Goal: Task Accomplishment & Management: Use online tool/utility

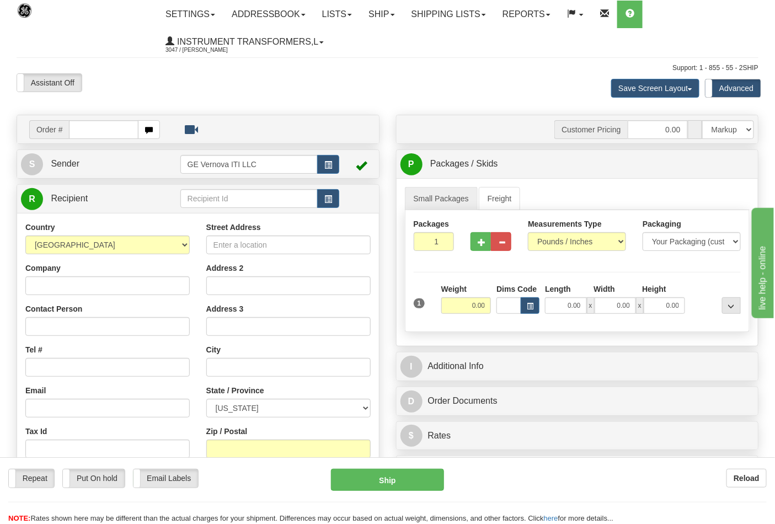
click at [76, 127] on input "text" at bounding box center [103, 129] width 69 height 19
type input "86709046"
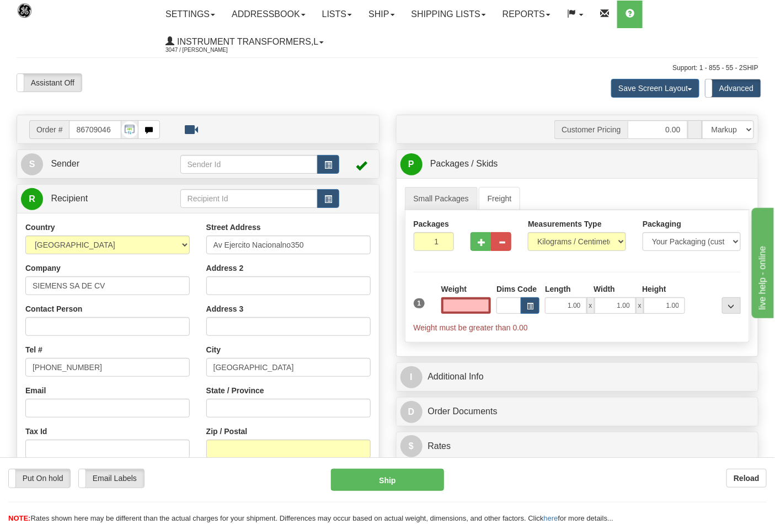
click at [472, 302] on input "text" at bounding box center [466, 305] width 50 height 17
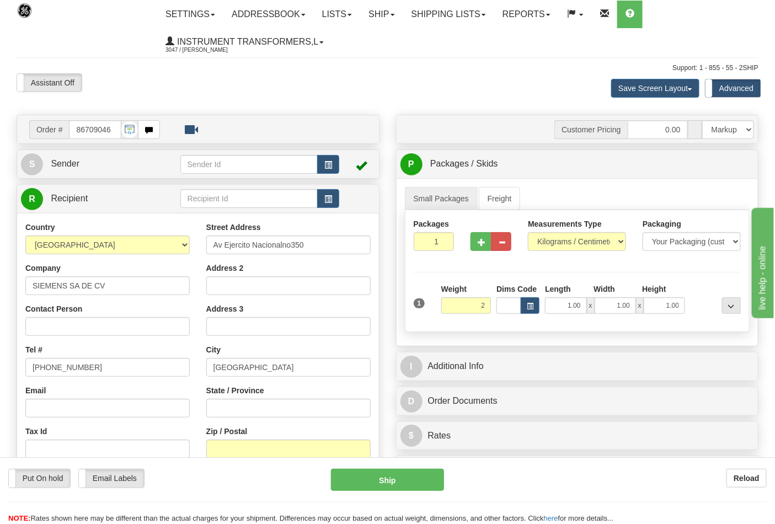
click button "Delete" at bounding box center [0, 0] width 0 height 0
type input "2.00"
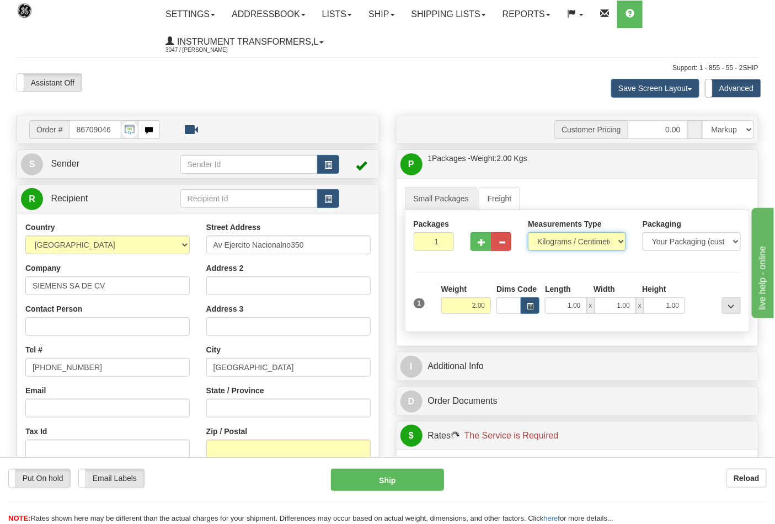
click at [623, 242] on select "Pounds / Inches Kilograms / Centimeters" at bounding box center [577, 241] width 98 height 19
select select "0"
click at [528, 233] on select "Pounds / Inches Kilograms / Centimeters" at bounding box center [577, 241] width 98 height 19
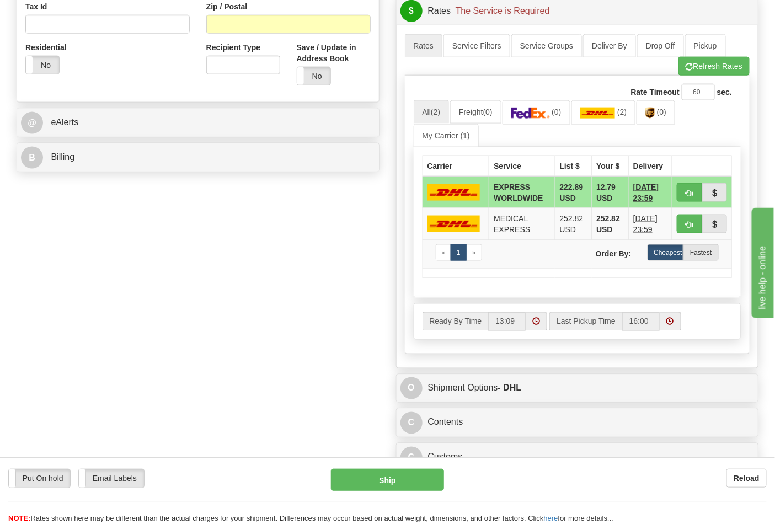
scroll to position [429, 0]
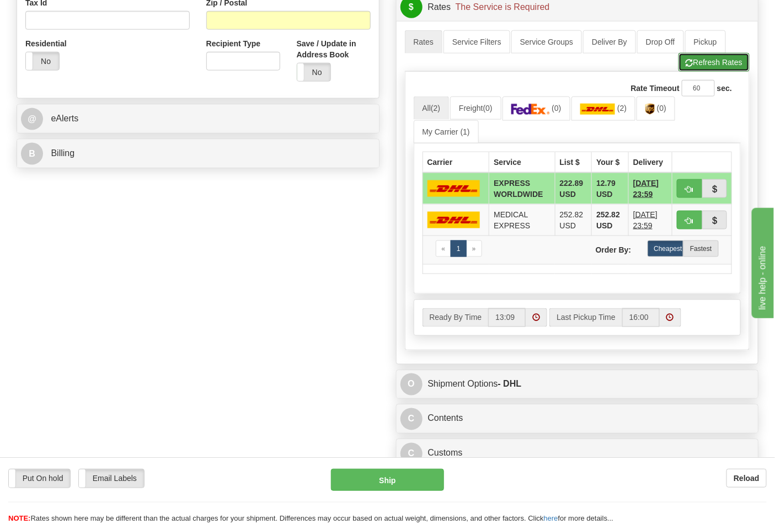
click at [707, 68] on button "Refresh Rates" at bounding box center [713, 62] width 71 height 19
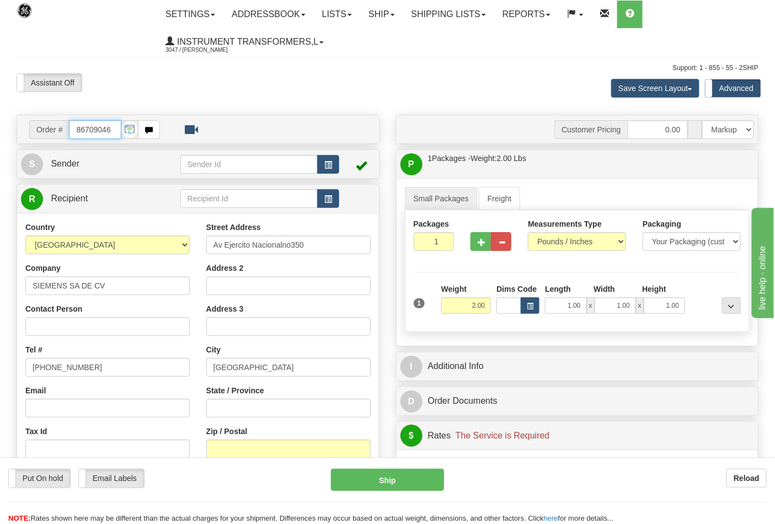
scroll to position [0, 0]
drag, startPoint x: 113, startPoint y: 131, endPoint x: 41, endPoint y: 135, distance: 71.8
click at [41, 135] on div "Order # 86709046" at bounding box center [94, 129] width 131 height 19
type input "86709036"
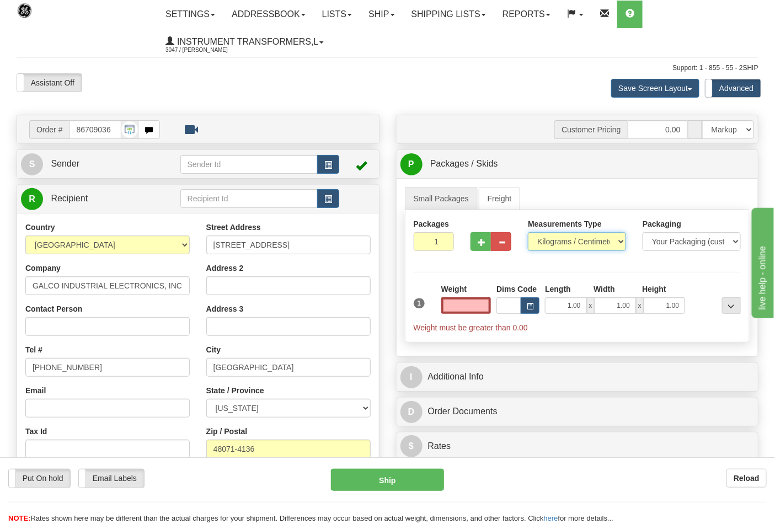
type input "0.00"
click at [608, 237] on select "Pounds / Inches Kilograms / Centimeters" at bounding box center [577, 241] width 98 height 19
select select "0"
click at [528, 233] on select "Pounds / Inches Kilograms / Centimeters" at bounding box center [577, 241] width 98 height 19
click at [454, 309] on input "0.00" at bounding box center [466, 305] width 50 height 17
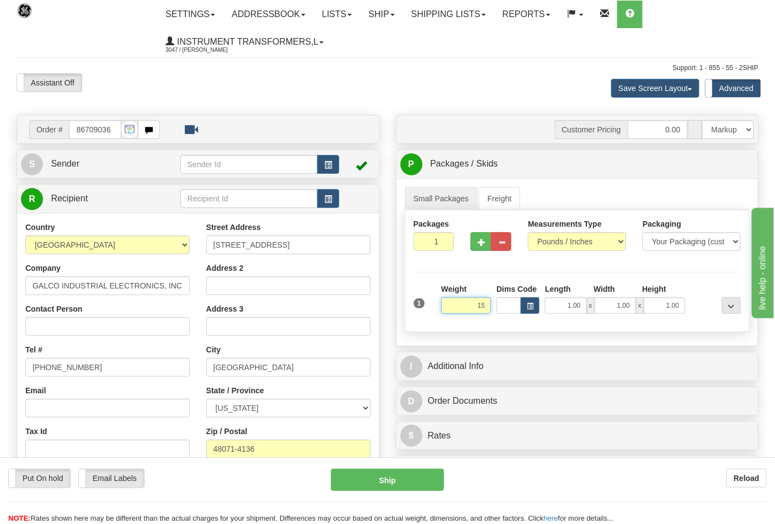
click button "Delete" at bounding box center [0, 0] width 0 height 0
type input "15.00"
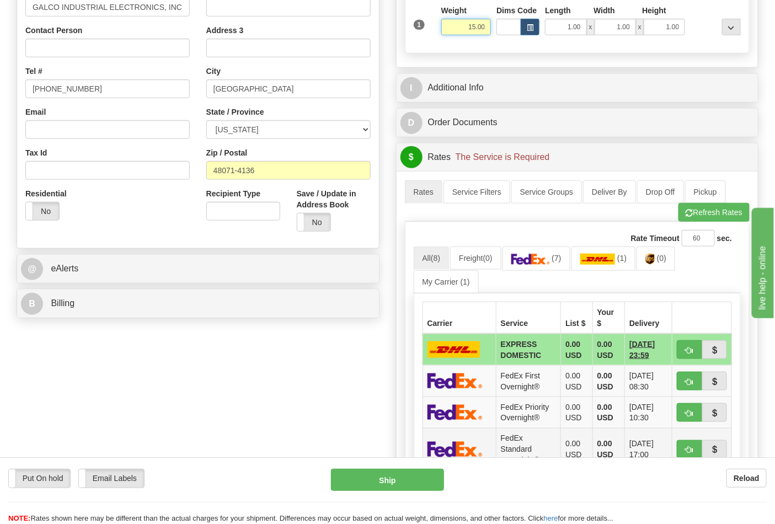
scroll to position [306, 0]
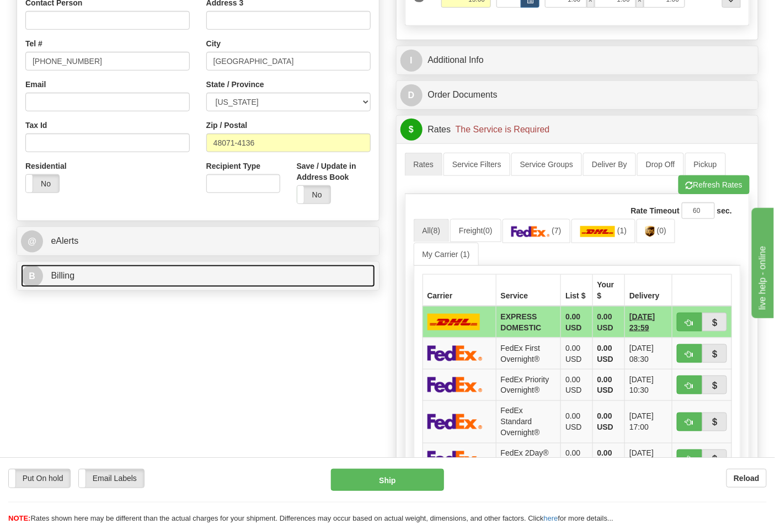
click at [291, 279] on link "B Billing" at bounding box center [198, 276] width 354 height 23
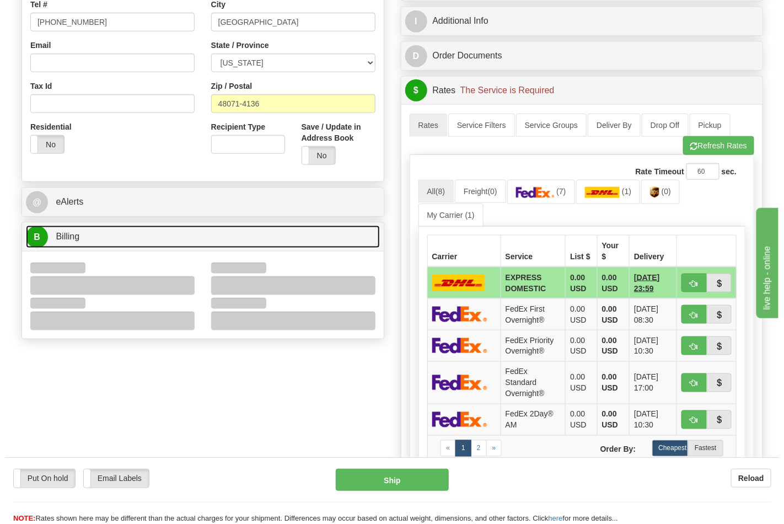
scroll to position [367, 0]
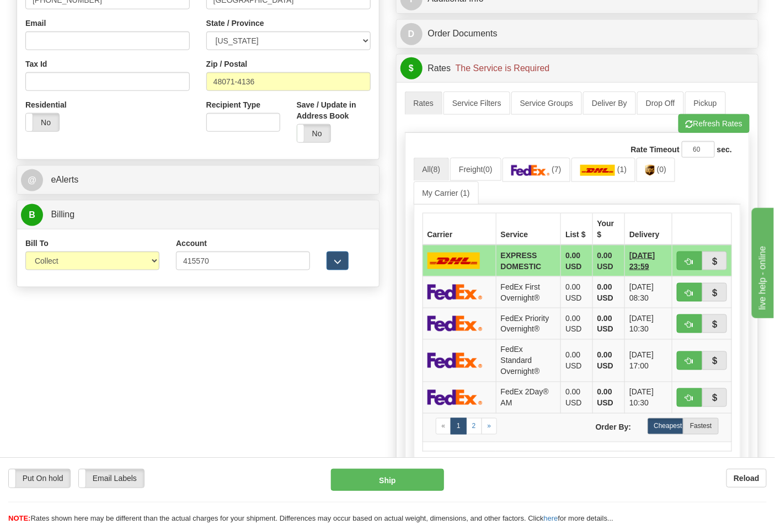
click at [163, 264] on div "Bill To Sender Recipient Third Party Collect" at bounding box center [92, 258] width 151 height 41
click at [122, 258] on select "Sender Recipient Third Party Collect" at bounding box center [92, 261] width 134 height 19
select select "2"
click at [25, 253] on select "Sender Recipient Third Party Collect" at bounding box center [92, 261] width 134 height 19
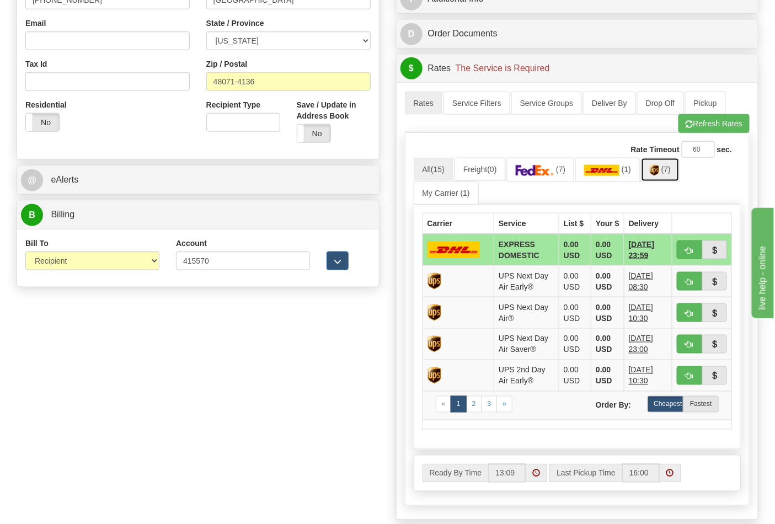
click at [664, 180] on link "(7)" at bounding box center [660, 170] width 39 height 24
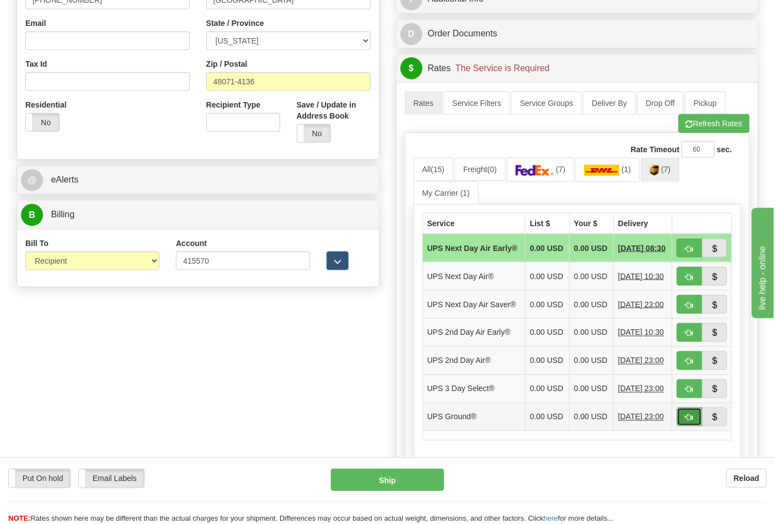
click at [687, 426] on button "button" at bounding box center [689, 417] width 25 height 19
type input "03"
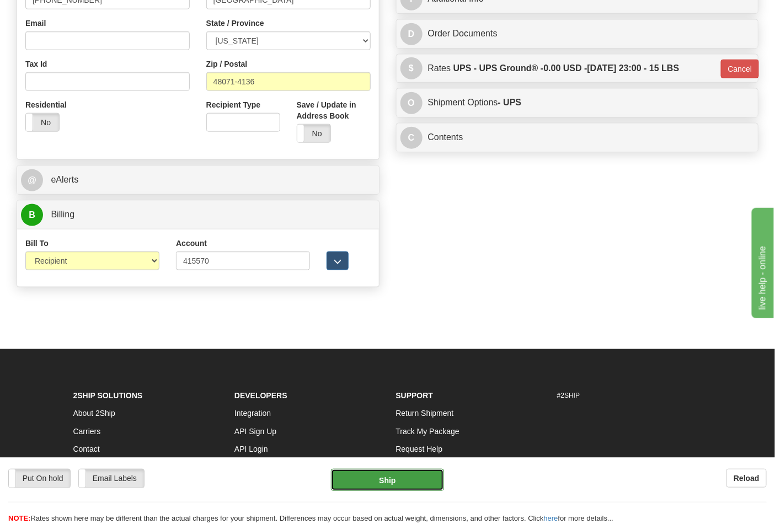
click at [388, 475] on button "Ship" at bounding box center [387, 480] width 113 height 22
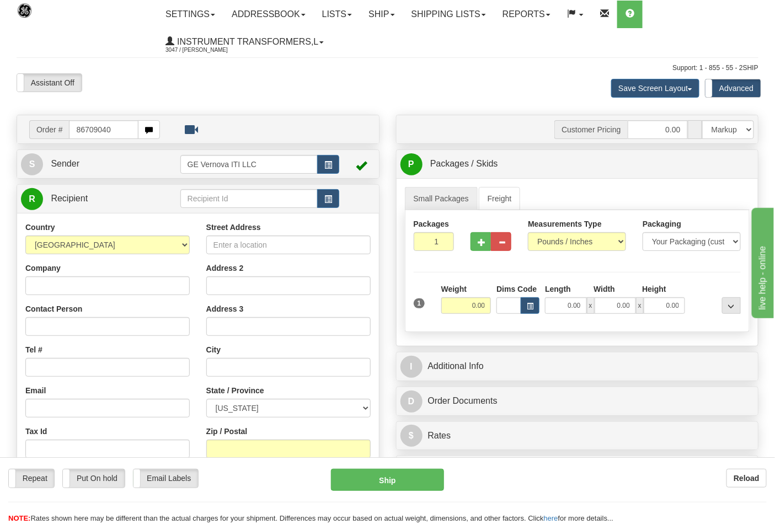
type input "86709040"
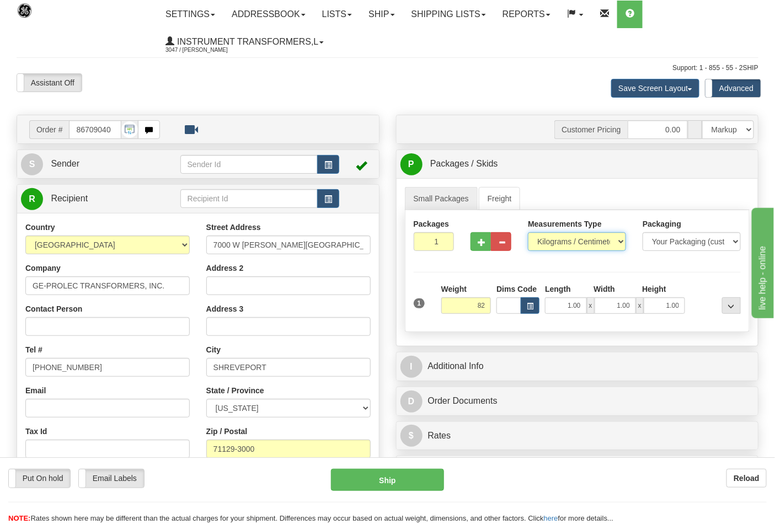
type input "82.00"
click at [560, 243] on select "Pounds / Inches Kilograms / Centimeters" at bounding box center [577, 241] width 98 height 19
select select "0"
click at [528, 233] on select "Pounds / Inches Kilograms / Centimeters" at bounding box center [577, 241] width 98 height 19
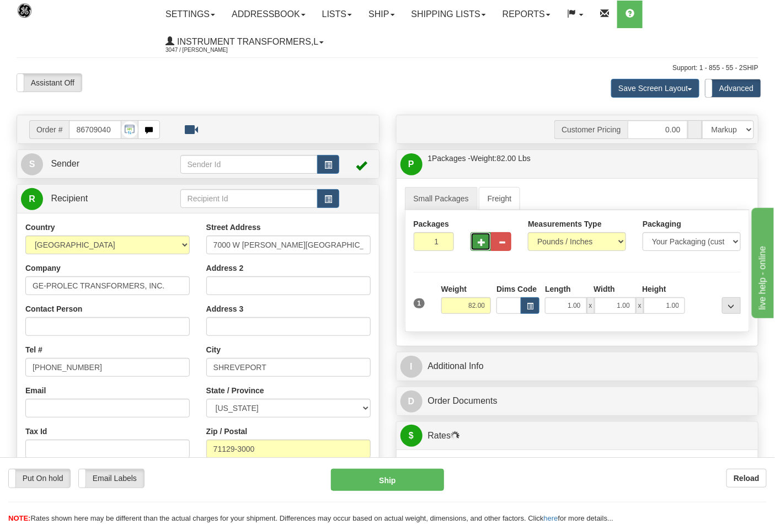
click at [479, 248] on button "button" at bounding box center [480, 241] width 20 height 19
click at [0, 0] on div at bounding box center [0, 0] width 0 height 0
type input "2"
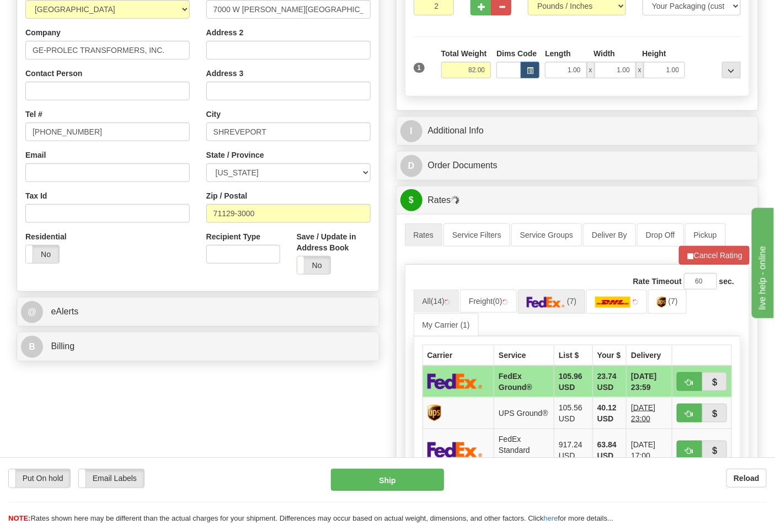
scroll to position [245, 0]
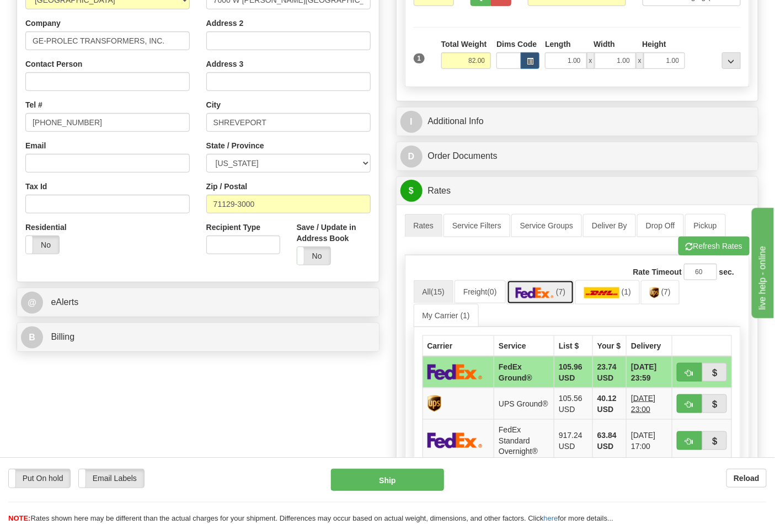
click at [554, 297] on img at bounding box center [535, 292] width 39 height 11
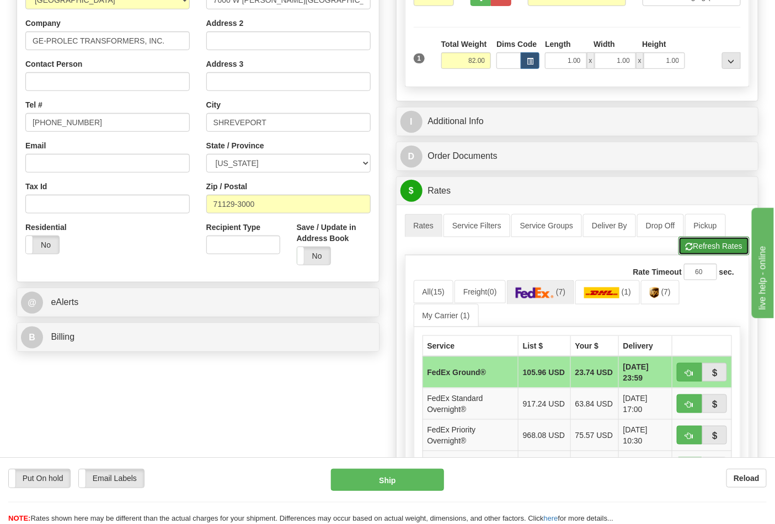
click at [728, 247] on button "Refresh Rates" at bounding box center [713, 246] width 71 height 19
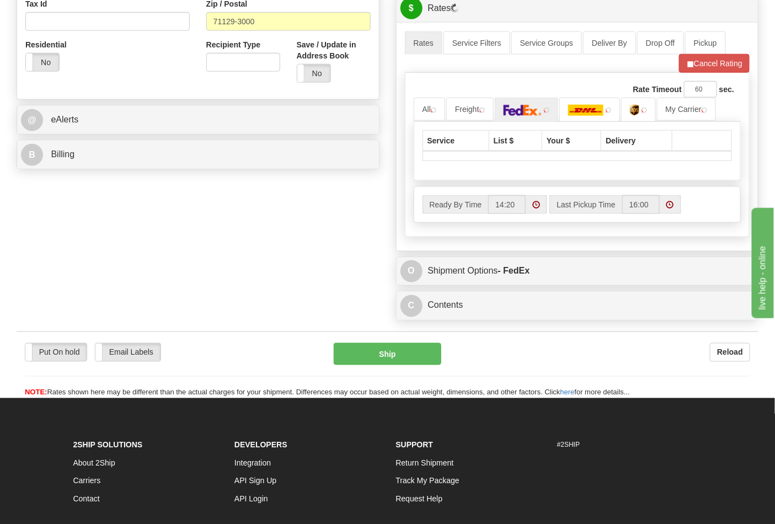
scroll to position [429, 0]
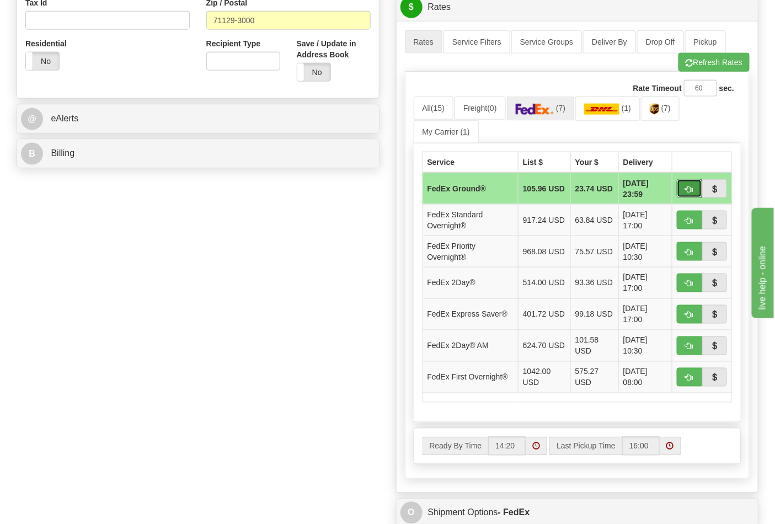
click at [687, 190] on span "button" at bounding box center [690, 189] width 8 height 7
type input "92"
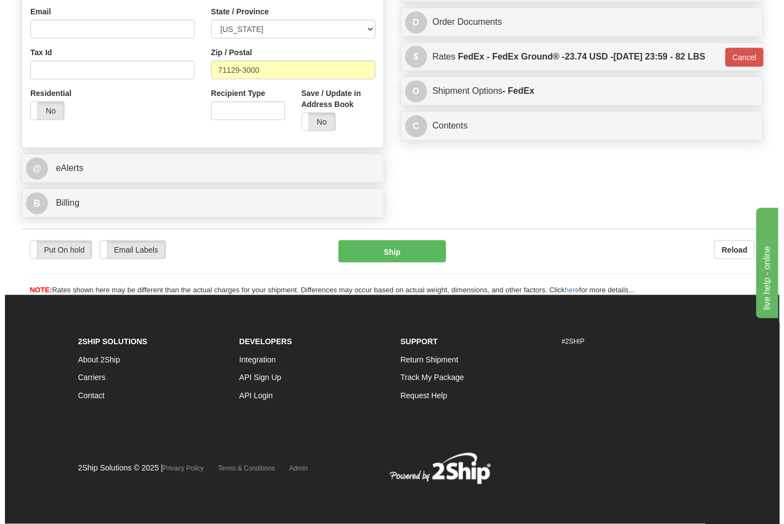
scroll to position [381, 0]
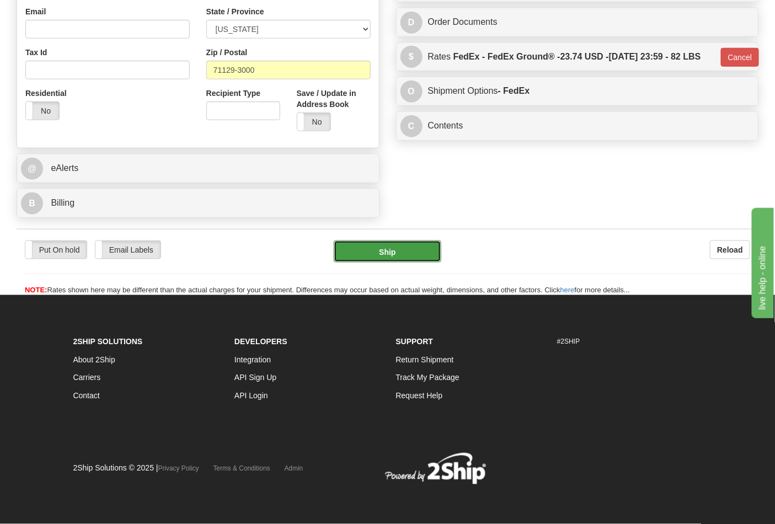
click at [409, 249] on button "Ship" at bounding box center [387, 251] width 107 height 22
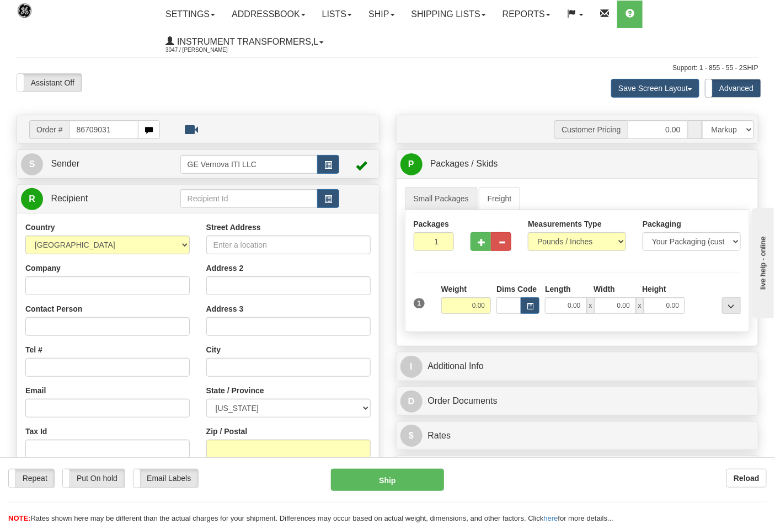
type input "86709031"
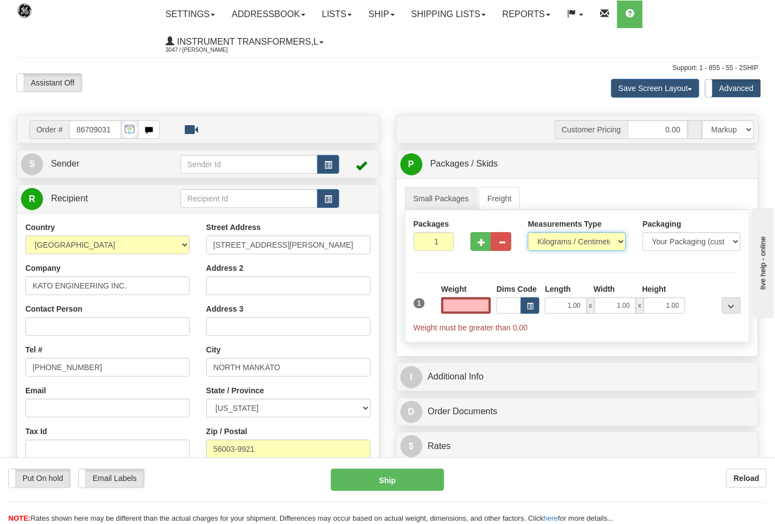
type input "0.00"
click at [544, 246] on select "Pounds / Inches Kilograms / Centimeters" at bounding box center [577, 241] width 98 height 19
select select "0"
click at [528, 233] on select "Pounds / Inches Kilograms / Centimeters" at bounding box center [577, 241] width 98 height 19
click at [464, 306] on input "0.00" at bounding box center [466, 305] width 50 height 17
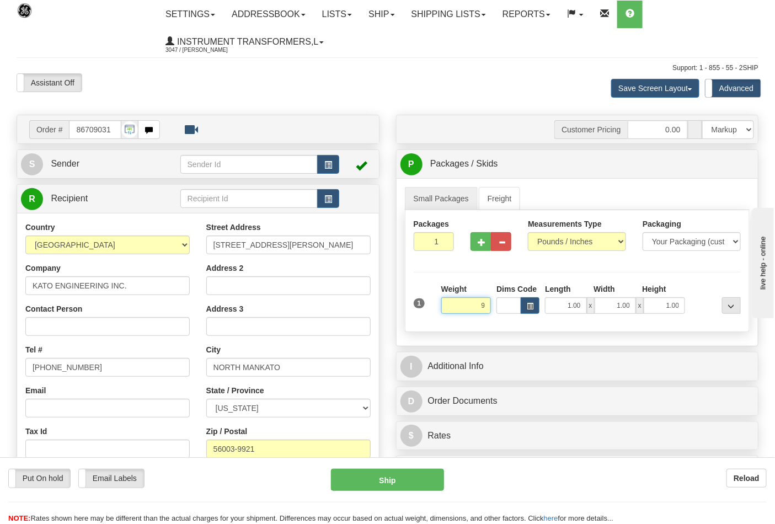
click button "Delete" at bounding box center [0, 0] width 0 height 0
type input "9.00"
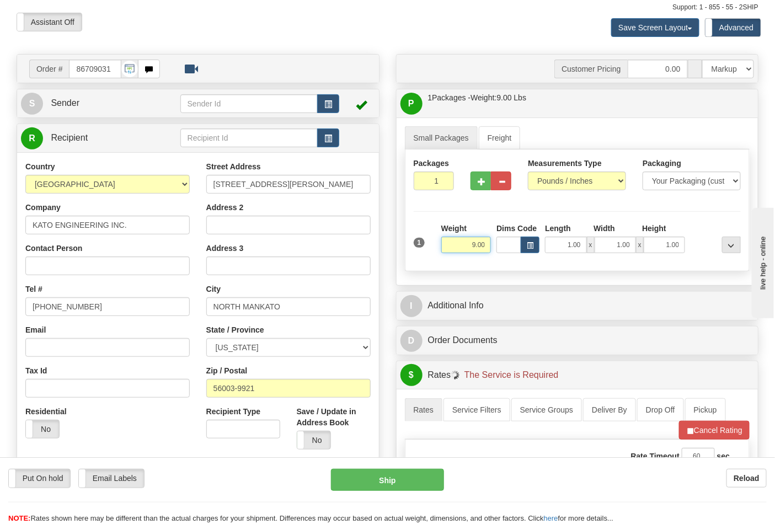
scroll to position [245, 0]
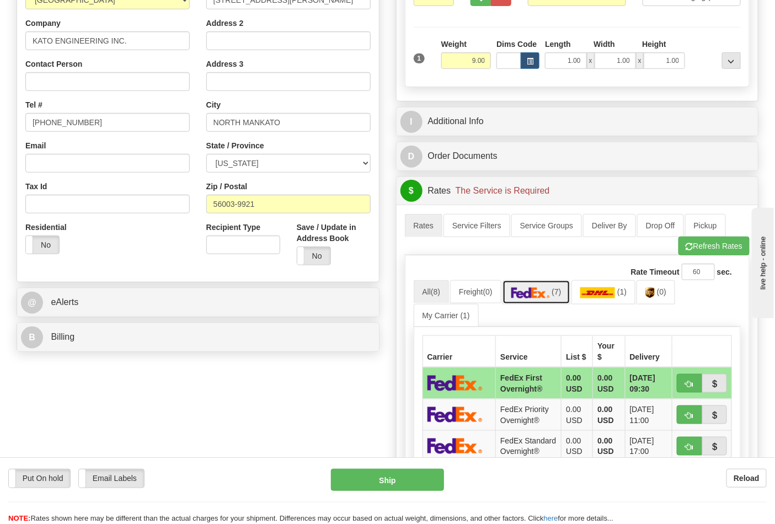
click at [570, 298] on link "(7)" at bounding box center [536, 292] width 68 height 24
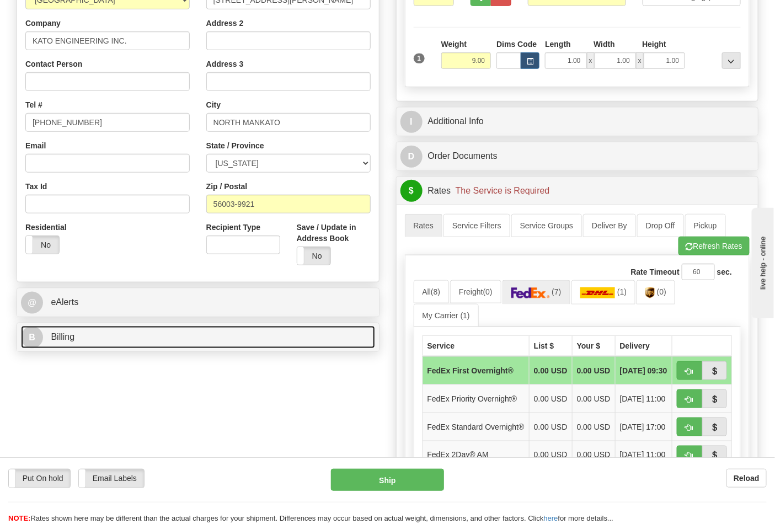
click at [336, 334] on link "B Billing" at bounding box center [198, 337] width 354 height 23
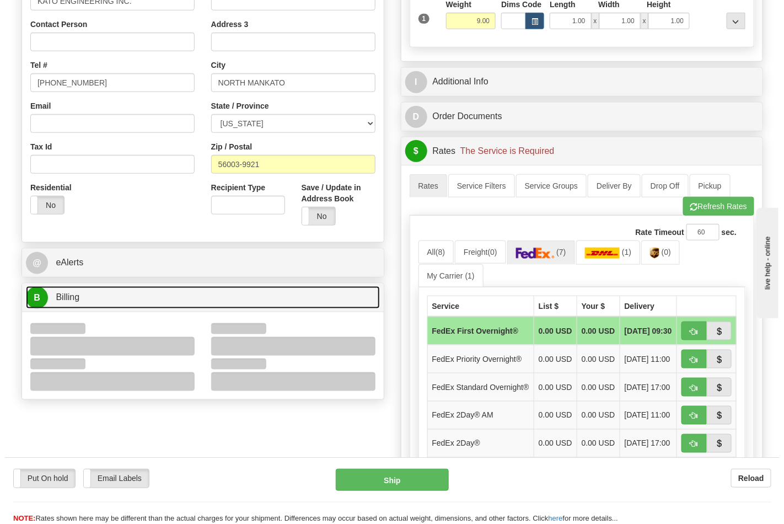
scroll to position [306, 0]
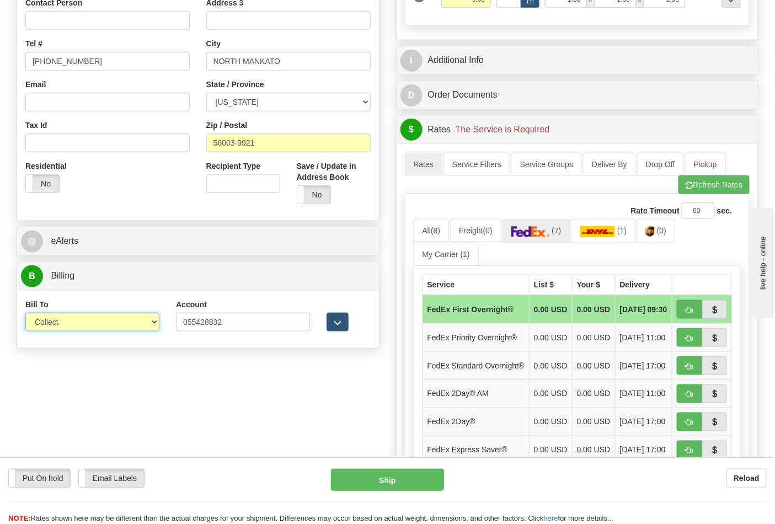
click at [138, 318] on select "Sender Recipient Third Party Collect" at bounding box center [92, 322] width 134 height 19
select select "2"
click at [25, 314] on select "Sender Recipient Third Party Collect" at bounding box center [92, 322] width 134 height 19
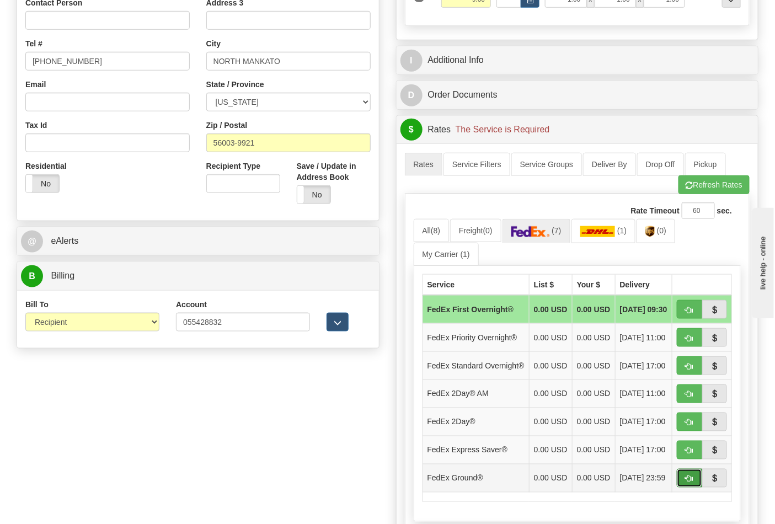
click at [697, 488] on button "button" at bounding box center [689, 478] width 25 height 19
type input "92"
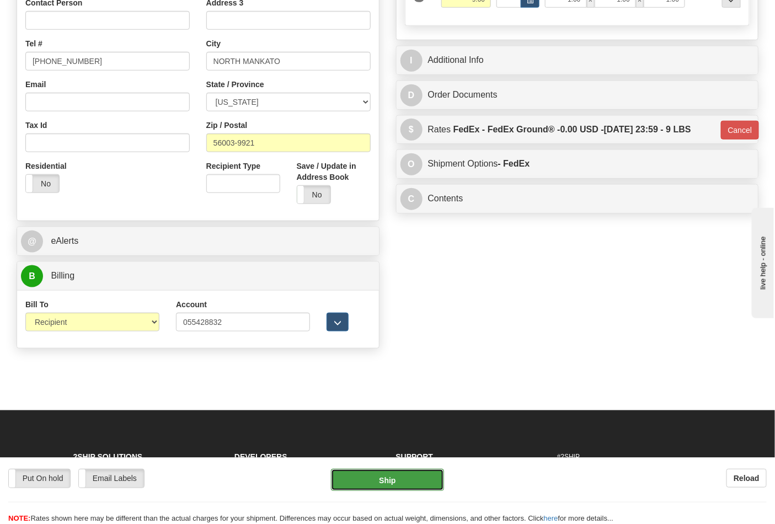
click at [405, 483] on button "Ship" at bounding box center [387, 480] width 113 height 22
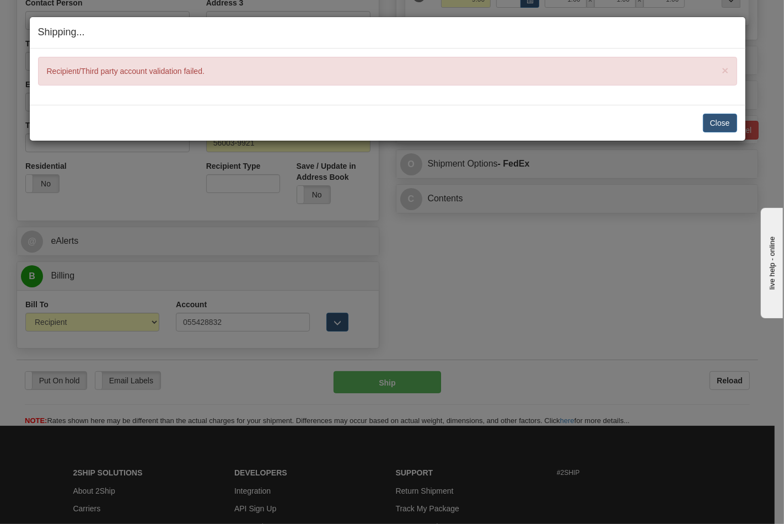
click at [715, 113] on div "Close Cancel Cancel Shipment and Quit Pickup Quit Pickup ONLY" at bounding box center [388, 123] width 716 height 36
click at [718, 121] on button "Close" at bounding box center [720, 123] width 34 height 19
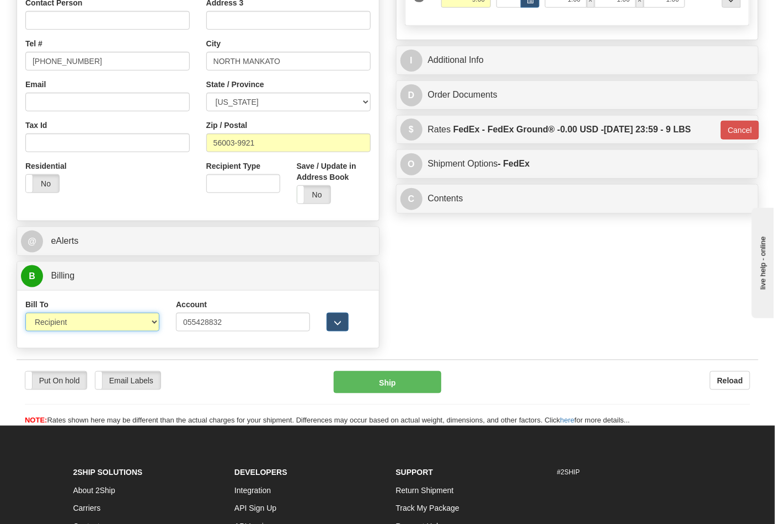
click at [152, 327] on select "Sender Recipient Third Party Collect" at bounding box center [92, 322] width 134 height 19
select select "4"
click at [25, 314] on select "Sender Recipient Third Party Collect" at bounding box center [92, 322] width 134 height 19
type input "92"
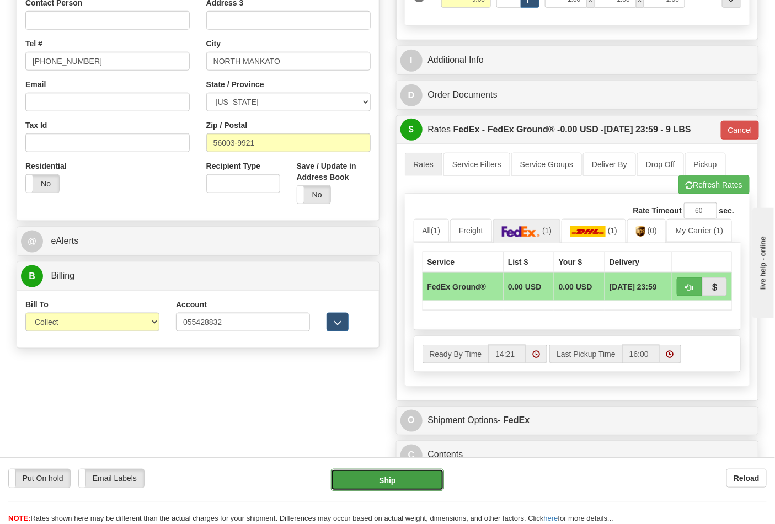
click at [389, 480] on button "Ship" at bounding box center [387, 480] width 113 height 22
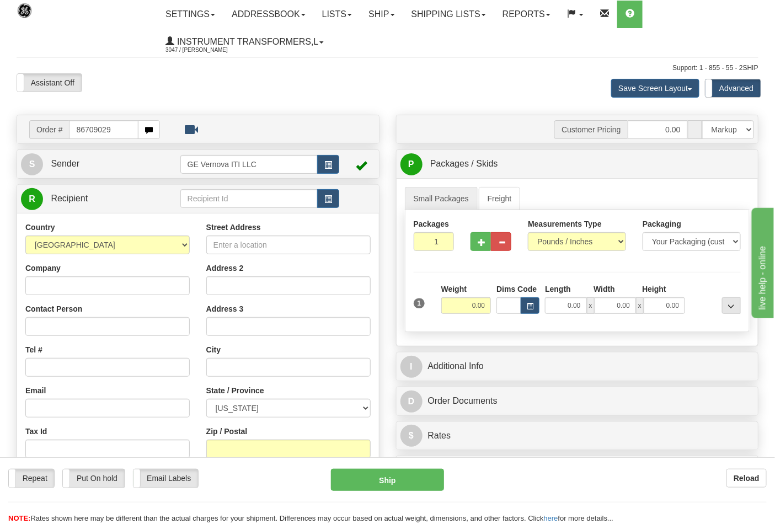
type input "86709029"
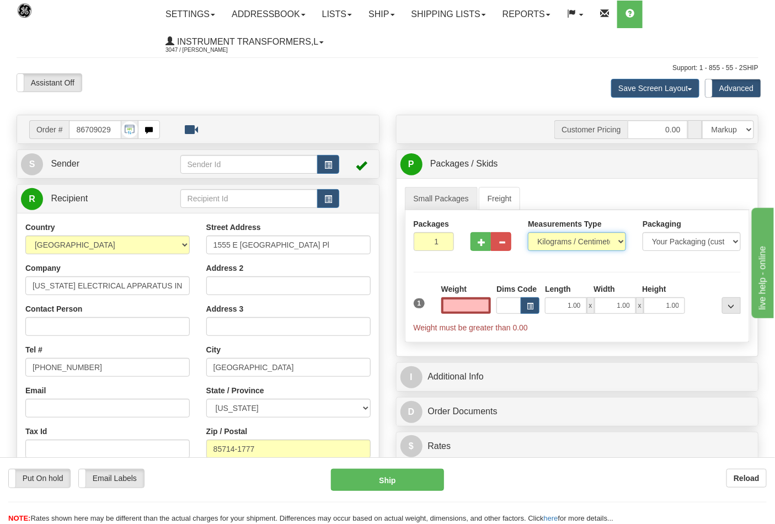
type input "0.00"
click at [618, 245] on select "Pounds / Inches Kilograms / Centimeters" at bounding box center [577, 241] width 98 height 19
select select "0"
click at [528, 233] on select "Pounds / Inches Kilograms / Centimeters" at bounding box center [577, 241] width 98 height 19
click at [451, 303] on input "0.00" at bounding box center [466, 305] width 50 height 17
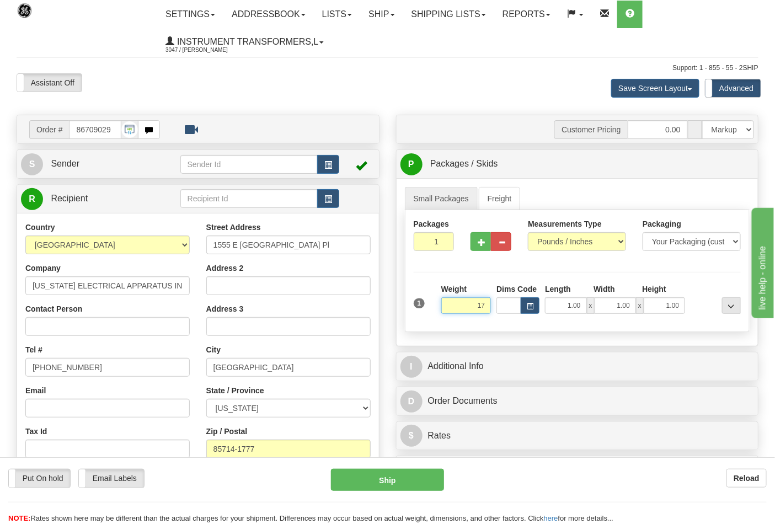
click button "Delete" at bounding box center [0, 0] width 0 height 0
type input "17.00"
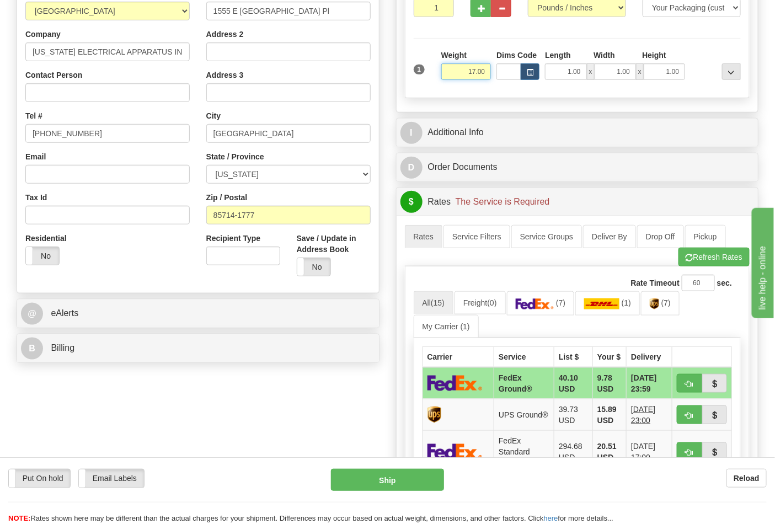
scroll to position [245, 0]
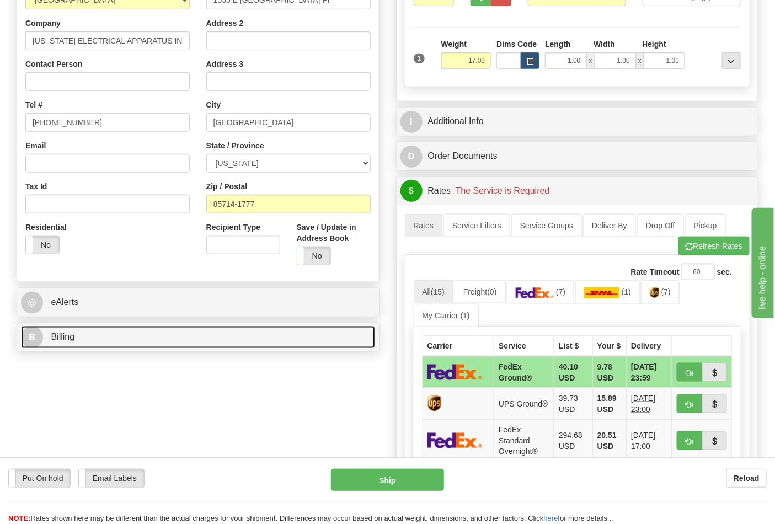
click at [186, 346] on link "B Billing" at bounding box center [198, 337] width 354 height 23
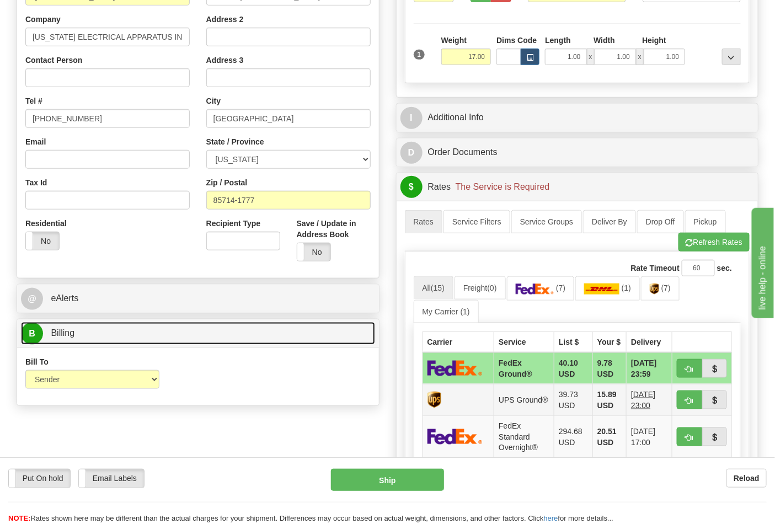
scroll to position [306, 0]
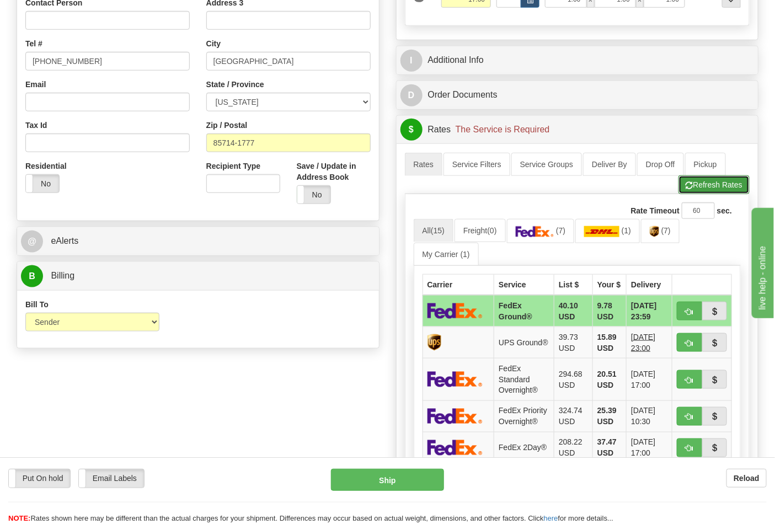
click at [697, 180] on button "Refresh Rates" at bounding box center [713, 184] width 71 height 19
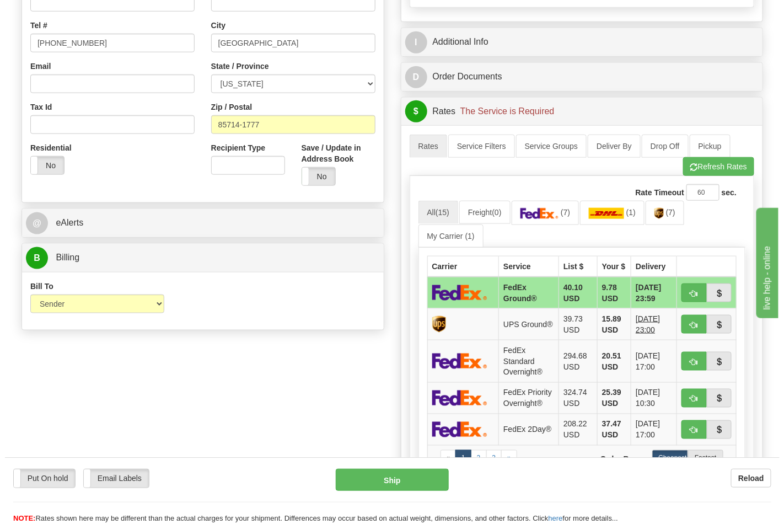
scroll to position [367, 0]
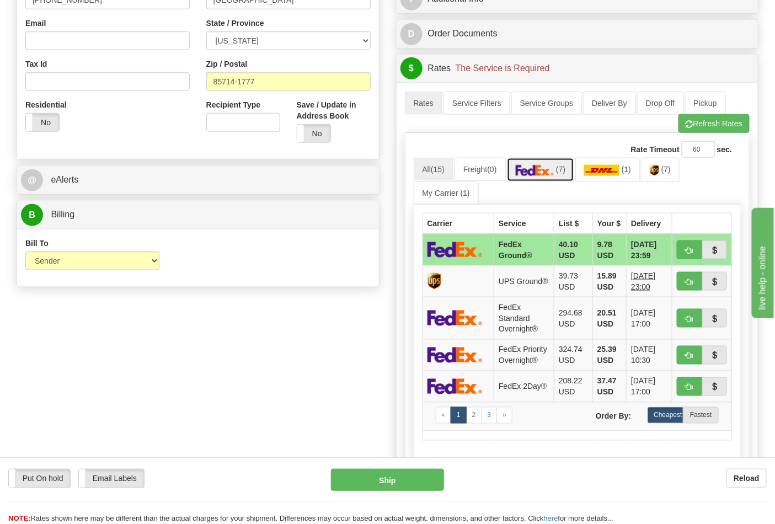
click at [554, 168] on img at bounding box center [535, 170] width 39 height 11
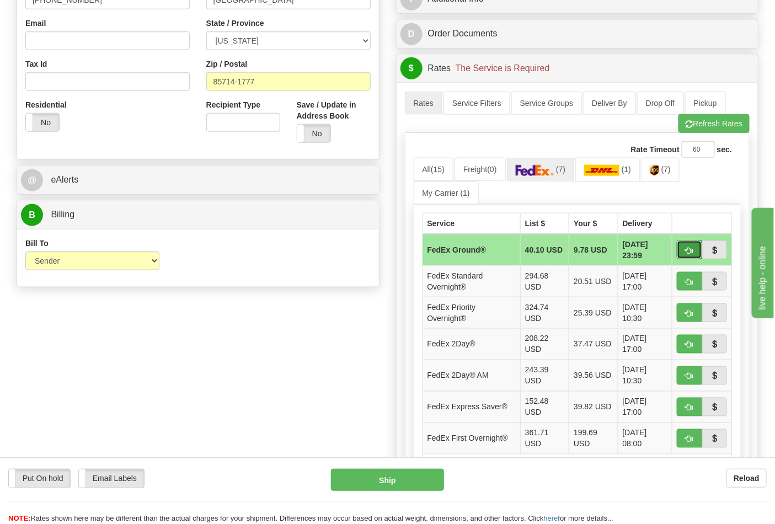
click at [689, 251] on span "button" at bounding box center [690, 250] width 8 height 7
type input "92"
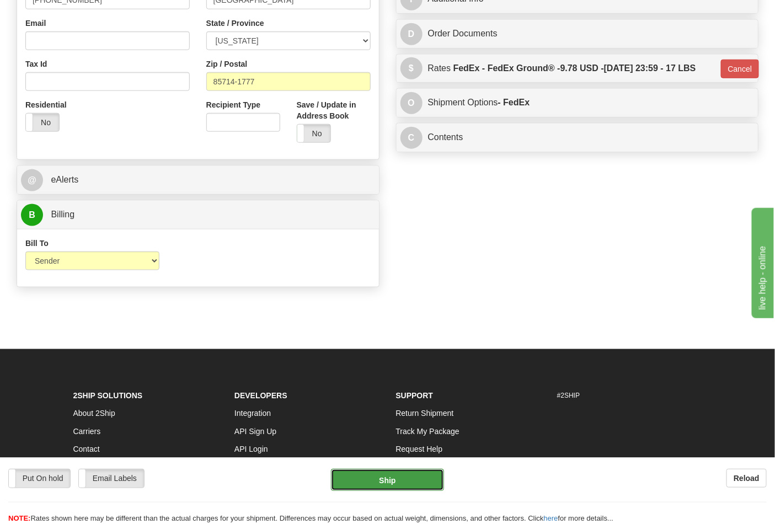
click at [397, 475] on button "Ship" at bounding box center [387, 480] width 113 height 22
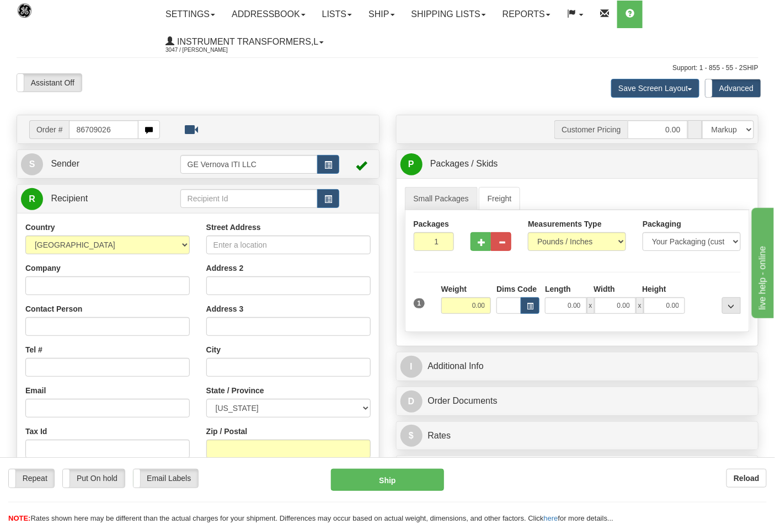
type input "86709026"
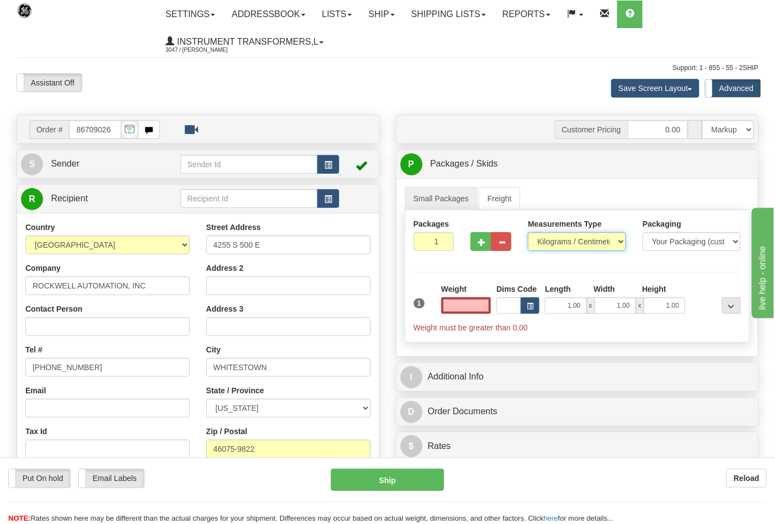
type input "0.00"
click at [548, 243] on select "Pounds / Inches Kilograms / Centimeters" at bounding box center [577, 241] width 98 height 19
select select "0"
click at [528, 233] on select "Pounds / Inches Kilograms / Centimeters" at bounding box center [577, 241] width 98 height 19
click at [472, 306] on input "0.00" at bounding box center [466, 305] width 50 height 17
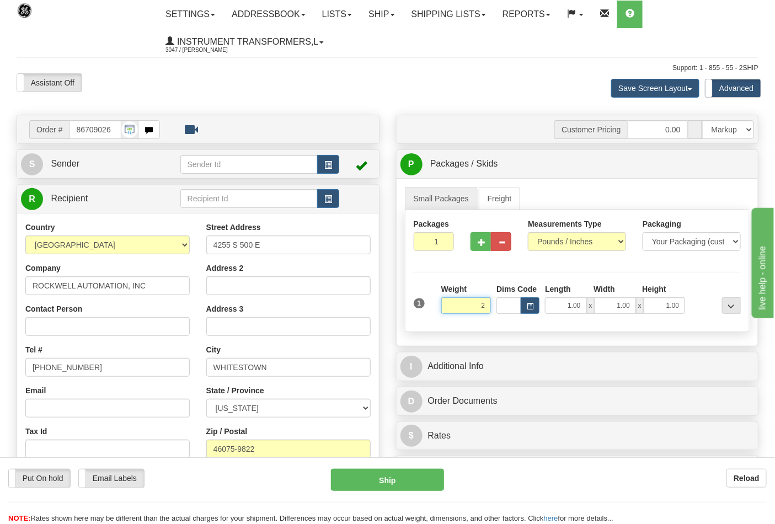
click button "Delete" at bounding box center [0, 0] width 0 height 0
type input "2.00"
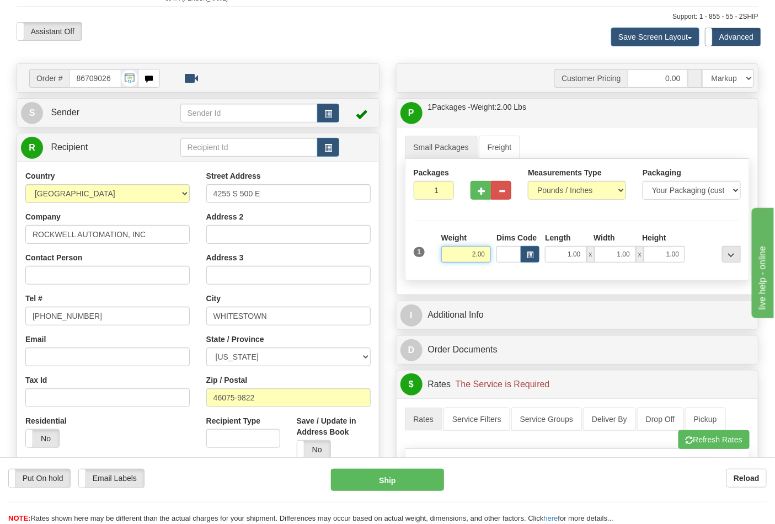
scroll to position [306, 0]
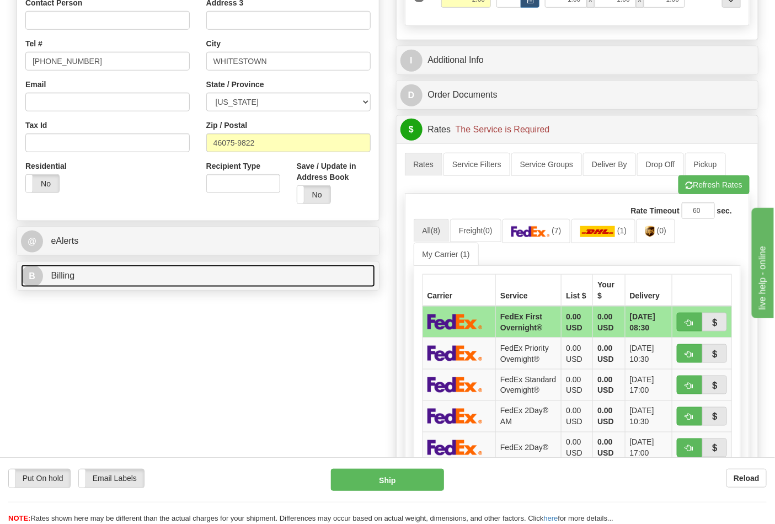
click at [255, 272] on link "B Billing" at bounding box center [198, 276] width 354 height 23
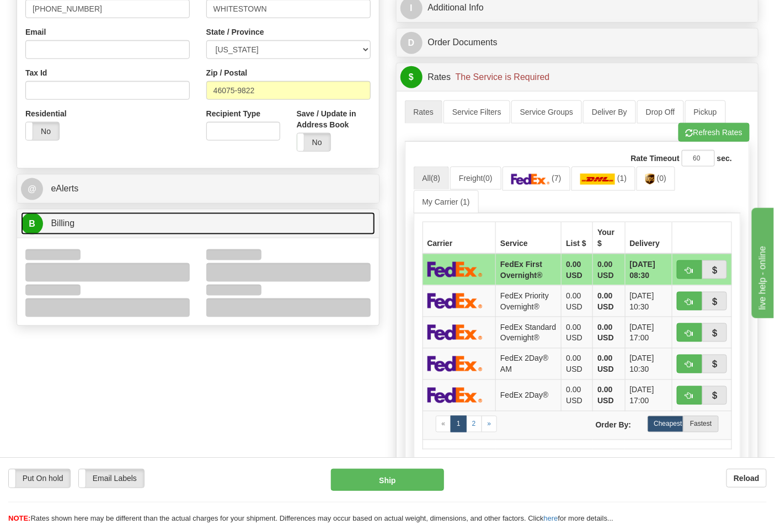
scroll to position [429, 0]
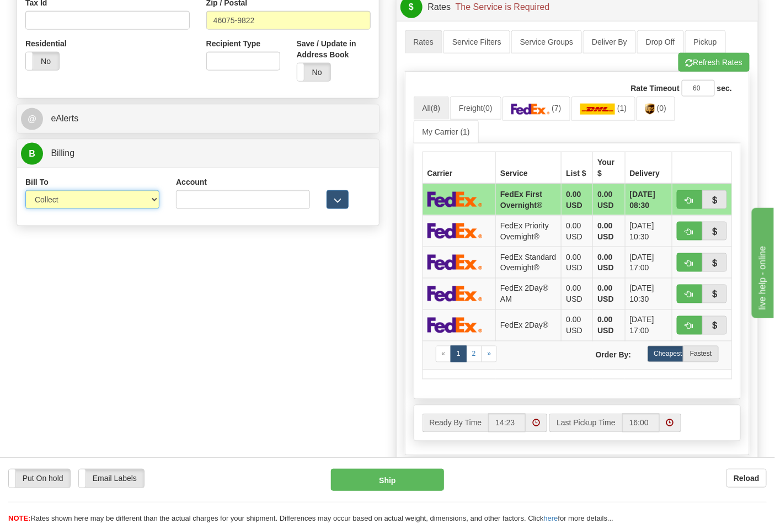
click at [149, 205] on select "Sender Recipient Third Party Collect" at bounding box center [92, 199] width 134 height 19
select select "2"
click at [25, 191] on select "Sender Recipient Third Party Collect" at bounding box center [92, 199] width 134 height 19
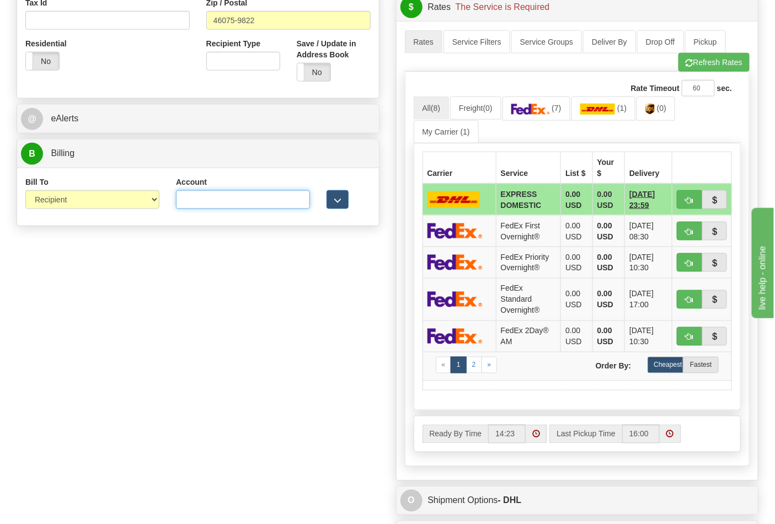
click at [291, 203] on input "Account" at bounding box center [243, 199] width 134 height 19
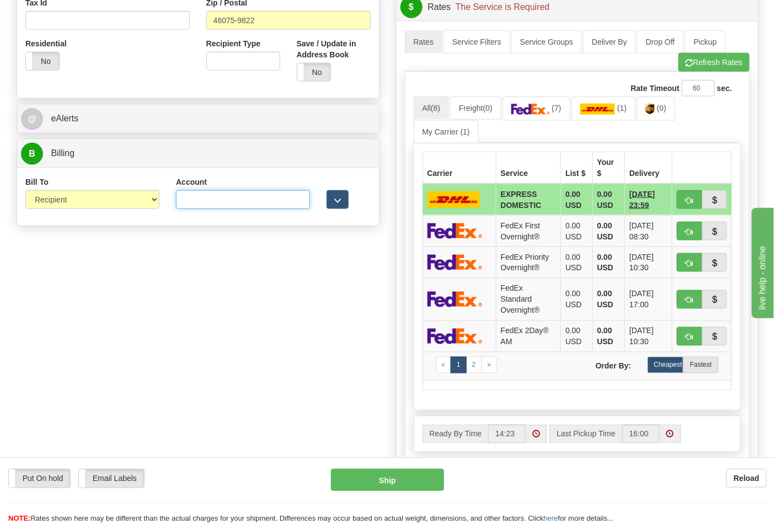
paste input "587102"
type input "587102"
click at [652, 110] on img at bounding box center [649, 109] width 9 height 11
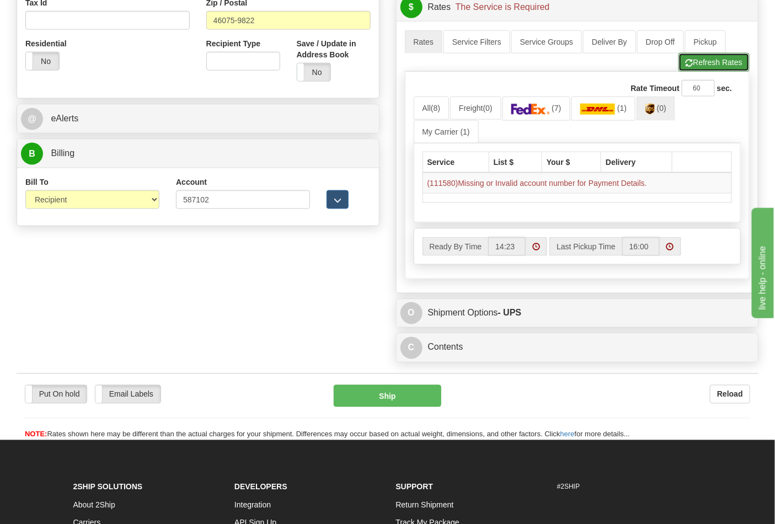
click at [693, 64] on button "Refresh Rates" at bounding box center [713, 62] width 71 height 19
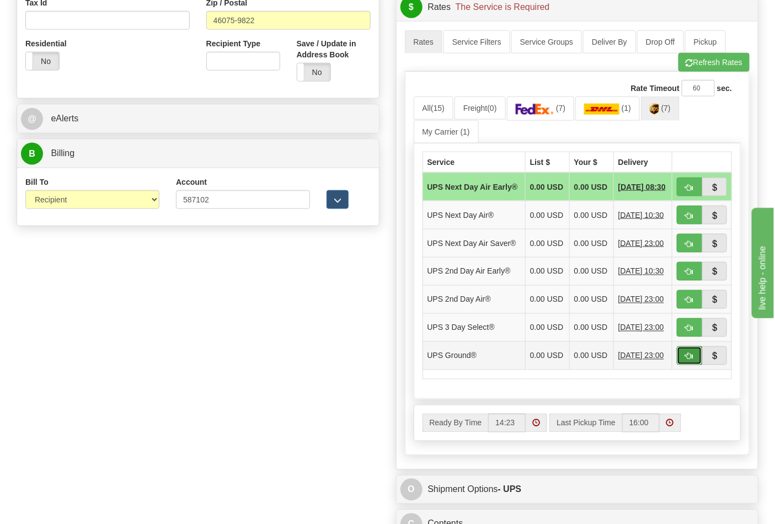
click at [689, 360] on span "button" at bounding box center [690, 356] width 8 height 7
type input "03"
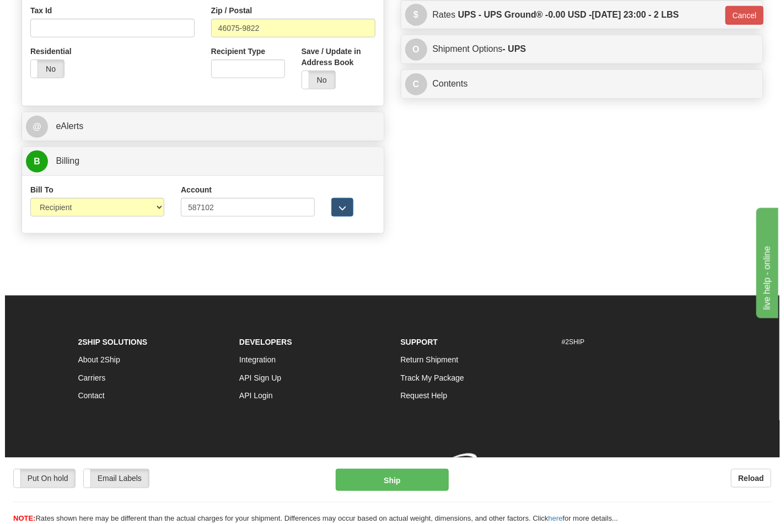
scroll to position [422, 0]
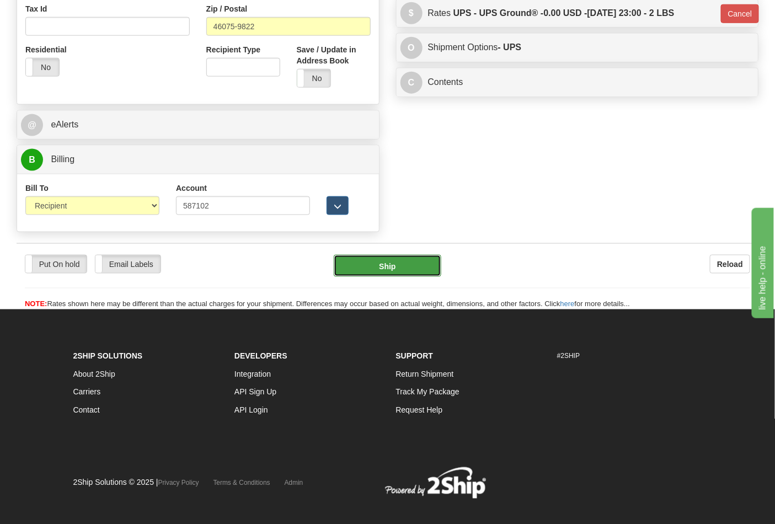
click at [410, 262] on button "Ship" at bounding box center [387, 266] width 107 height 22
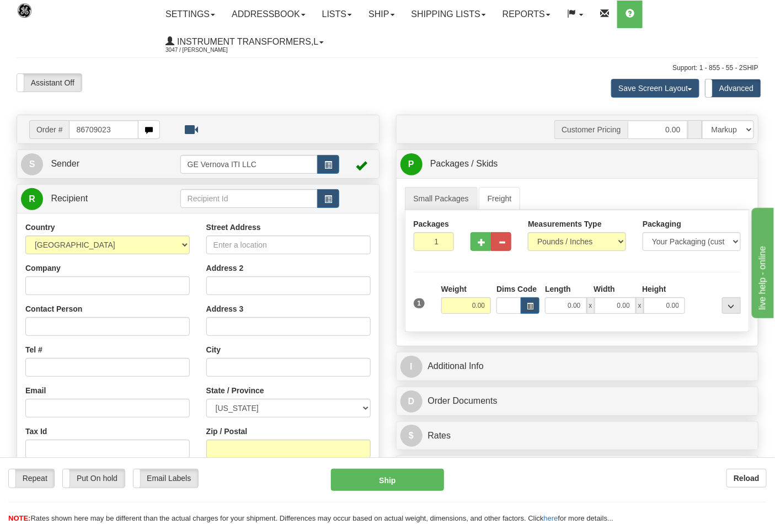
type input "86709023"
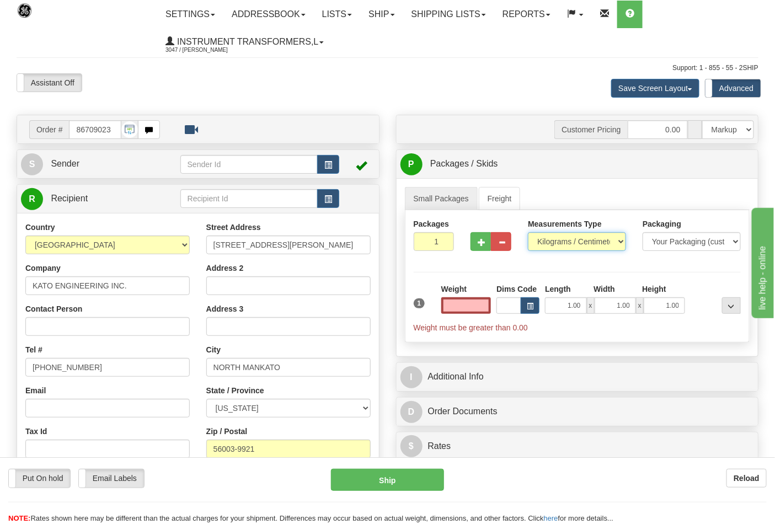
type input "0.00"
drag, startPoint x: 573, startPoint y: 238, endPoint x: 568, endPoint y: 246, distance: 9.4
click at [573, 238] on select "Pounds / Inches Kilograms / Centimeters" at bounding box center [577, 241] width 98 height 19
select select "0"
click at [528, 233] on select "Pounds / Inches Kilograms / Centimeters" at bounding box center [577, 241] width 98 height 19
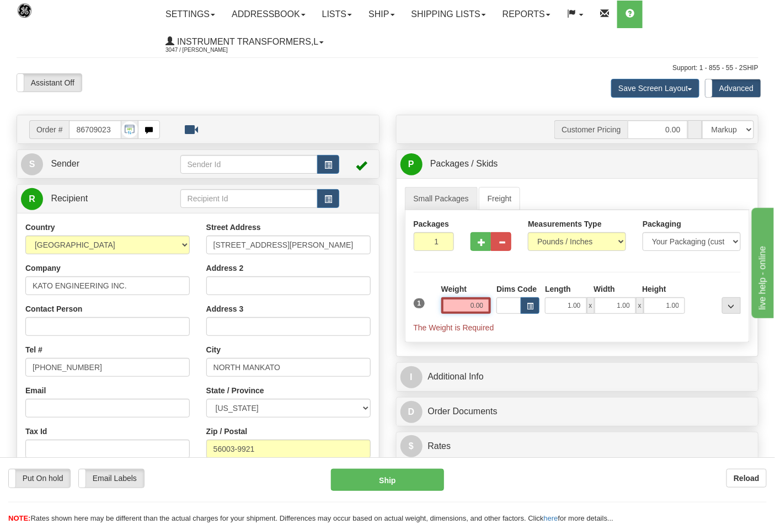
click at [447, 310] on input "0.00" at bounding box center [466, 305] width 50 height 17
click button "Delete" at bounding box center [0, 0] width 0 height 0
type input "3.00"
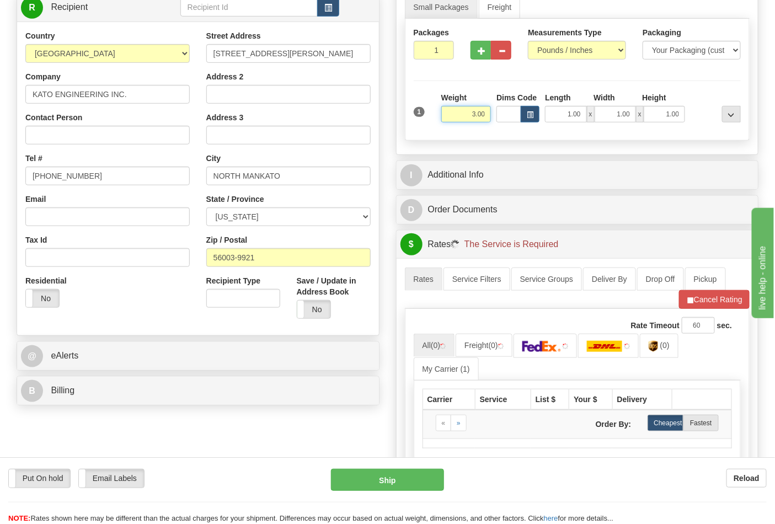
scroll to position [306, 0]
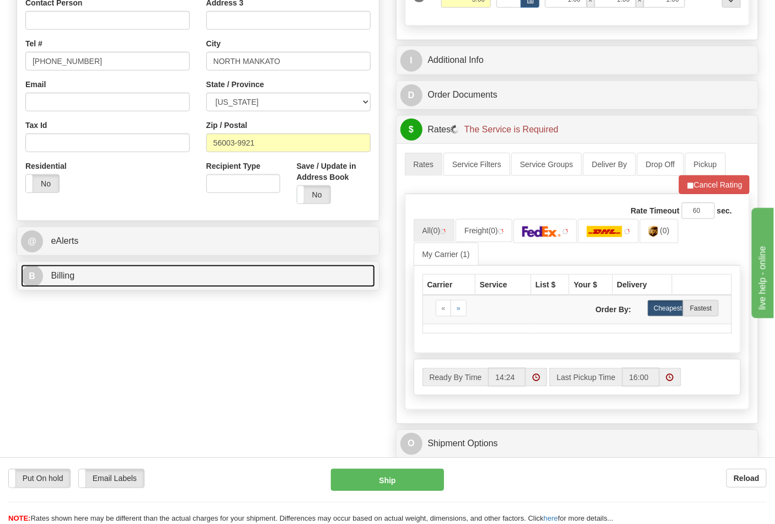
click at [270, 269] on link "B Billing" at bounding box center [198, 276] width 354 height 23
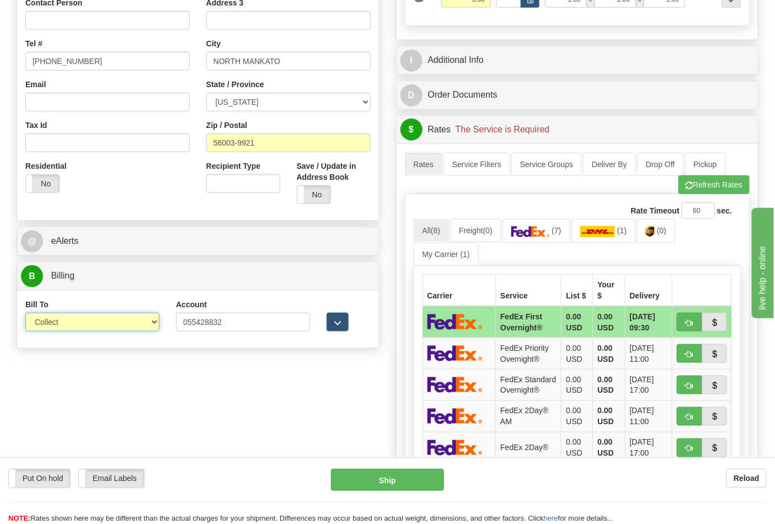
click at [122, 323] on select "Sender Recipient Third Party Collect" at bounding box center [92, 322] width 134 height 19
select select "2"
click at [25, 314] on select "Sender Recipient Third Party Collect" at bounding box center [92, 322] width 134 height 19
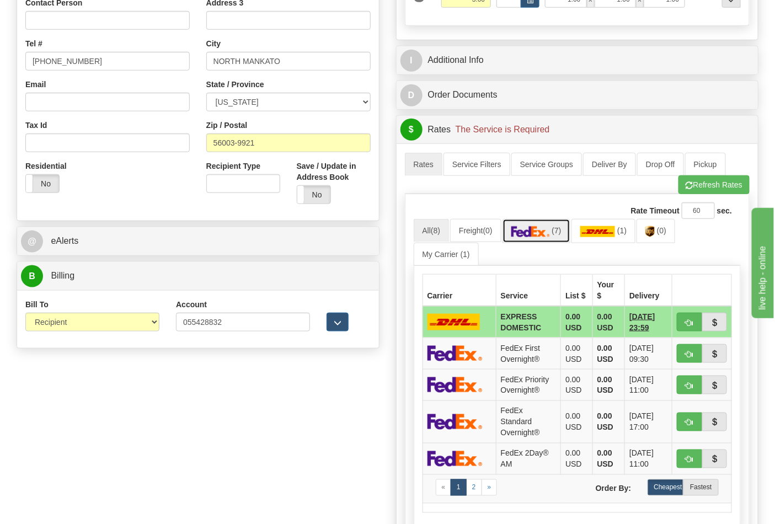
click at [561, 235] on span "(7)" at bounding box center [556, 230] width 9 height 9
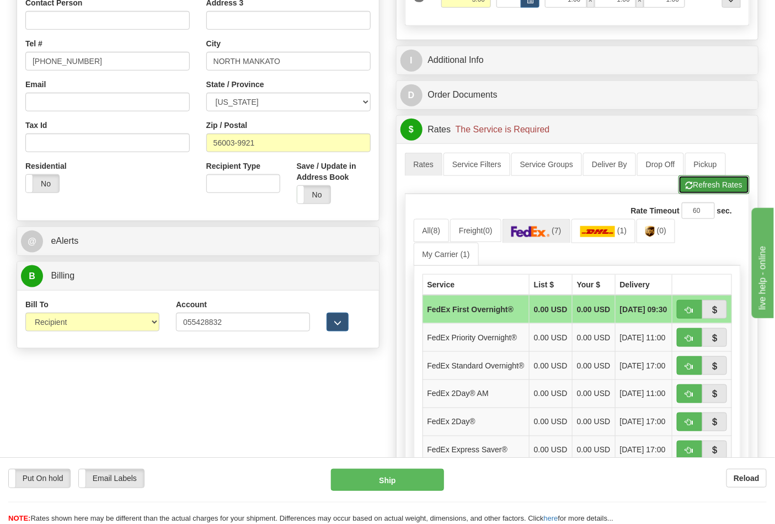
click at [720, 184] on button "Refresh Rates" at bounding box center [713, 184] width 71 height 19
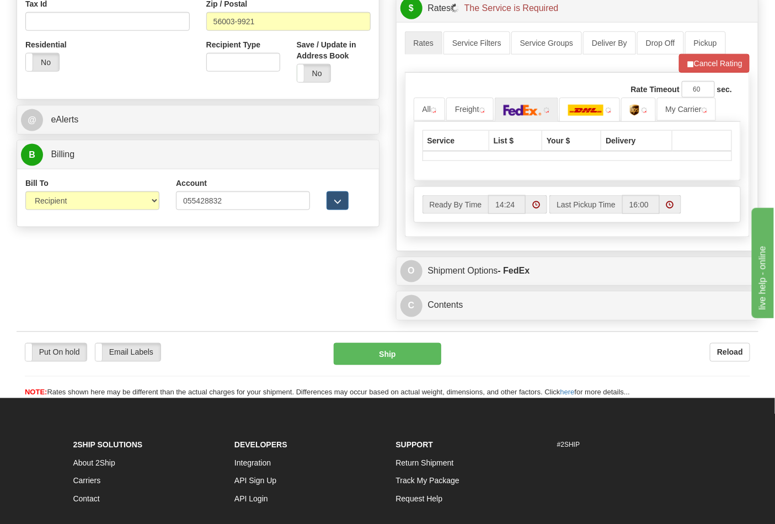
scroll to position [429, 0]
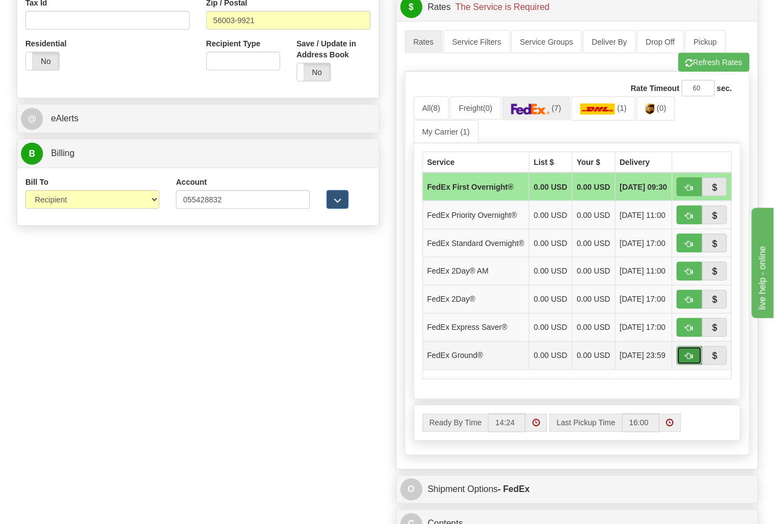
click at [682, 365] on button "button" at bounding box center [689, 355] width 25 height 19
type input "92"
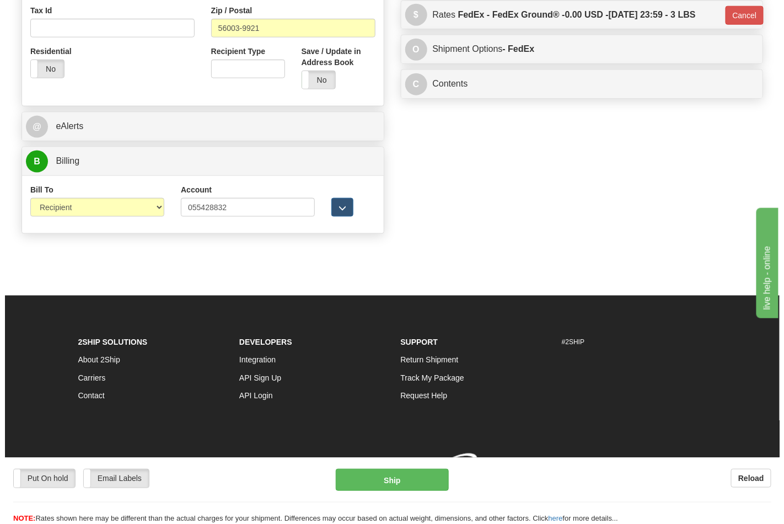
scroll to position [422, 0]
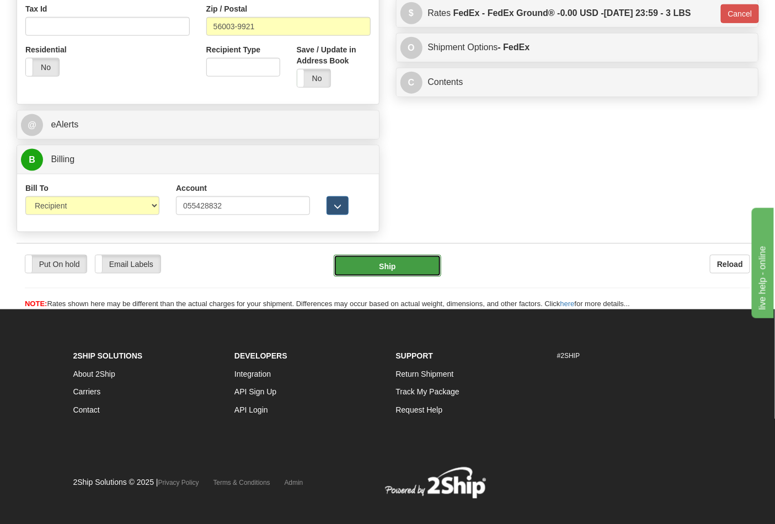
click at [395, 268] on button "Ship" at bounding box center [387, 266] width 107 height 22
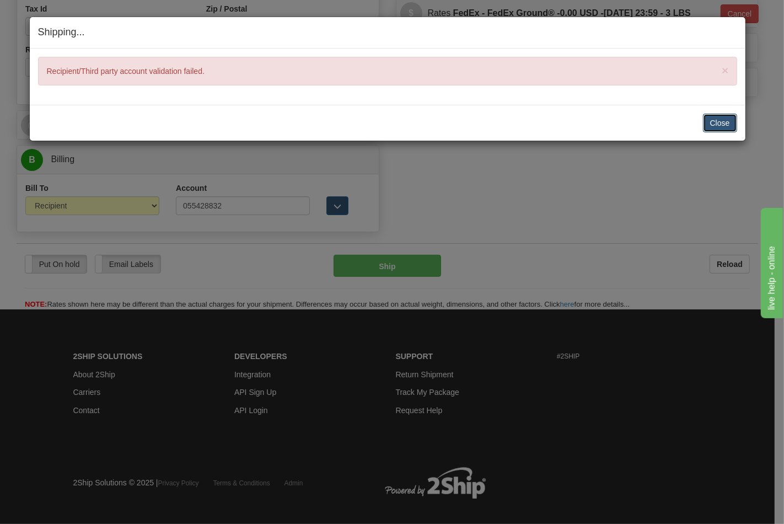
click at [731, 119] on button "Close" at bounding box center [720, 123] width 34 height 19
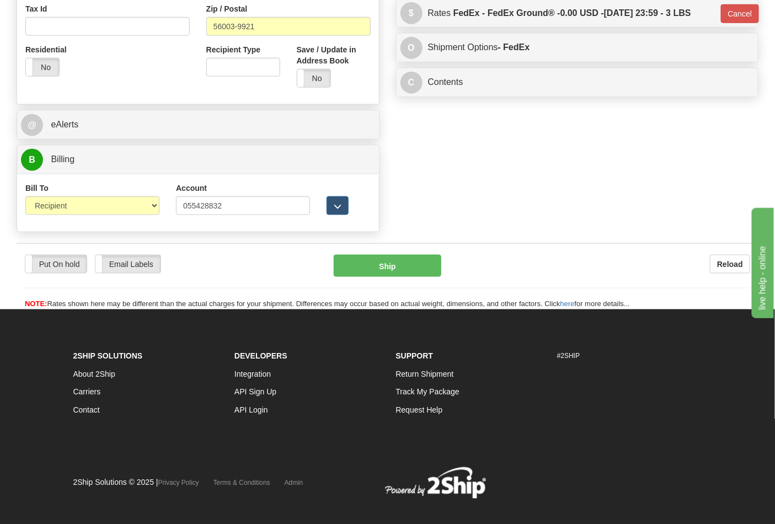
click at [160, 207] on div "Bill To Sender Recipient Third Party Collect" at bounding box center [92, 203] width 151 height 41
click at [137, 207] on select "Sender Recipient Third Party Collect" at bounding box center [92, 205] width 134 height 19
select select "4"
click at [25, 197] on select "Sender Recipient Third Party Collect" at bounding box center [92, 205] width 134 height 19
type input "92"
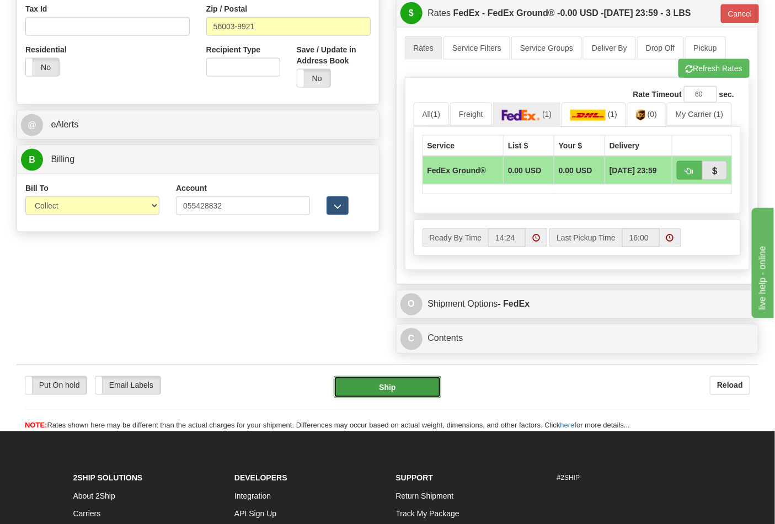
click at [388, 389] on button "Ship" at bounding box center [387, 387] width 107 height 22
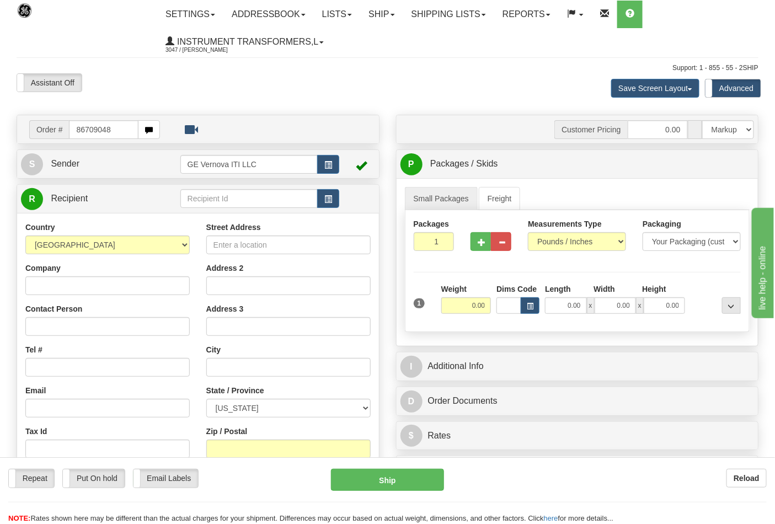
type input "86709048"
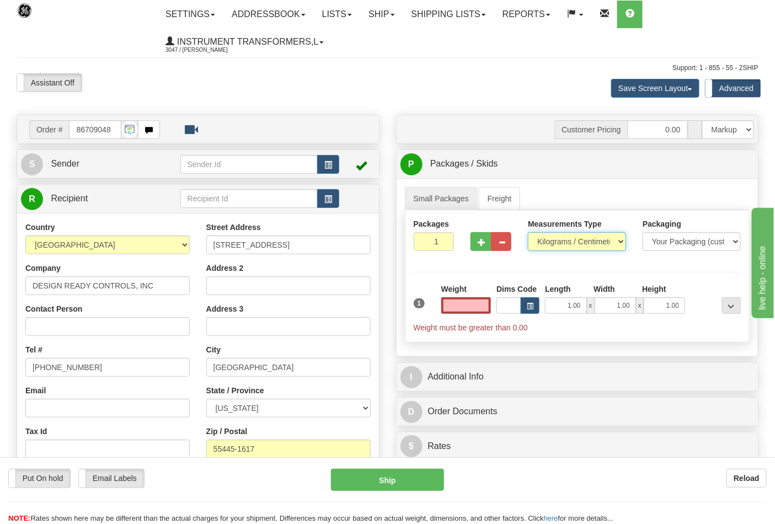
type input "0.00"
drag, startPoint x: 588, startPoint y: 238, endPoint x: 587, endPoint y: 245, distance: 7.7
click at [588, 238] on select "Pounds / Inches Kilograms / Centimeters" at bounding box center [577, 241] width 98 height 19
select select "0"
click at [528, 233] on select "Pounds / Inches Kilograms / Centimeters" at bounding box center [577, 241] width 98 height 19
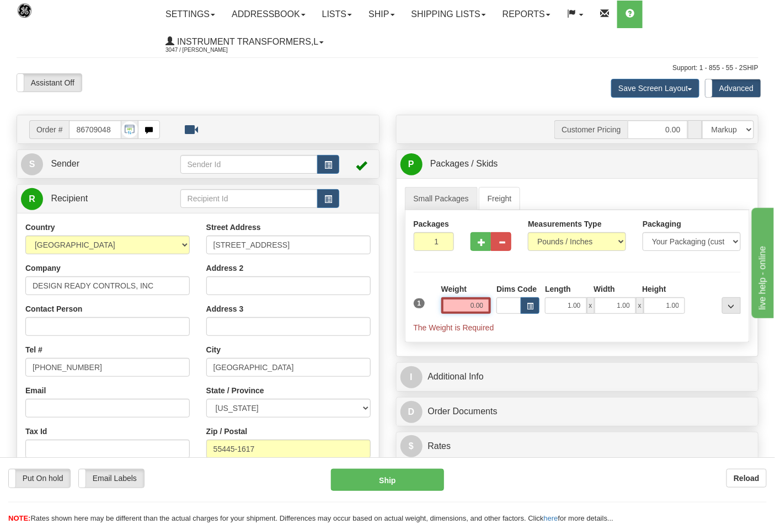
click at [464, 309] on input "0.00" at bounding box center [466, 305] width 50 height 17
click button "Delete" at bounding box center [0, 0] width 0 height 0
type input "8.00"
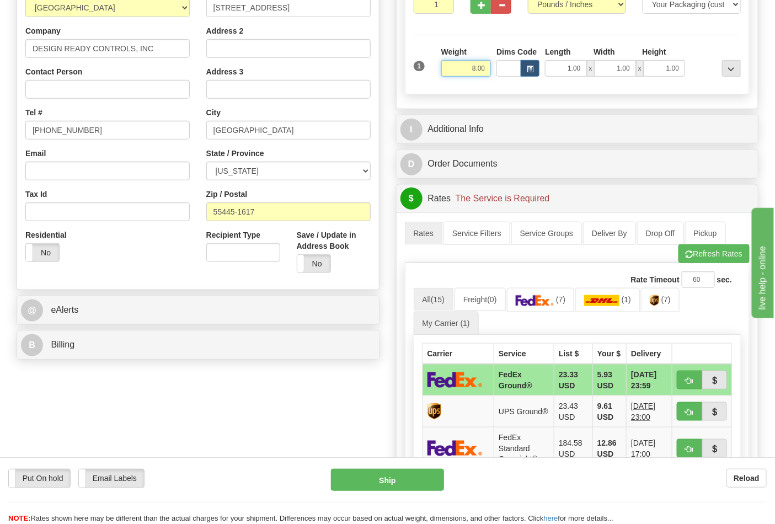
scroll to position [245, 0]
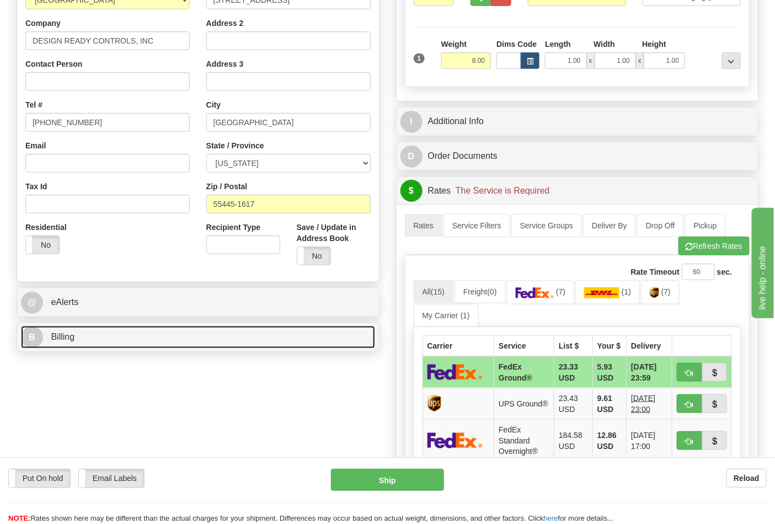
click at [324, 329] on link "B Billing" at bounding box center [198, 337] width 354 height 23
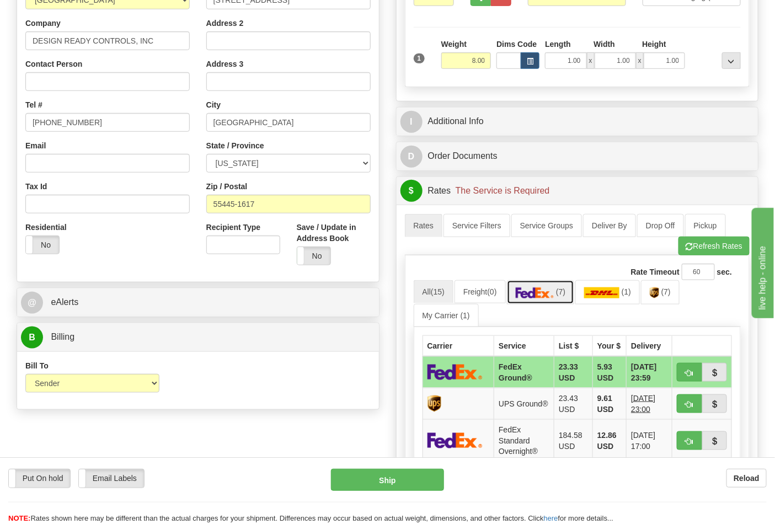
click at [548, 285] on link "(7)" at bounding box center [541, 292] width 68 height 24
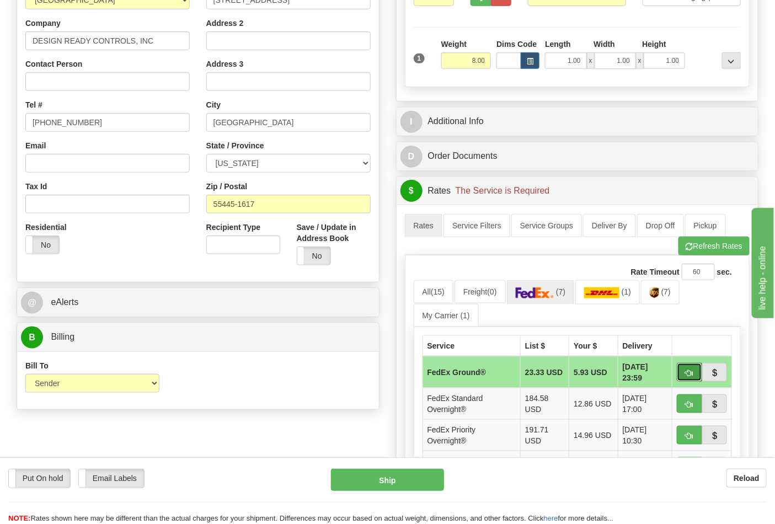
click at [686, 368] on button "button" at bounding box center [689, 372] width 25 height 19
type input "92"
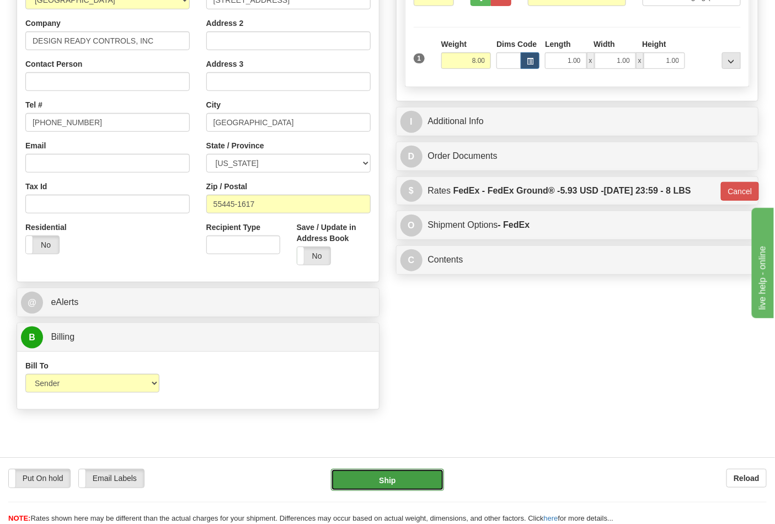
click at [398, 482] on button "Ship" at bounding box center [387, 480] width 113 height 22
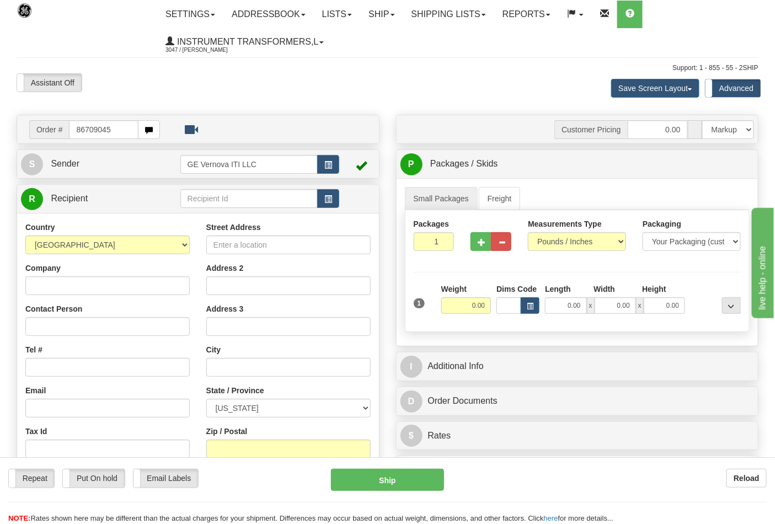
type input "86709045"
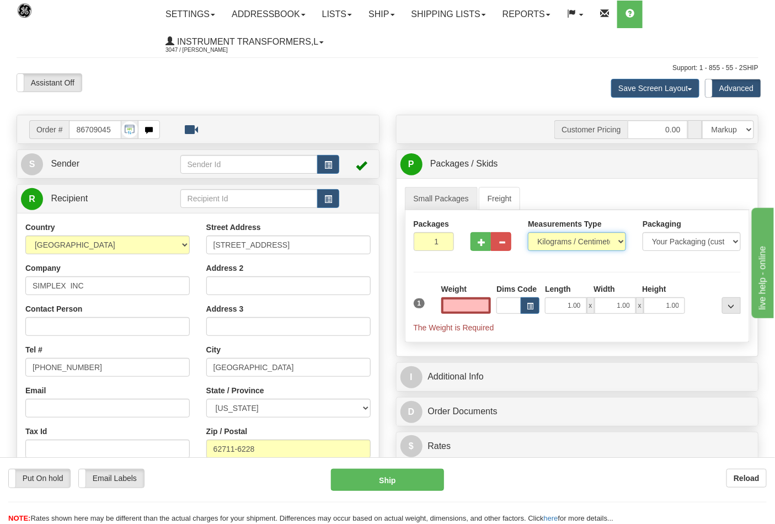
type input "0.00"
click at [548, 234] on select "Pounds / Inches Kilograms / Centimeters" at bounding box center [577, 241] width 98 height 19
select select "0"
click at [528, 233] on select "Pounds / Inches Kilograms / Centimeters" at bounding box center [577, 241] width 98 height 19
click at [461, 300] on input "0.00" at bounding box center [466, 305] width 50 height 17
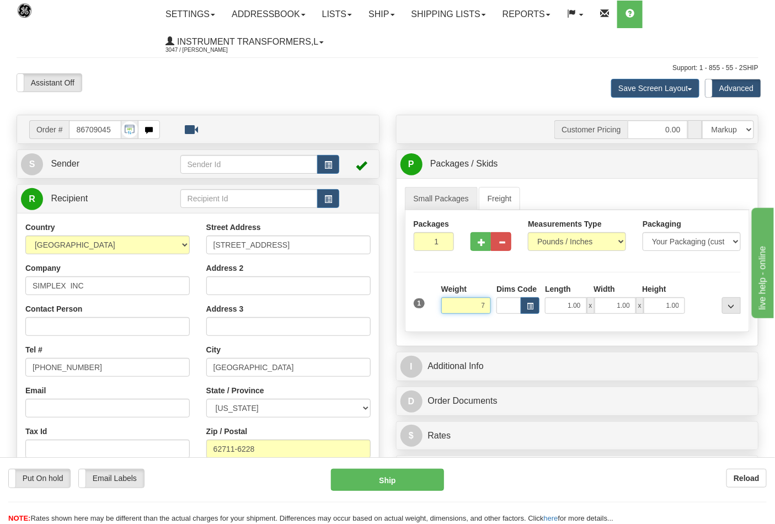
click button "Delete" at bounding box center [0, 0] width 0 height 0
type input "7.00"
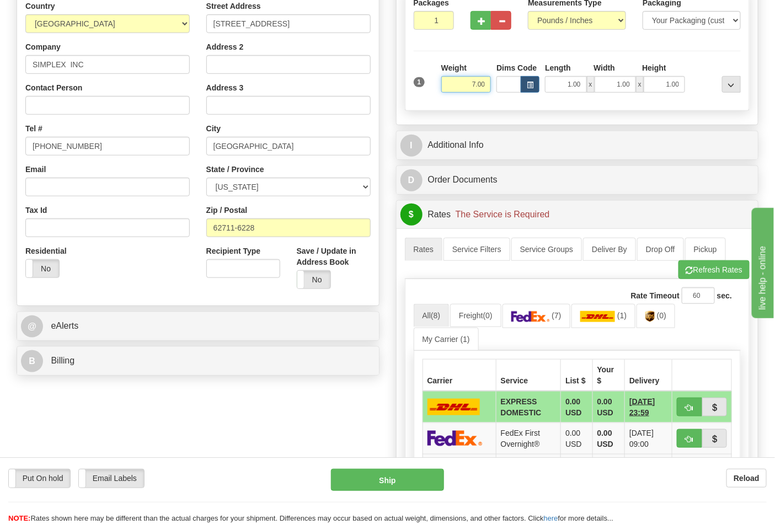
scroll to position [245, 0]
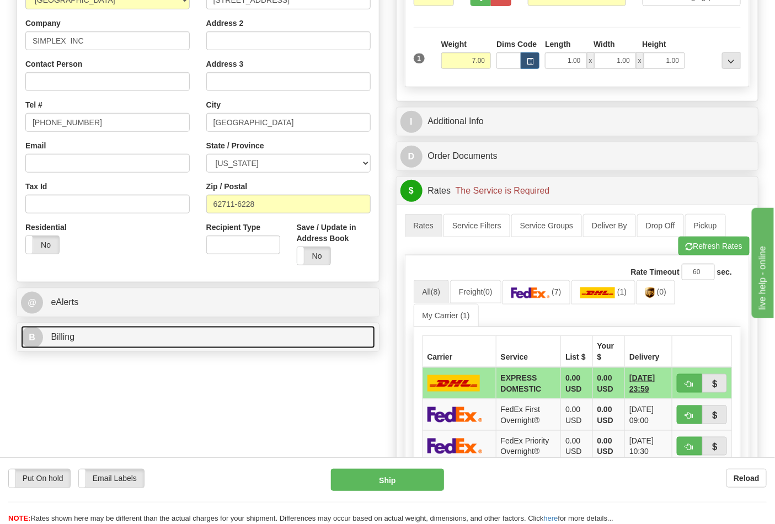
click at [217, 347] on link "B Billing" at bounding box center [198, 337] width 354 height 23
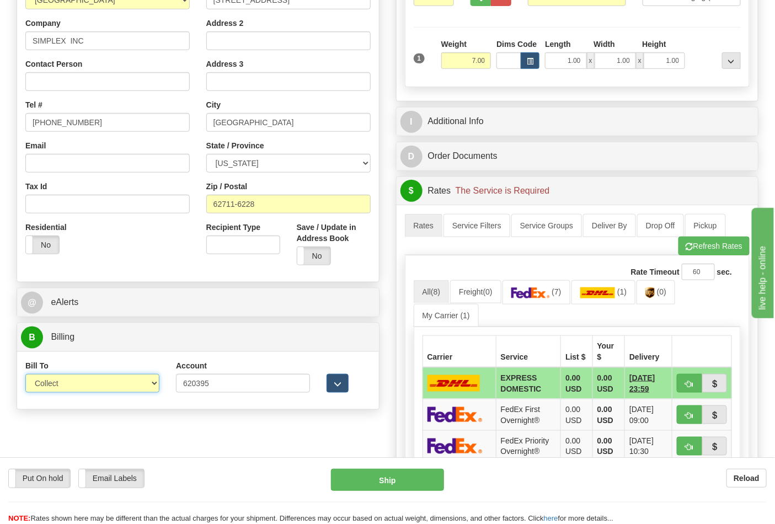
click at [147, 387] on select "Sender Recipient Third Party Collect" at bounding box center [92, 383] width 134 height 19
select select "2"
click at [25, 375] on select "Sender Recipient Third Party Collect" at bounding box center [92, 383] width 134 height 19
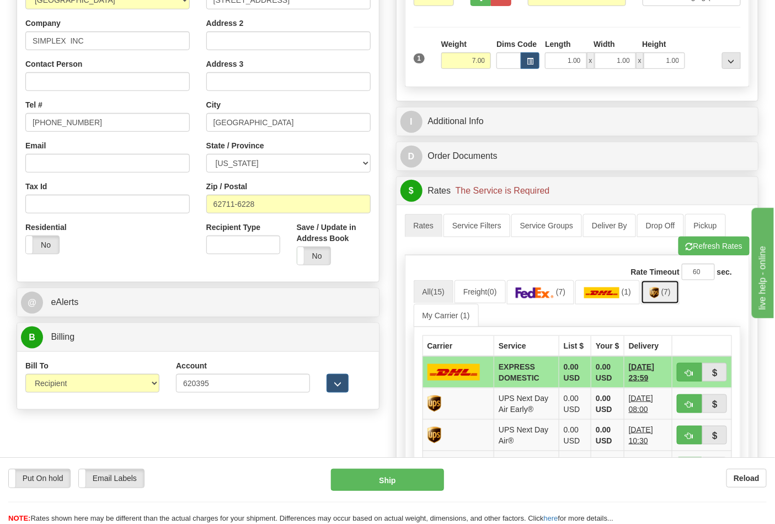
click at [671, 301] on link "(7)" at bounding box center [660, 292] width 39 height 24
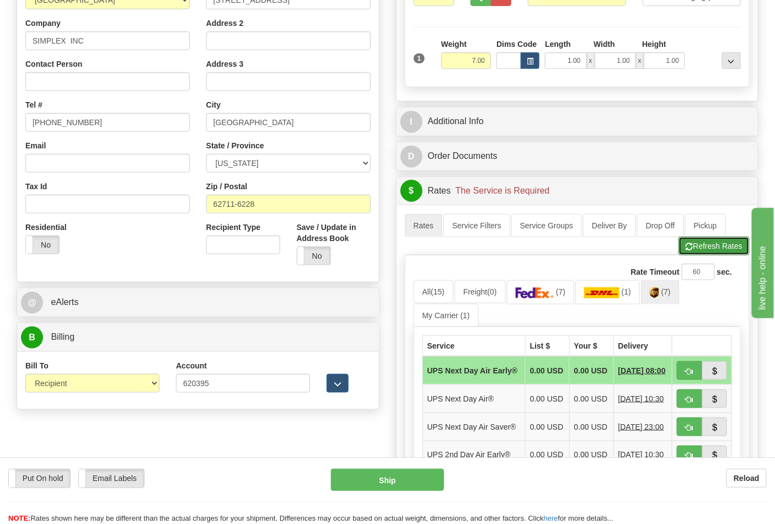
click at [701, 248] on button "Refresh Rates" at bounding box center [713, 246] width 71 height 19
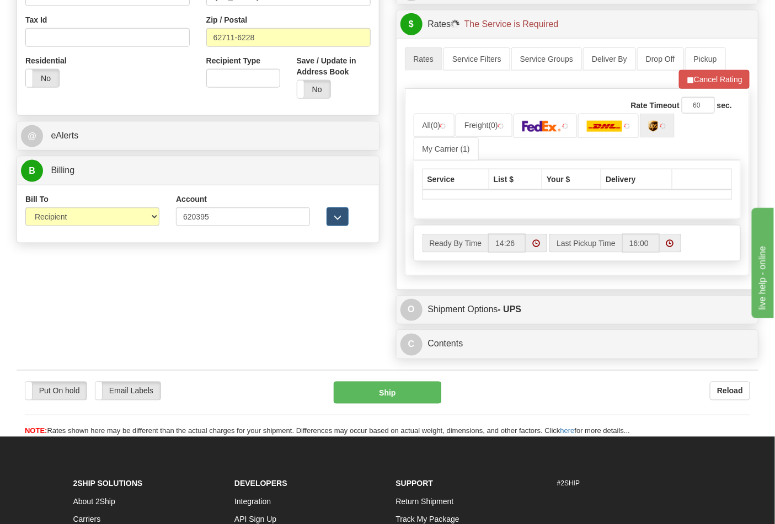
scroll to position [429, 0]
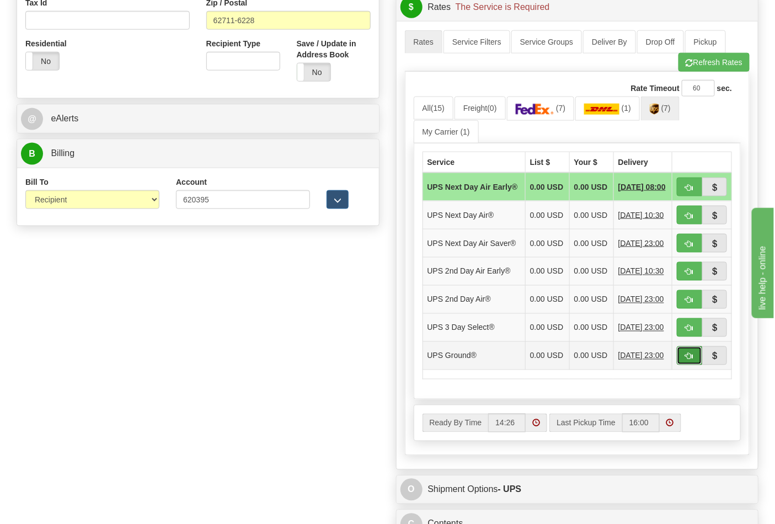
click at [688, 360] on span "button" at bounding box center [690, 356] width 8 height 7
type input "03"
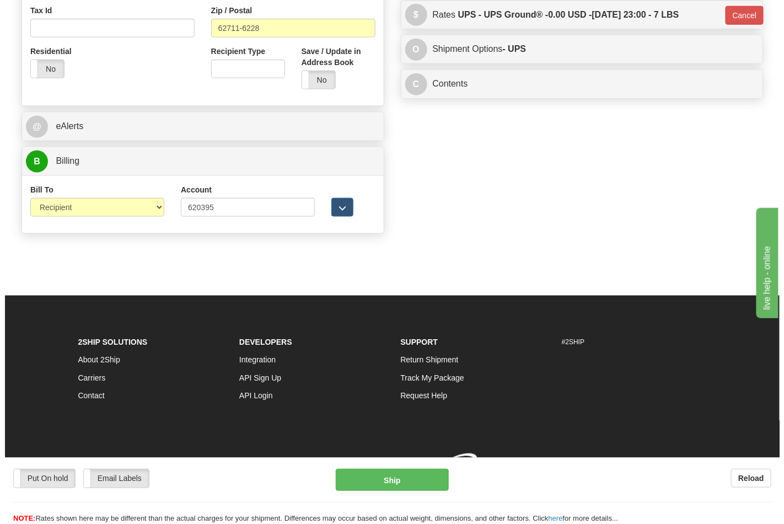
scroll to position [422, 0]
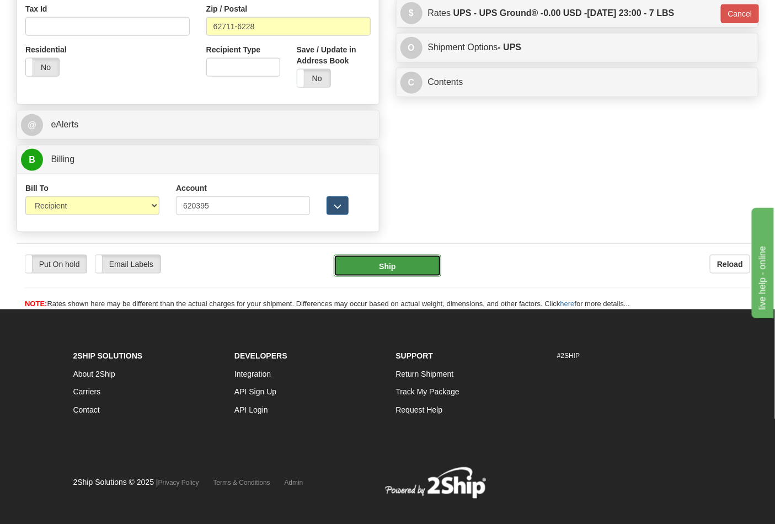
click at [424, 267] on button "Ship" at bounding box center [387, 266] width 107 height 22
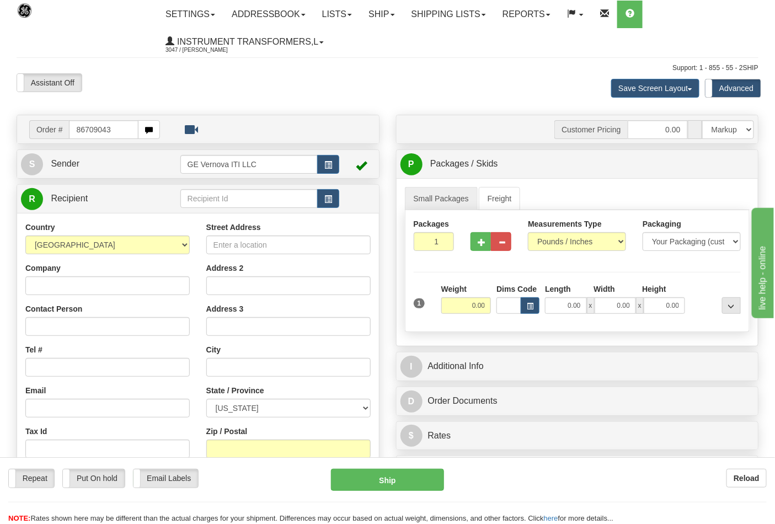
type input "86709043"
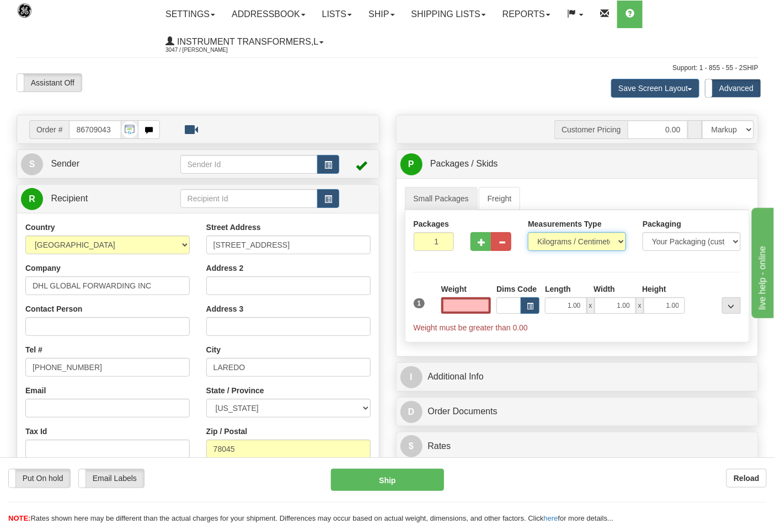
type input "0.00"
click at [608, 241] on select "Pounds / Inches Kilograms / Centimeters" at bounding box center [577, 241] width 98 height 19
select select "0"
click at [528, 233] on select "Pounds / Inches Kilograms / Centimeters" at bounding box center [577, 241] width 98 height 19
click at [462, 307] on input "0.00" at bounding box center [466, 305] width 50 height 17
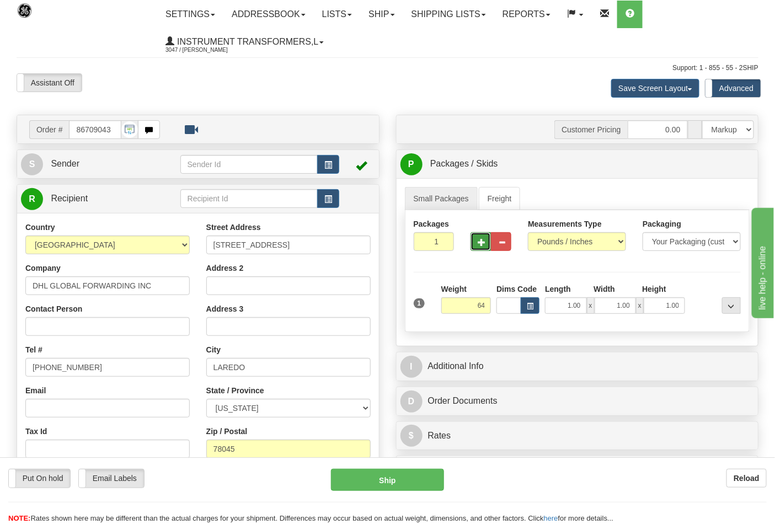
type input "64.00"
click at [482, 247] on button "button" at bounding box center [480, 241] width 20 height 19
type input "2"
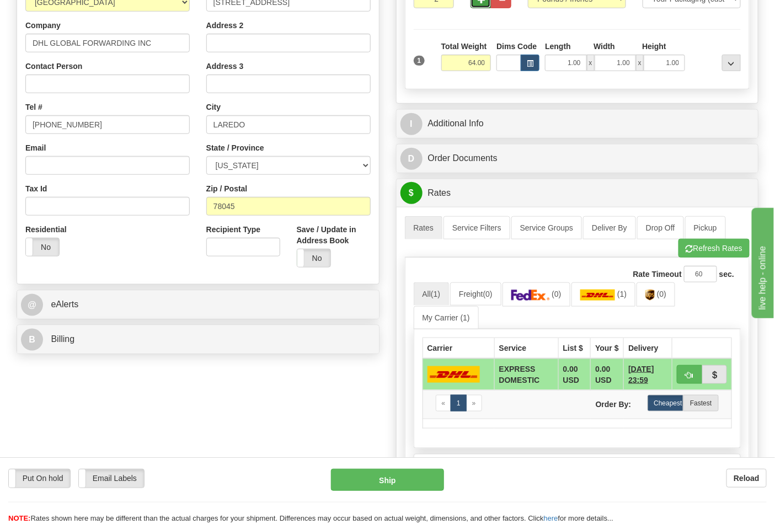
scroll to position [245, 0]
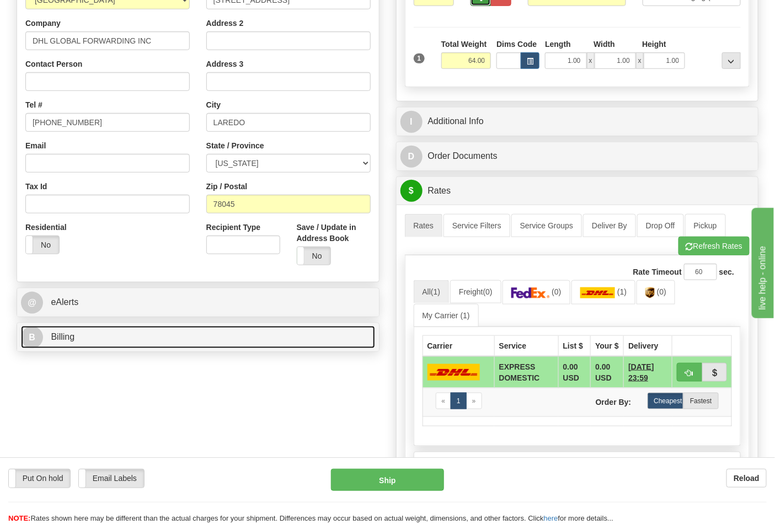
click at [243, 329] on link "B Billing" at bounding box center [198, 337] width 354 height 23
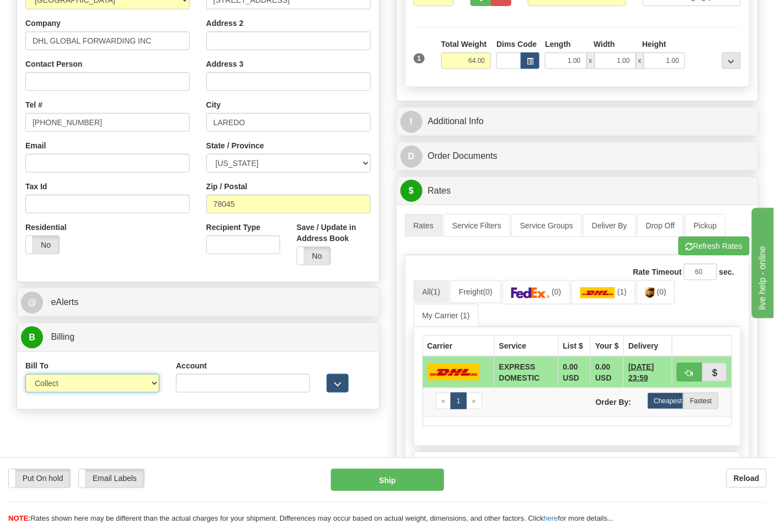
click at [116, 386] on select "Sender Recipient Third Party Collect" at bounding box center [92, 383] width 134 height 19
select select "2"
click at [25, 375] on select "Sender Recipient Third Party Collect" at bounding box center [92, 383] width 134 height 19
click at [185, 383] on input "Account" at bounding box center [243, 383] width 134 height 19
paste input "788634277"
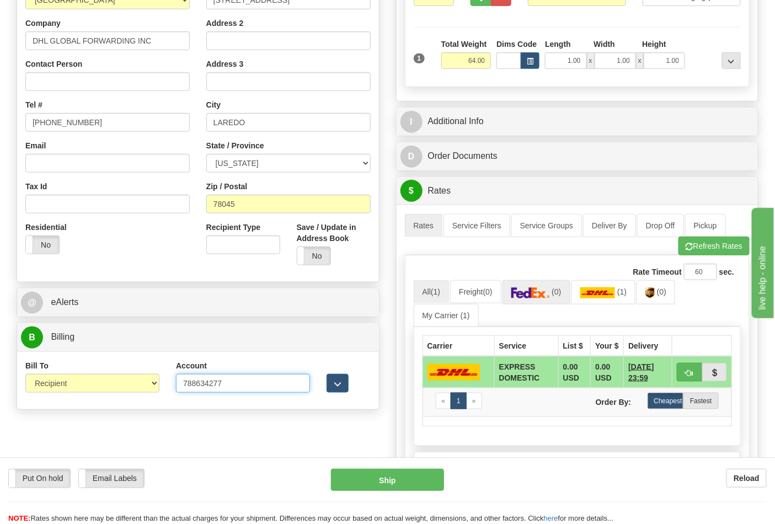
type input "788634277"
click at [541, 291] on img at bounding box center [530, 292] width 39 height 11
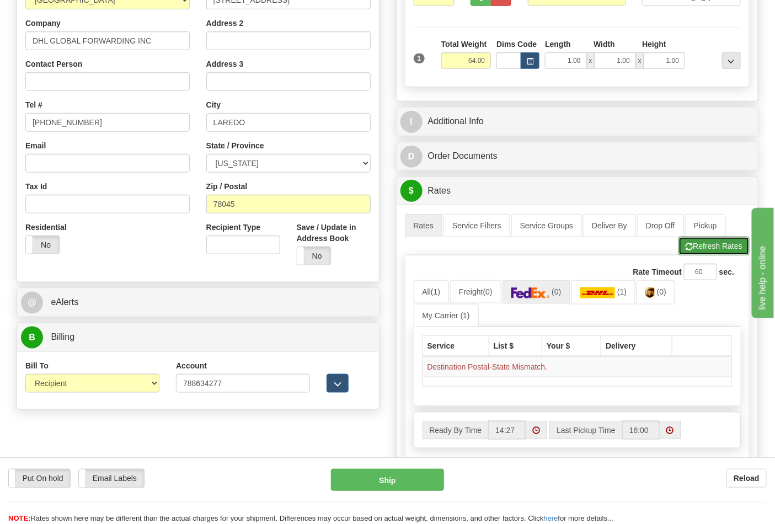
click at [712, 250] on button "Refresh Rates" at bounding box center [713, 246] width 71 height 19
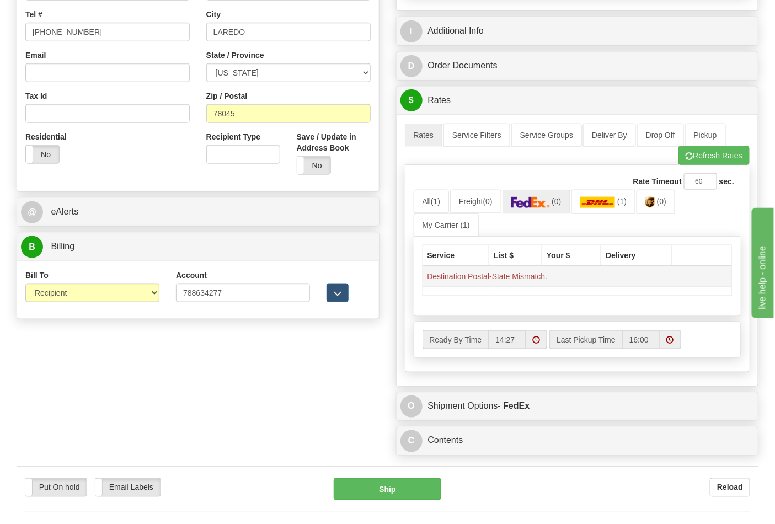
scroll to position [306, 0]
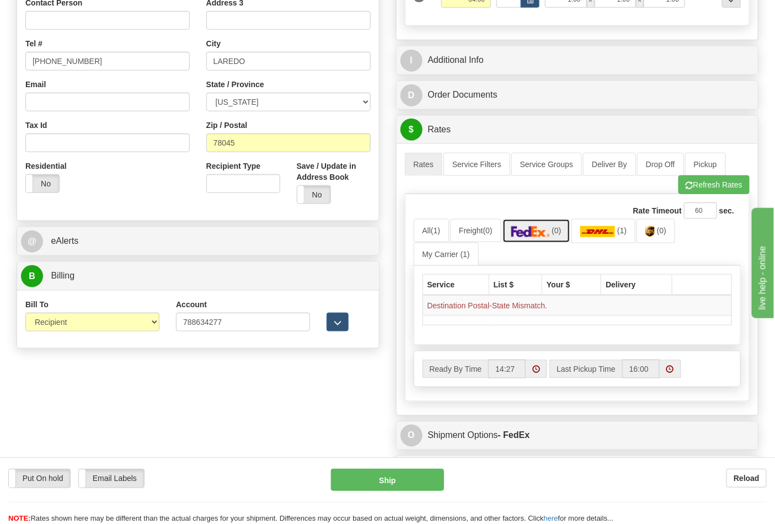
click at [539, 236] on img at bounding box center [530, 231] width 39 height 11
click at [721, 191] on button "Refresh Rates" at bounding box center [713, 184] width 71 height 19
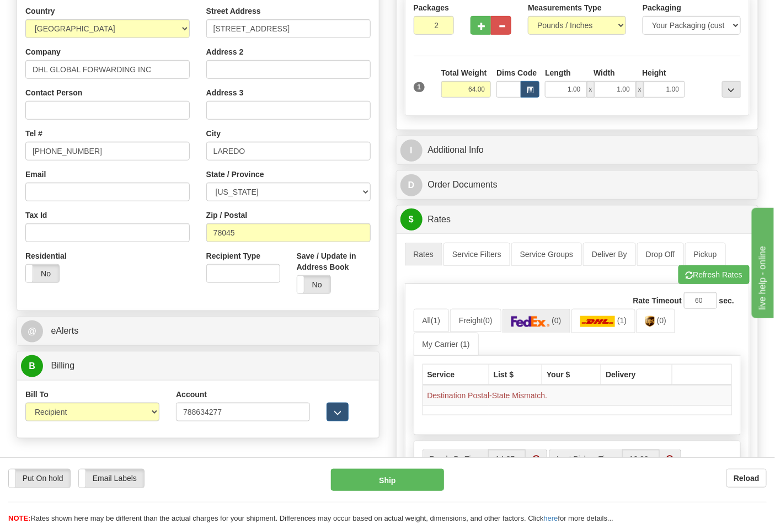
scroll to position [245, 0]
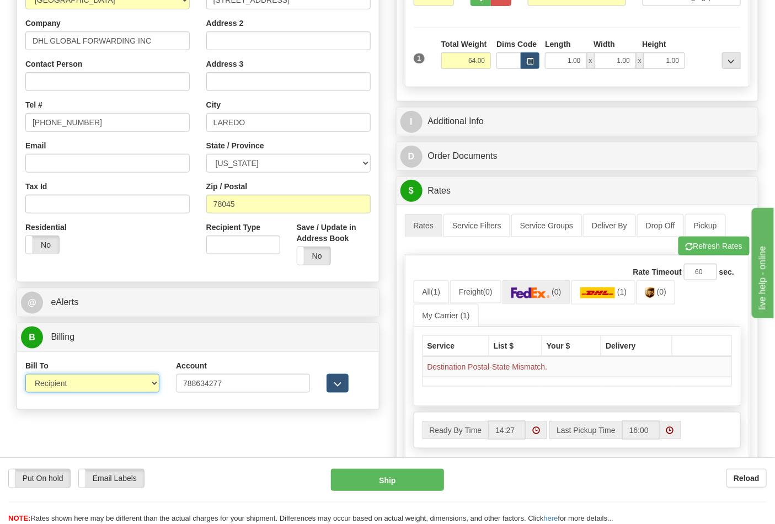
click at [137, 383] on select "Sender Recipient Third Party Collect" at bounding box center [92, 383] width 134 height 19
select select "4"
click at [25, 375] on select "Sender Recipient Third Party Collect" at bounding box center [92, 383] width 134 height 19
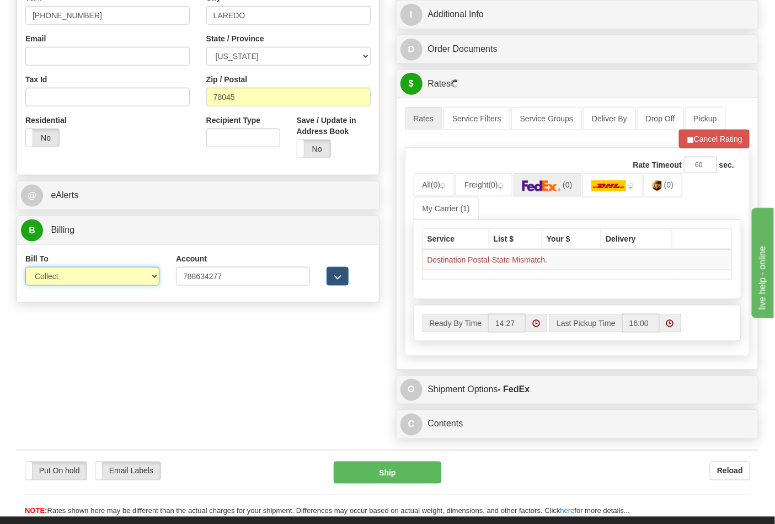
scroll to position [367, 0]
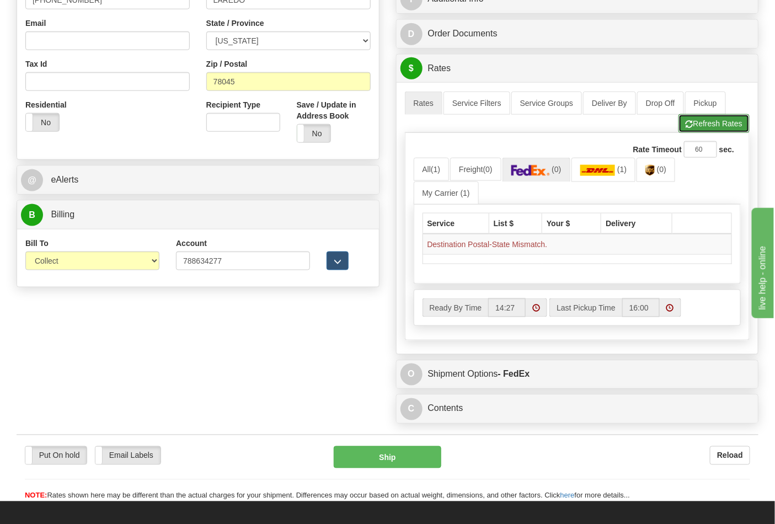
click at [710, 127] on button "Refresh Rates" at bounding box center [713, 123] width 71 height 19
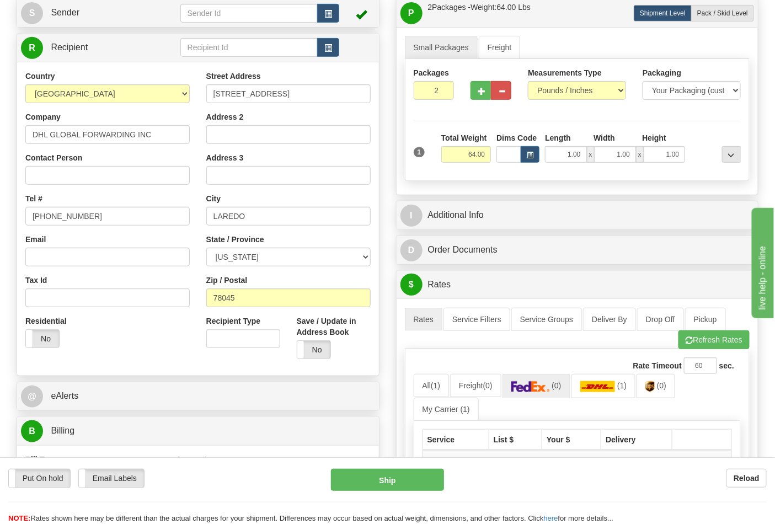
scroll to position [122, 0]
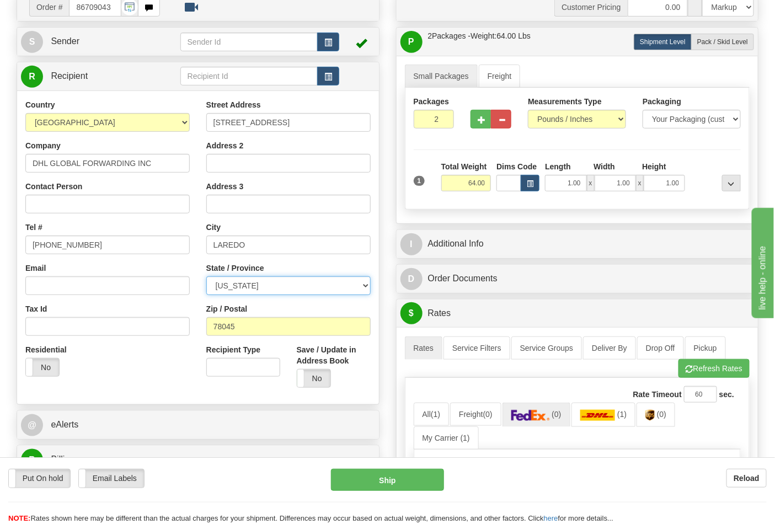
click at [335, 286] on select "ALABAMA ALASKA ARIZONA ARKANSAS Armed Forces America Armed Forces Europe Armed …" at bounding box center [288, 285] width 164 height 19
click at [183, 375] on div "Residential Yes No" at bounding box center [107, 364] width 181 height 41
click at [258, 285] on select "ALABAMA ALASKA ARIZONA ARKANSAS Armed Forces America Armed Forces Europe Armed …" at bounding box center [288, 285] width 164 height 19
click at [258, 284] on select "ALABAMA ALASKA ARIZONA ARKANSAS Armed Forces America Armed Forces Europe Armed …" at bounding box center [288, 285] width 164 height 19
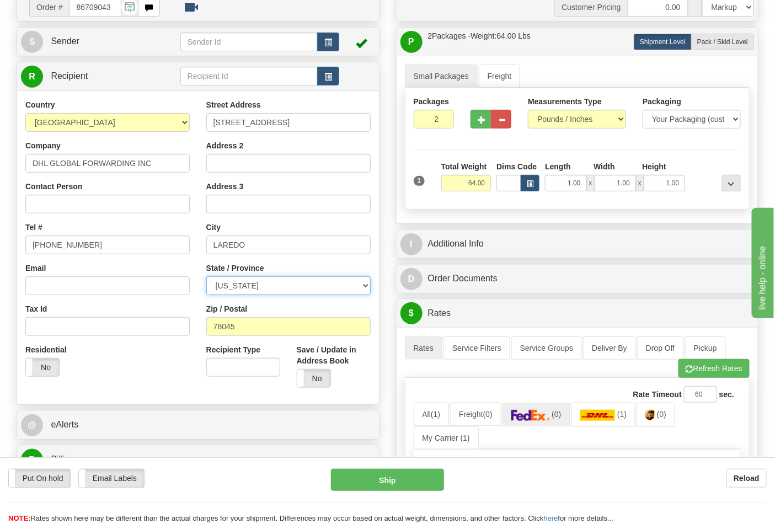
select select "[GEOGRAPHIC_DATA]"
click at [206, 277] on select "ALABAMA ALASKA ARIZONA ARKANSAS Armed Forces America Armed Forces Europe Armed …" at bounding box center [288, 285] width 164 height 19
click at [703, 370] on button "Refresh Rates" at bounding box center [713, 368] width 71 height 19
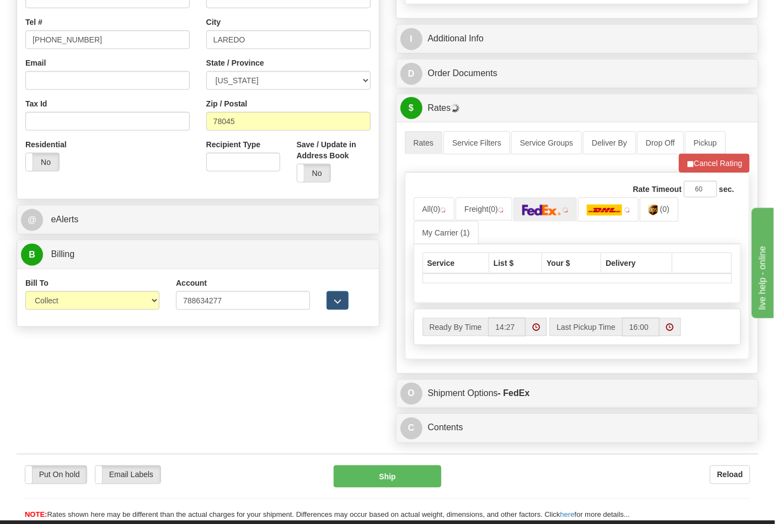
scroll to position [367, 0]
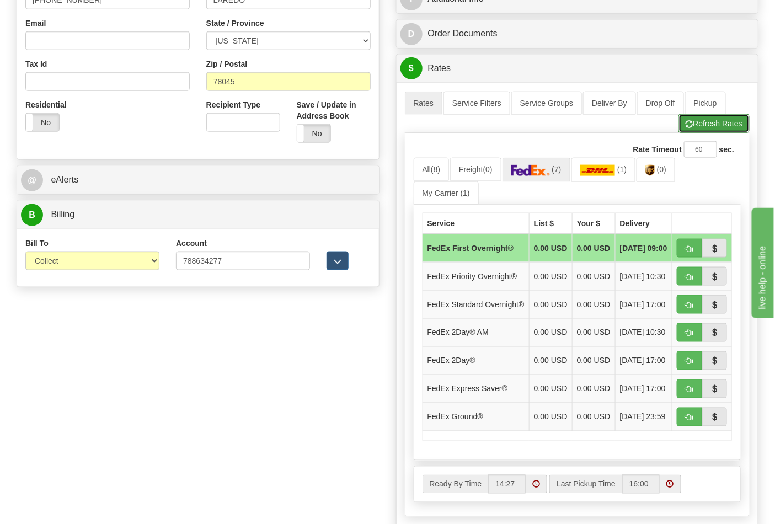
click at [708, 126] on button "Refresh Rates" at bounding box center [713, 123] width 71 height 19
click at [686, 365] on span "button" at bounding box center [690, 361] width 8 height 7
type input "03"
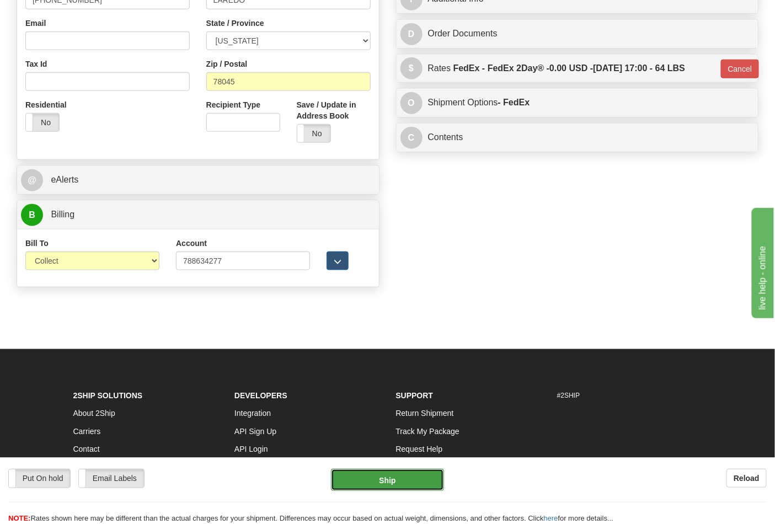
click at [416, 480] on button "Ship" at bounding box center [387, 480] width 113 height 22
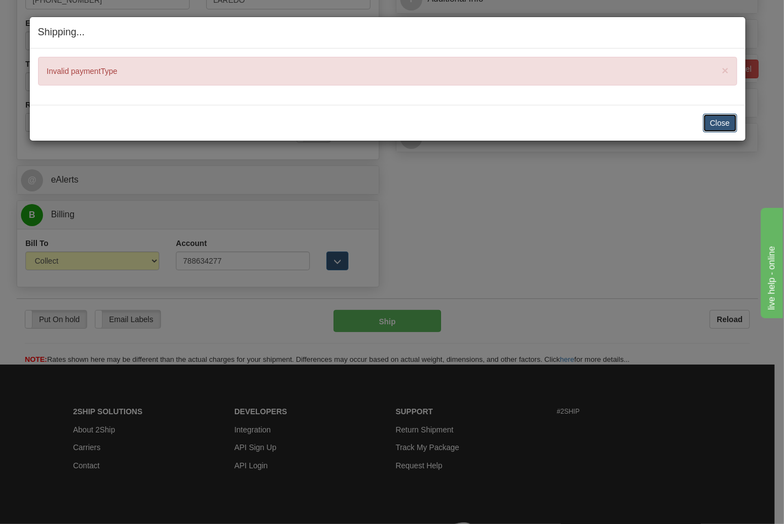
click at [724, 114] on button "Close" at bounding box center [720, 123] width 34 height 19
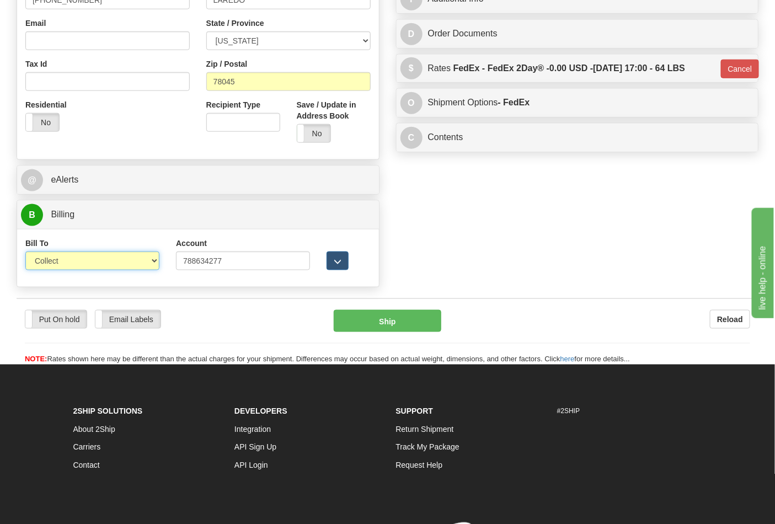
click at [152, 261] on select "Sender Recipient Third Party Collect" at bounding box center [92, 261] width 134 height 19
select select "2"
click at [25, 253] on select "Sender Recipient Third Party Collect" at bounding box center [92, 261] width 134 height 19
type input "03"
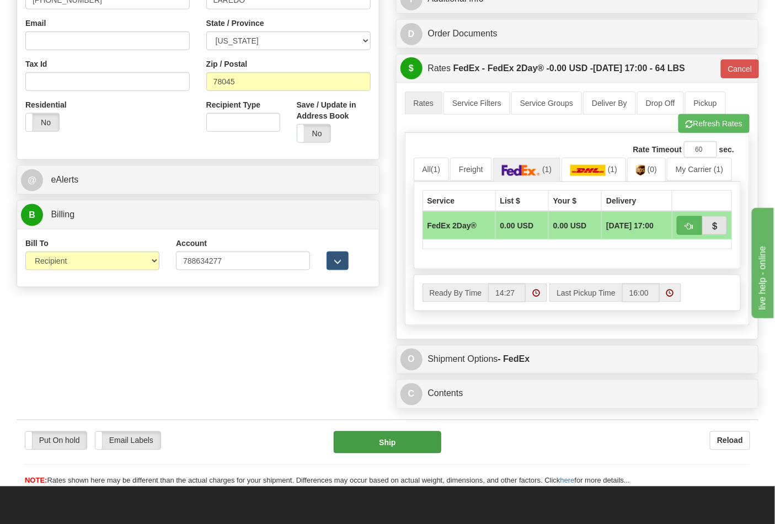
click at [410, 422] on div "Put On hold Put On hold Email Labels Email Labels Edit Reload Ship Reload" at bounding box center [388, 453] width 742 height 67
click at [371, 441] on button "Ship" at bounding box center [387, 442] width 107 height 22
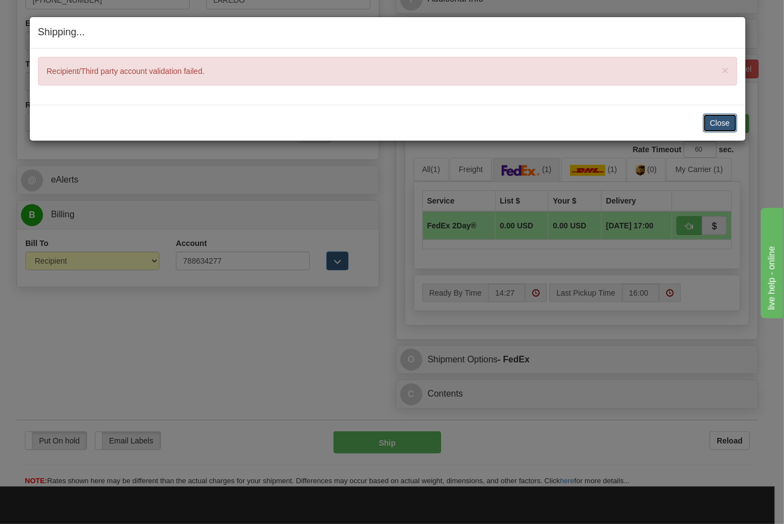
click at [714, 117] on button "Close" at bounding box center [720, 123] width 34 height 19
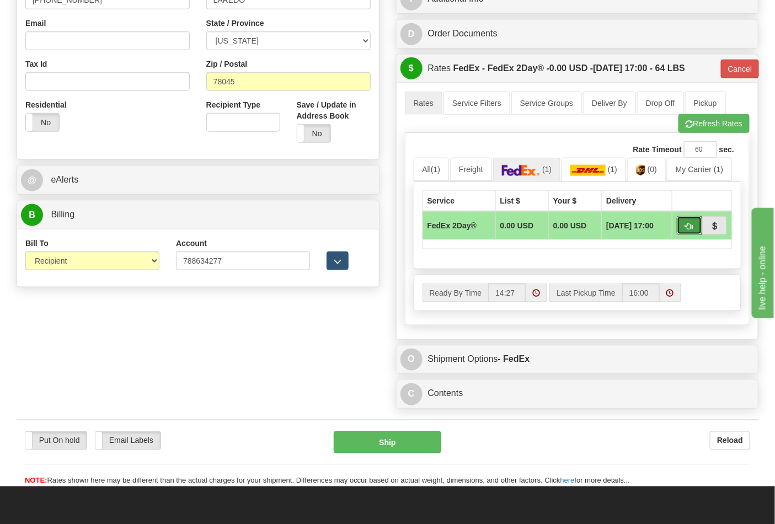
click at [682, 228] on button "button" at bounding box center [689, 225] width 25 height 19
click at [113, 266] on select "Sender Recipient Third Party Collect" at bounding box center [92, 261] width 134 height 19
click at [25, 253] on select "Sender Recipient Third Party Collect" at bounding box center [92, 261] width 134 height 19
click at [377, 448] on button "Ship" at bounding box center [387, 442] width 107 height 22
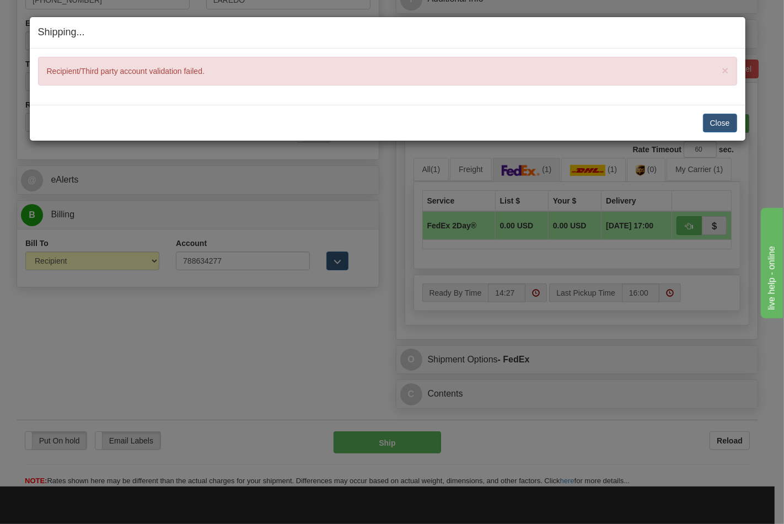
click at [151, 261] on div "Shipping... Your SHIPMENT will EXPIRE in × Recipient/Third party account valida…" at bounding box center [392, 262] width 784 height 524
click at [152, 262] on div "Shipping... Your SHIPMENT will EXPIRE in × Recipient/Third party account valida…" at bounding box center [392, 262] width 784 height 524
click at [714, 122] on button "Close" at bounding box center [720, 123] width 34 height 19
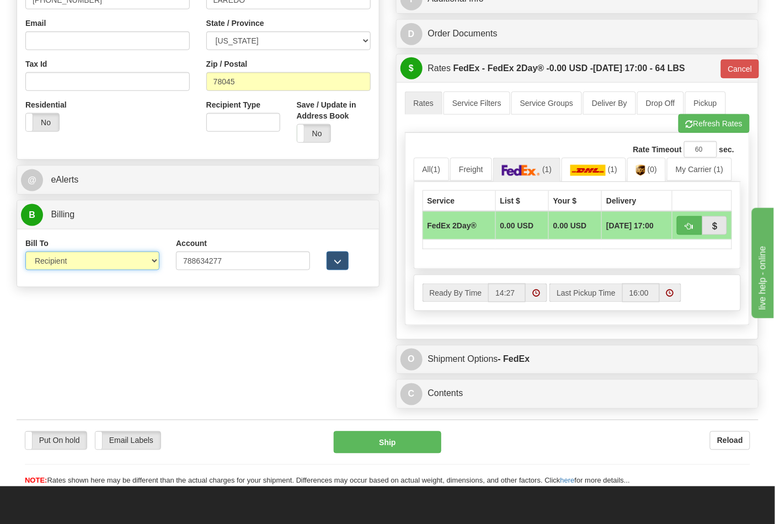
click at [156, 268] on select "Sender Recipient Third Party Collect" at bounding box center [92, 261] width 134 height 19
select select "3"
click at [25, 253] on select "Sender Recipient Third Party Collect" at bounding box center [92, 261] width 134 height 19
type input "03"
click at [395, 414] on div "Customer Pricing 0.00 Markup % Discount % Flat Amount Per Pound Flat Amount Mar…" at bounding box center [577, 80] width 379 height 667
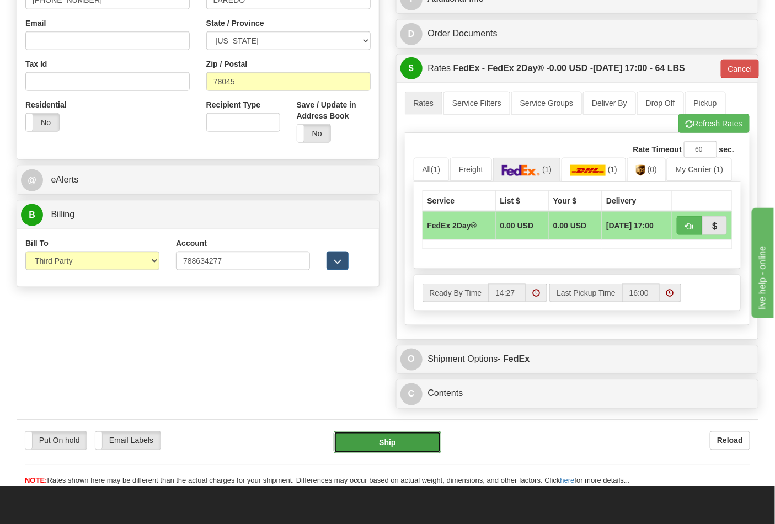
click at [383, 449] on button "Ship" at bounding box center [387, 442] width 107 height 22
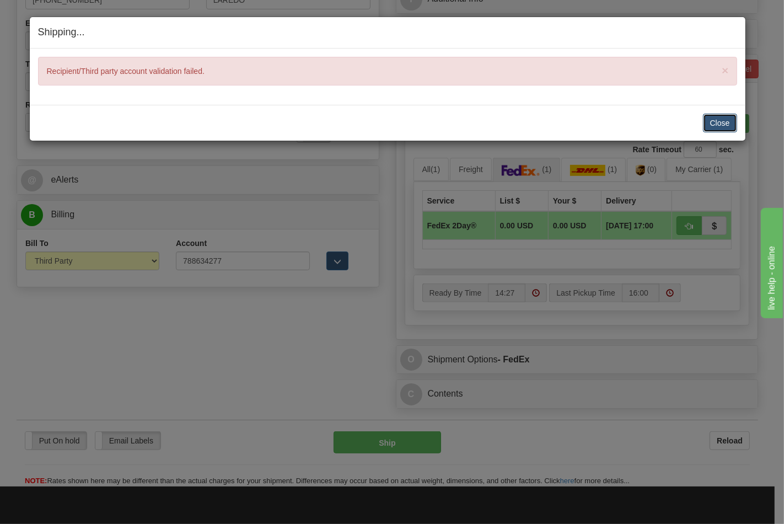
click at [708, 122] on button "Close" at bounding box center [720, 123] width 34 height 19
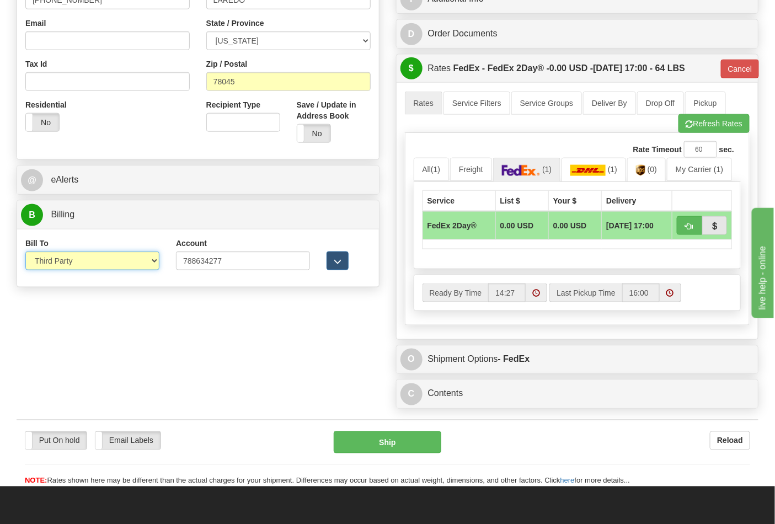
click at [151, 258] on select "Sender Recipient Third Party Collect" at bounding box center [92, 261] width 134 height 19
select select "4"
click at [25, 253] on select "Sender Recipient Third Party Collect" at bounding box center [92, 261] width 134 height 19
click at [409, 424] on div "Put On hold Put On hold Email Labels Email Labels Edit Reload Ship Reload" at bounding box center [388, 453] width 742 height 67
click at [720, 128] on button "Refresh Rates" at bounding box center [713, 123] width 71 height 19
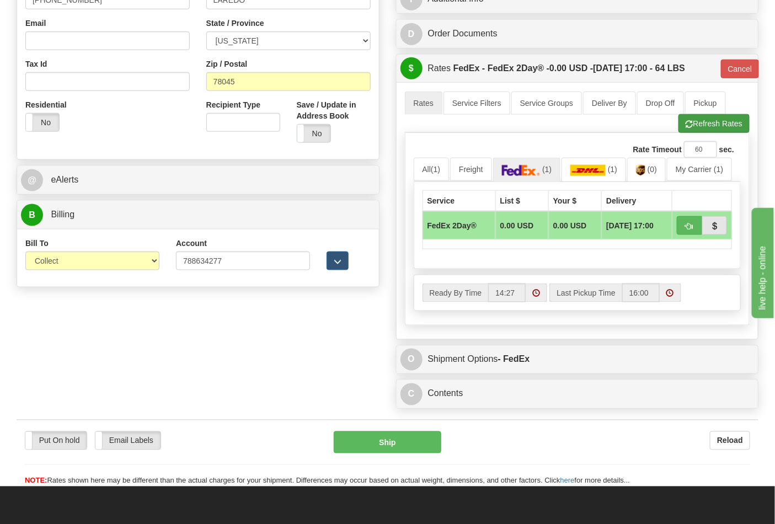
type input "03"
click at [690, 224] on span "button" at bounding box center [690, 226] width 8 height 7
click at [418, 449] on button "Ship" at bounding box center [387, 442] width 107 height 22
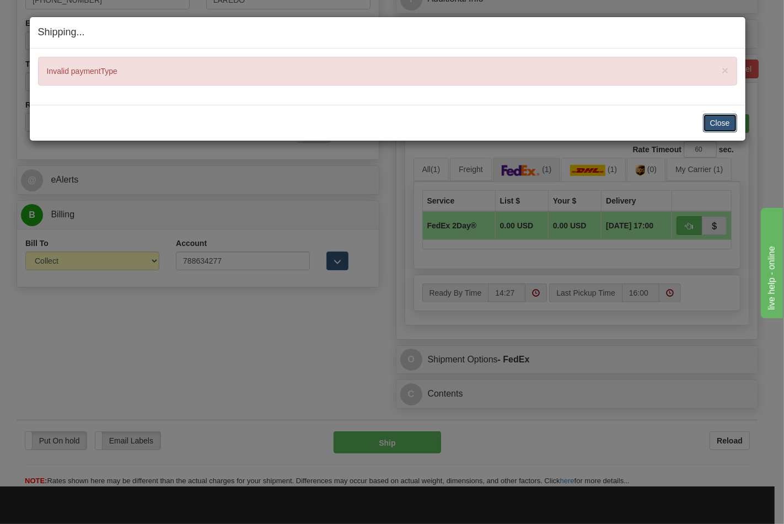
click at [724, 124] on button "Close" at bounding box center [720, 123] width 34 height 19
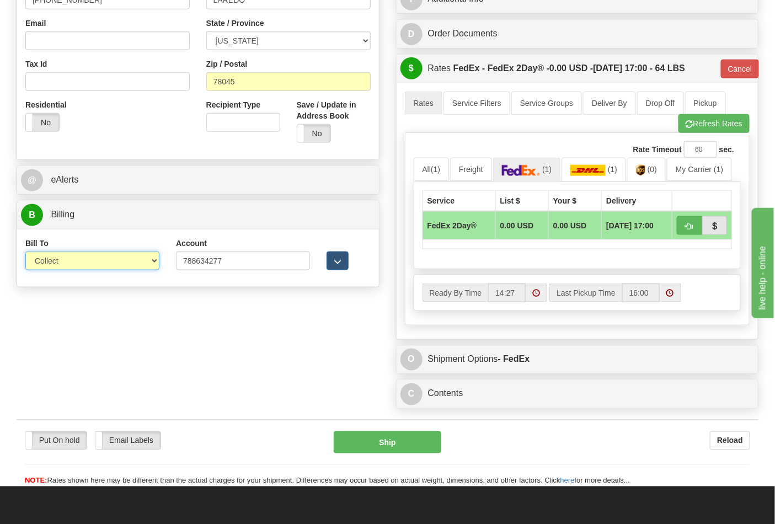
click at [131, 261] on select "Sender Recipient Third Party Collect" at bounding box center [92, 261] width 134 height 19
select select "2"
click at [25, 253] on select "Sender Recipient Third Party Collect" at bounding box center [92, 261] width 134 height 19
type input "03"
click at [690, 227] on span "button" at bounding box center [690, 226] width 8 height 7
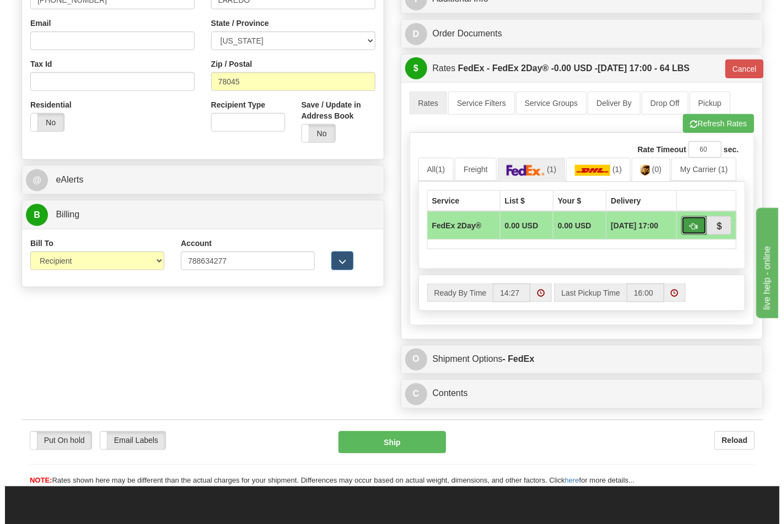
scroll to position [429, 0]
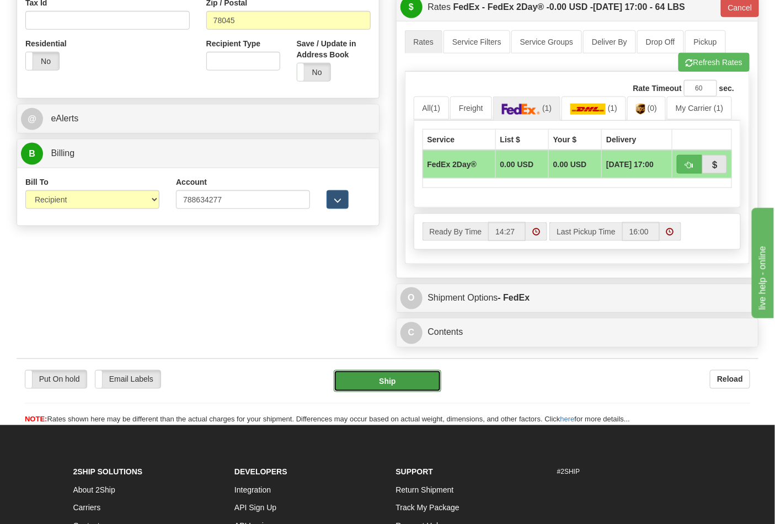
click at [427, 383] on button "Ship" at bounding box center [387, 381] width 107 height 22
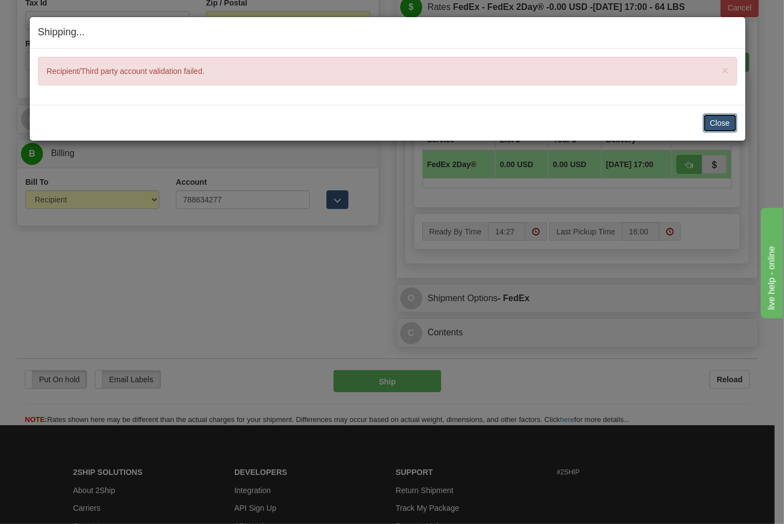
click at [715, 123] on button "Close" at bounding box center [720, 123] width 34 height 19
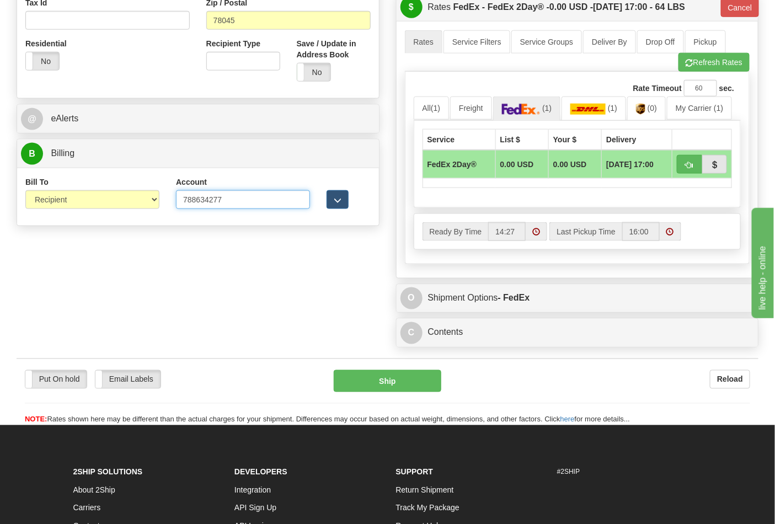
drag, startPoint x: 228, startPoint y: 202, endPoint x: 184, endPoint y: 203, distance: 43.6
click at [184, 203] on input "788634277" at bounding box center [243, 199] width 134 height 19
paste input "24498434"
type input "244984347"
drag, startPoint x: 688, startPoint y: 158, endPoint x: 688, endPoint y: 167, distance: 8.3
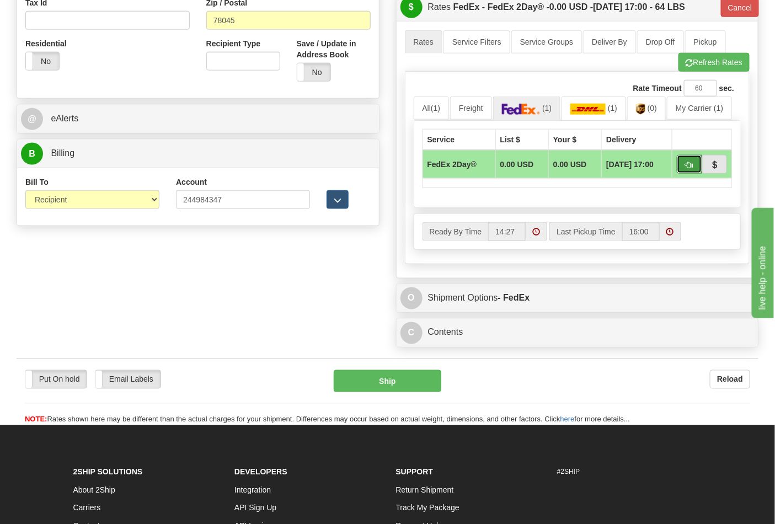
click at [688, 161] on button "button" at bounding box center [689, 164] width 25 height 19
click at [384, 384] on button "Ship" at bounding box center [387, 381] width 107 height 22
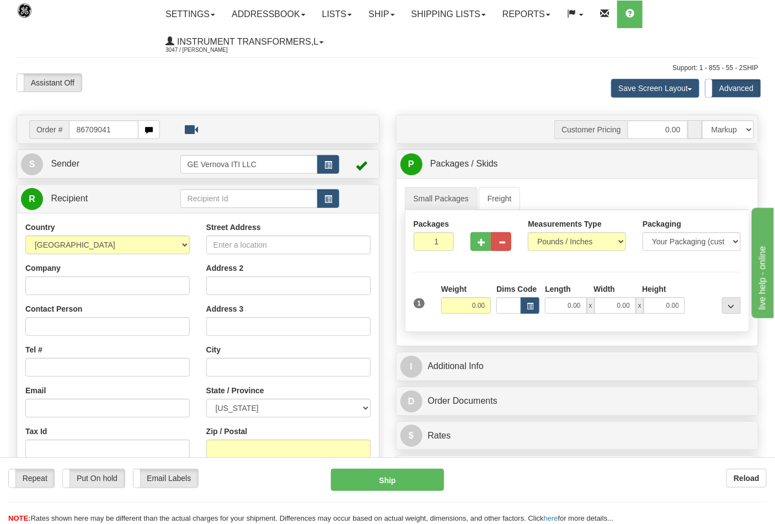
type input "86709041"
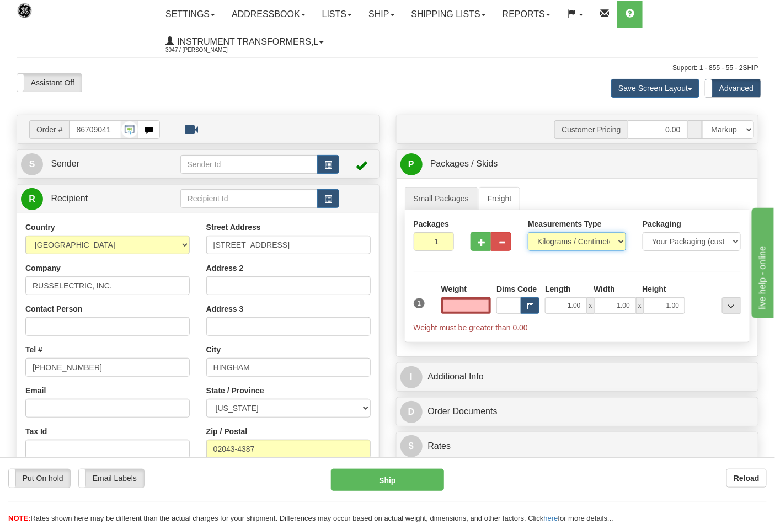
type input "0.00"
click at [563, 243] on select "Pounds / Inches Kilograms / Centimeters" at bounding box center [577, 241] width 98 height 19
select select "0"
click at [528, 233] on select "Pounds / Inches Kilograms / Centimeters" at bounding box center [577, 241] width 98 height 19
click at [474, 307] on input "0.00" at bounding box center [466, 305] width 50 height 17
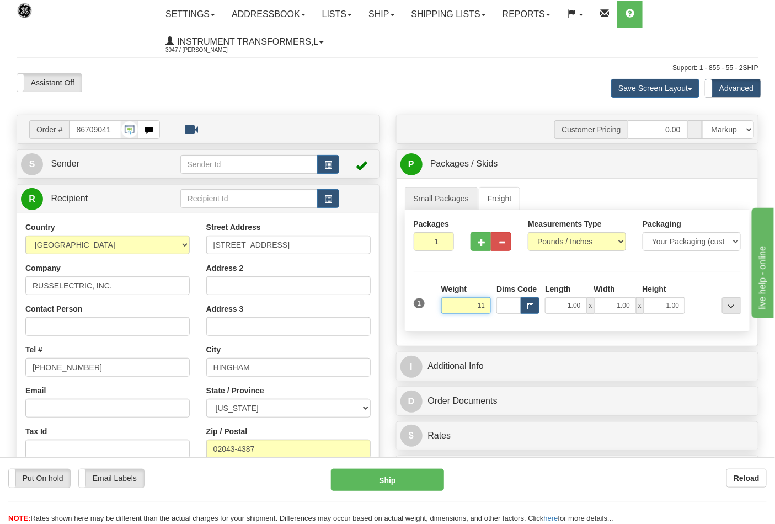
click button "Delete" at bounding box center [0, 0] width 0 height 0
type input "11.00"
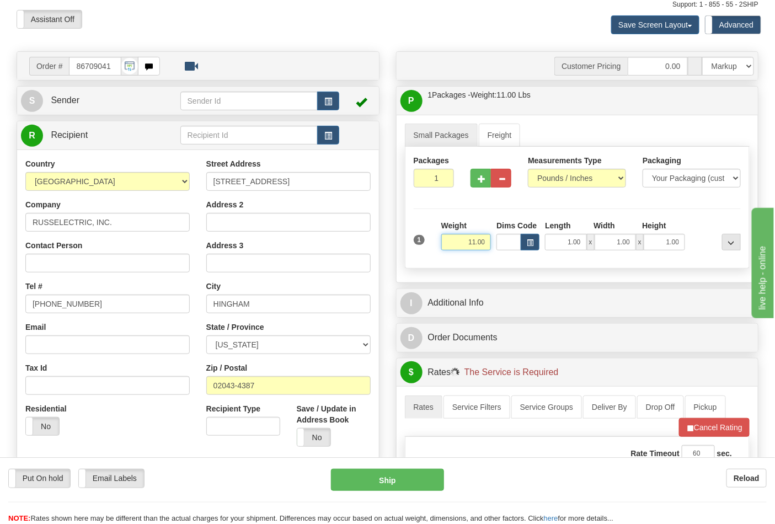
scroll to position [306, 0]
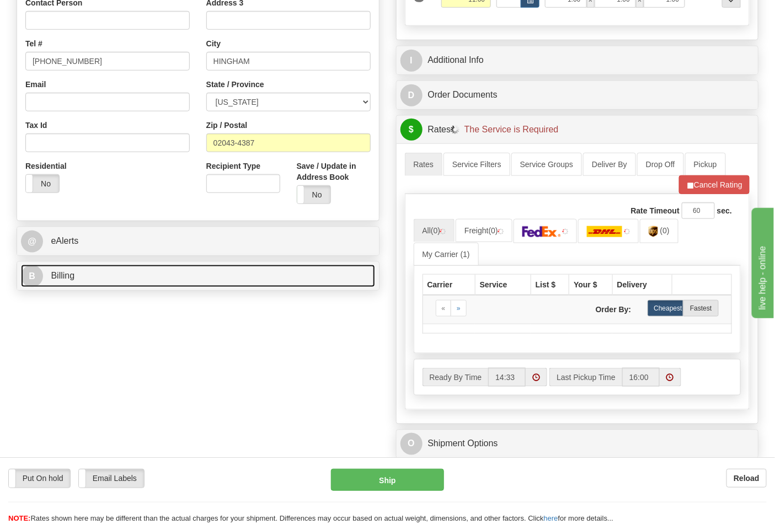
click at [291, 279] on link "B Billing" at bounding box center [198, 276] width 354 height 23
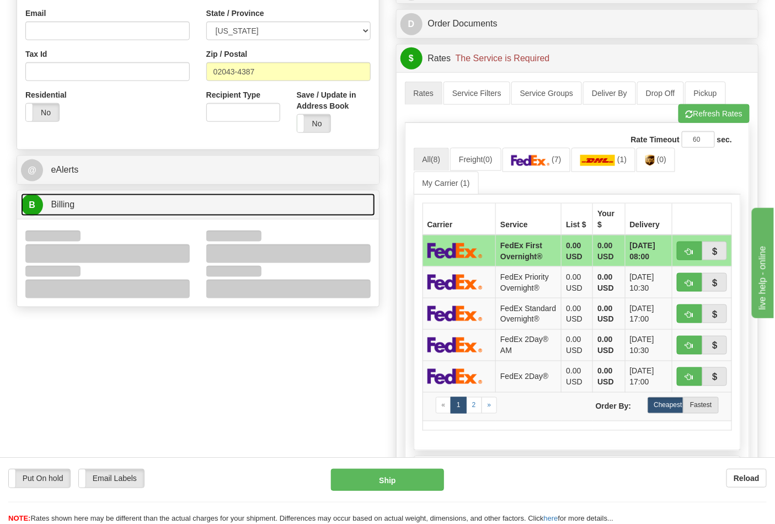
scroll to position [490, 0]
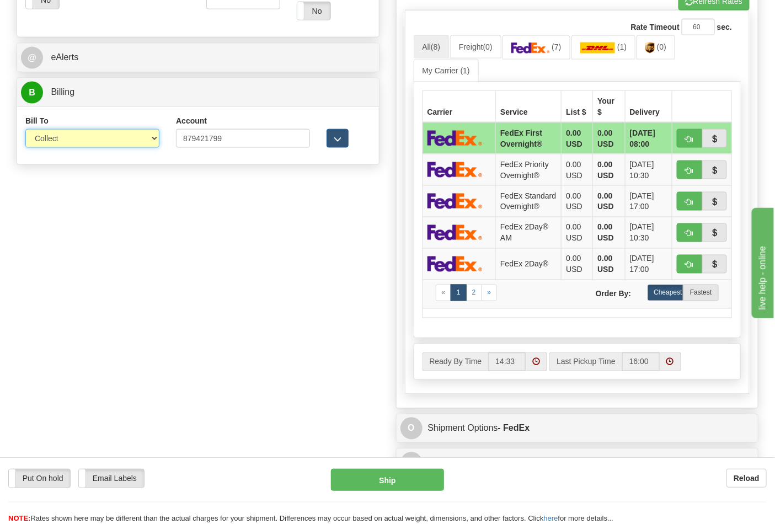
click at [146, 135] on select "Sender Recipient Third Party Collect" at bounding box center [92, 138] width 134 height 19
select select "2"
click at [25, 130] on select "Sender Recipient Third Party Collect" at bounding box center [92, 138] width 134 height 19
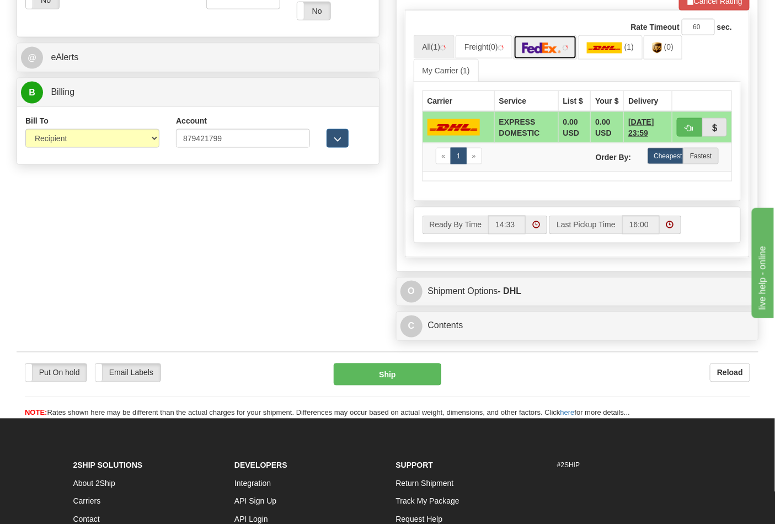
click at [546, 57] on link at bounding box center [545, 47] width 64 height 24
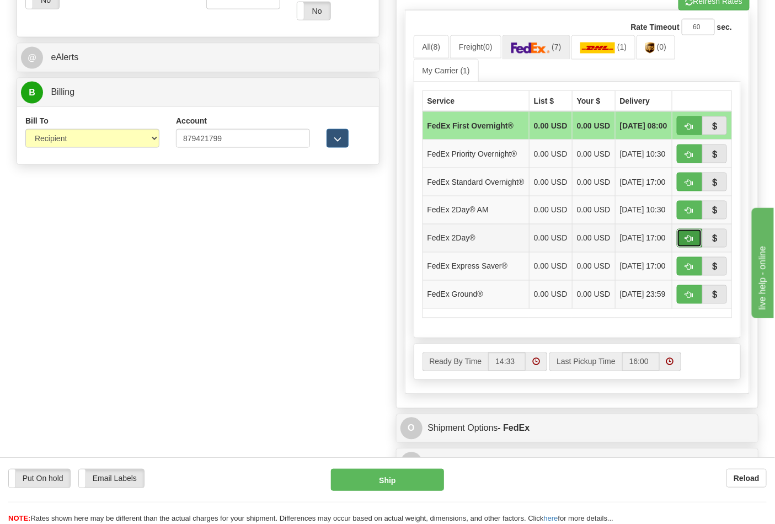
click at [693, 248] on button "button" at bounding box center [689, 238] width 25 height 19
type input "03"
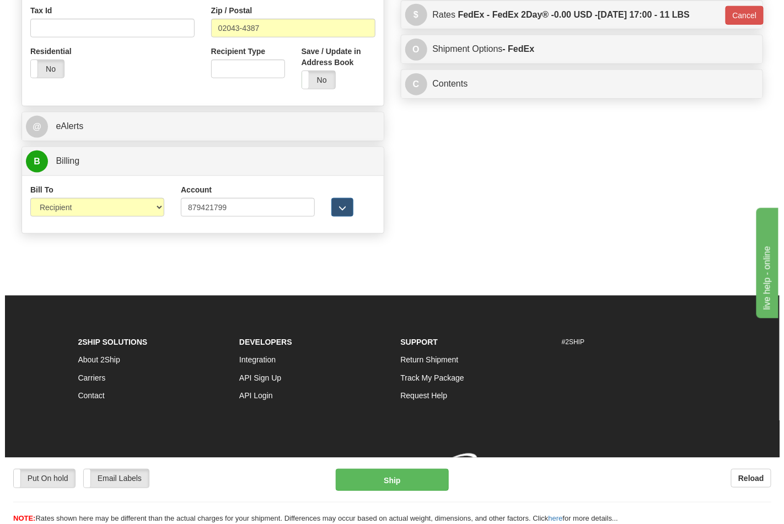
scroll to position [438, 0]
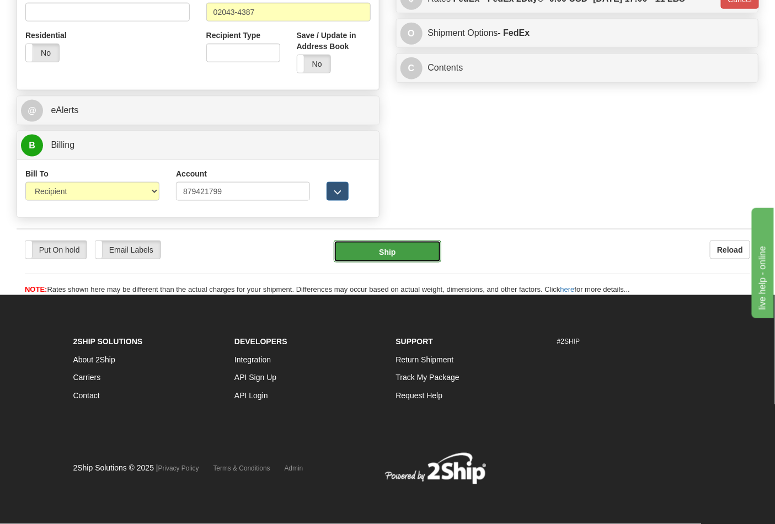
click at [421, 254] on button "Ship" at bounding box center [387, 251] width 107 height 22
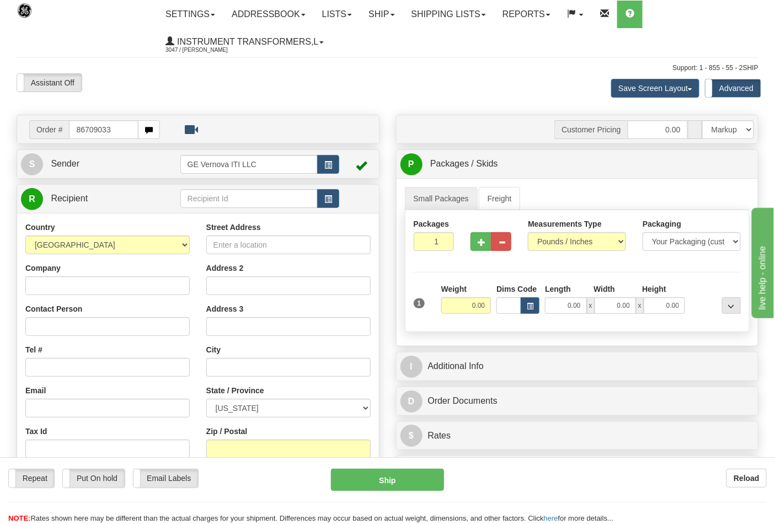
type input "86709033"
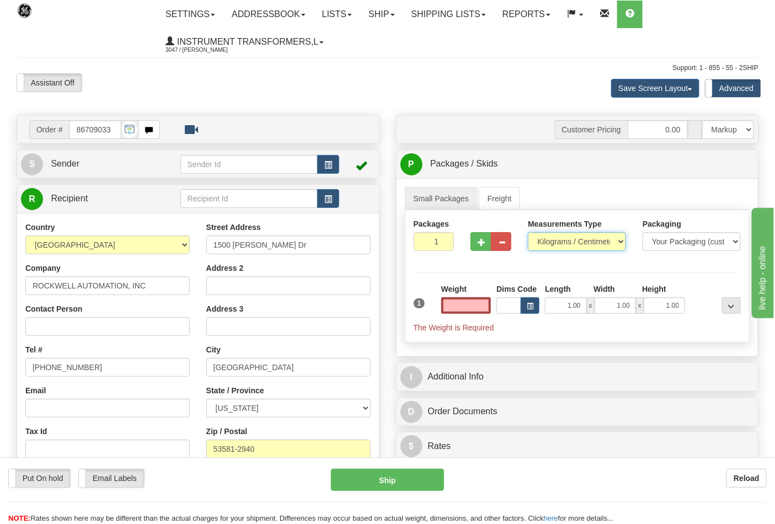
type input "0.00"
click at [582, 240] on select "Pounds / Inches Kilograms / Centimeters" at bounding box center [577, 241] width 98 height 19
select select "0"
click at [528, 233] on select "Pounds / Inches Kilograms / Centimeters" at bounding box center [577, 241] width 98 height 19
click at [469, 309] on input "0.00" at bounding box center [466, 305] width 50 height 17
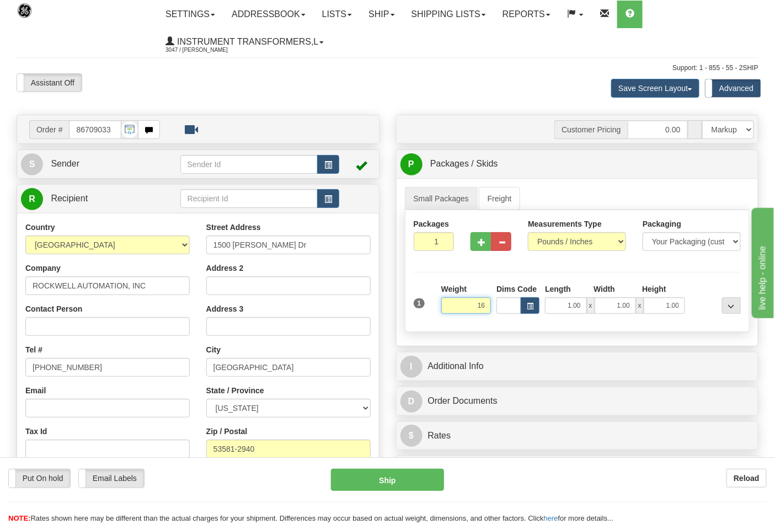
click button "Delete" at bounding box center [0, 0] width 0 height 0
type input "16.00"
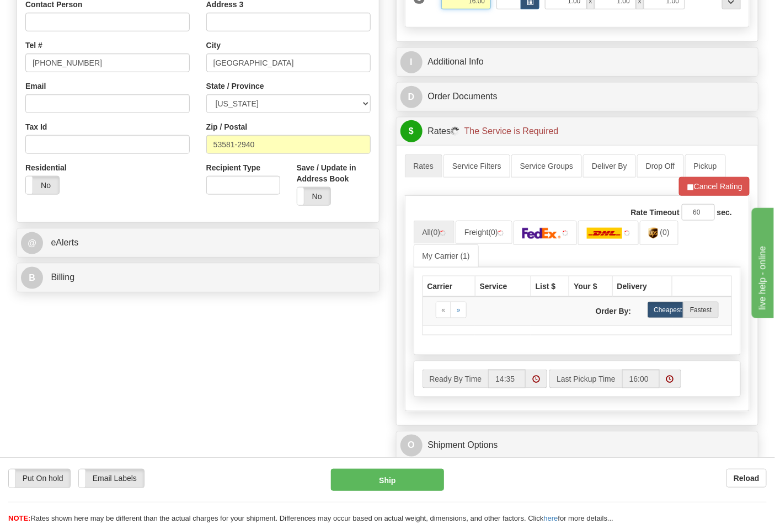
scroll to position [306, 0]
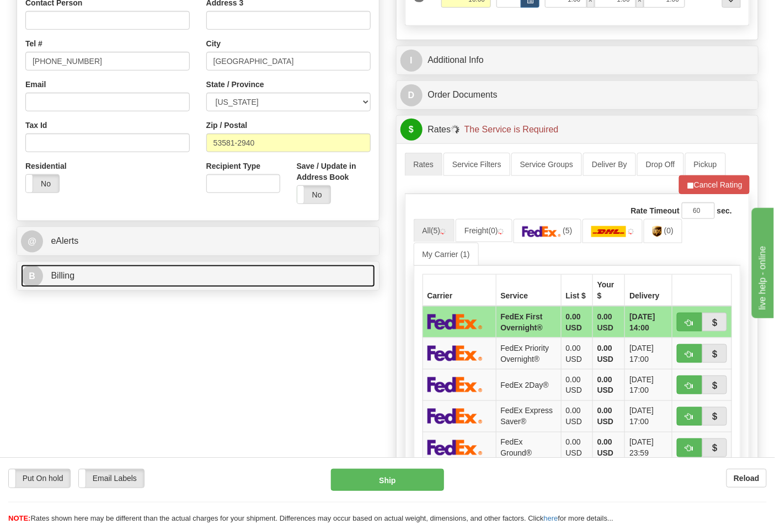
click at [256, 280] on link "B Billing" at bounding box center [198, 276] width 354 height 23
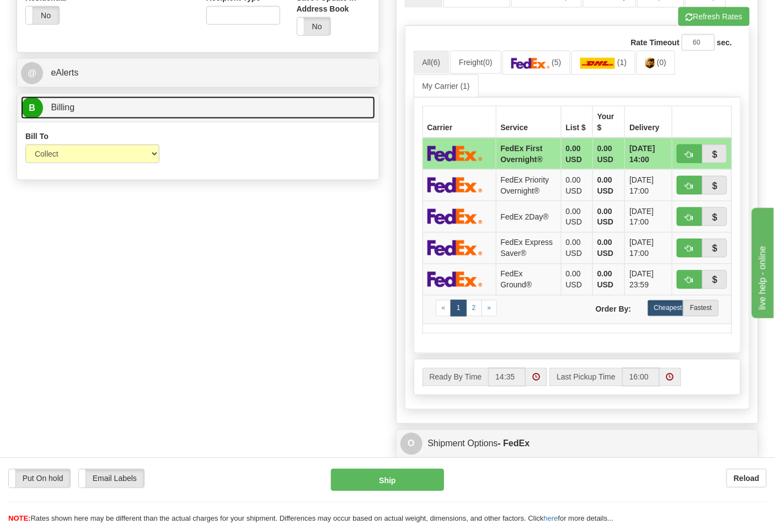
scroll to position [490, 0]
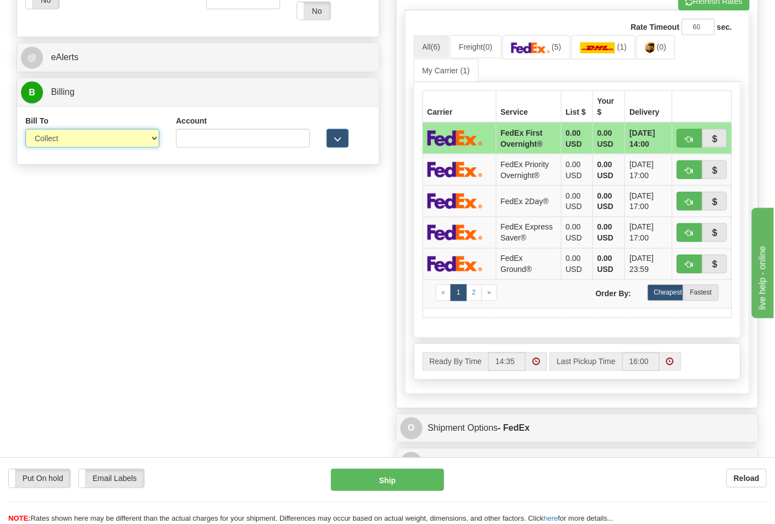
click at [141, 140] on select "Sender Recipient Third Party Collect" at bounding box center [92, 138] width 134 height 19
select select "2"
click at [25, 130] on select "Sender Recipient Third Party Collect" at bounding box center [92, 138] width 134 height 19
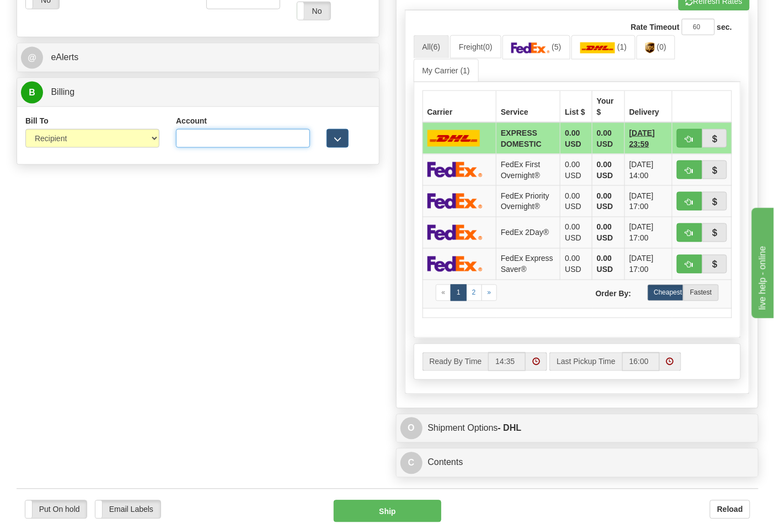
click at [250, 145] on input "Account" at bounding box center [243, 138] width 134 height 19
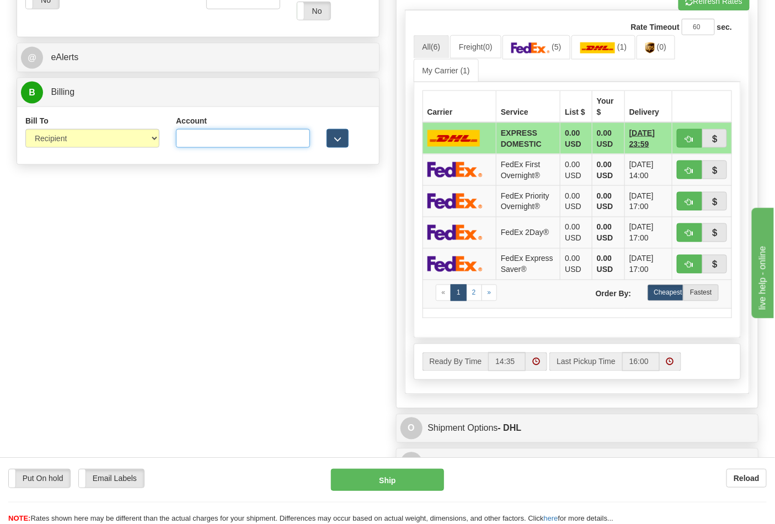
paste input "587102"
type input "587102"
click at [666, 50] on span "(0)" at bounding box center [661, 46] width 9 height 9
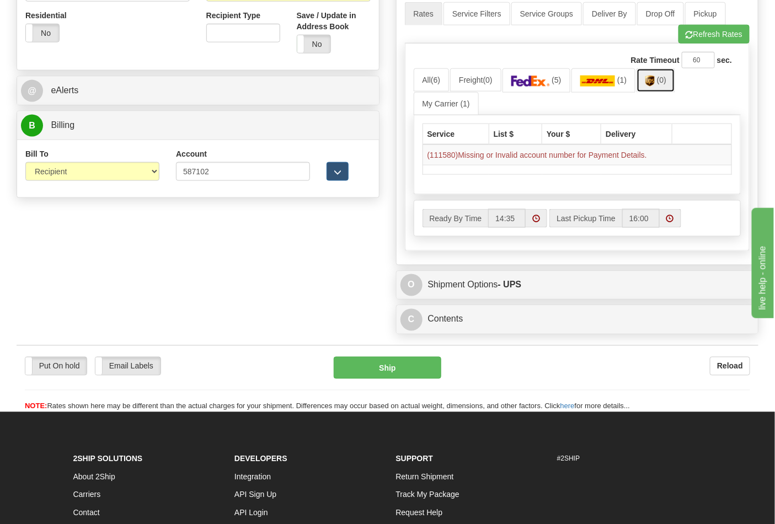
scroll to position [429, 0]
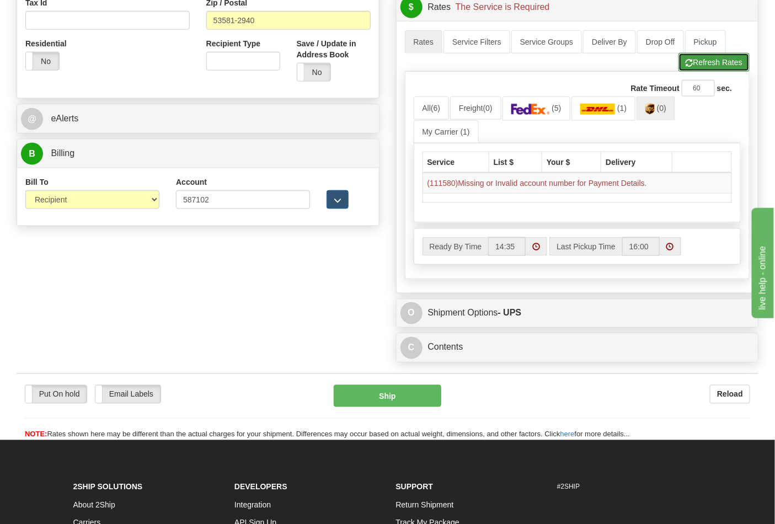
click at [705, 70] on button "Refresh Rates" at bounding box center [713, 62] width 71 height 19
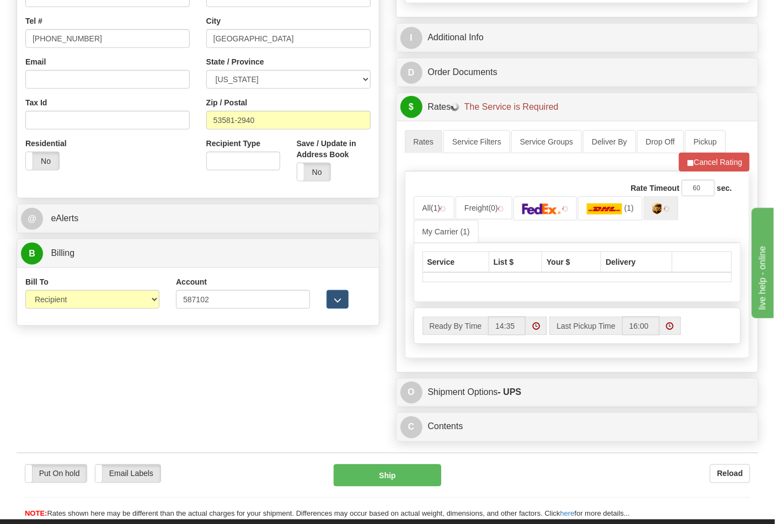
scroll to position [367, 0]
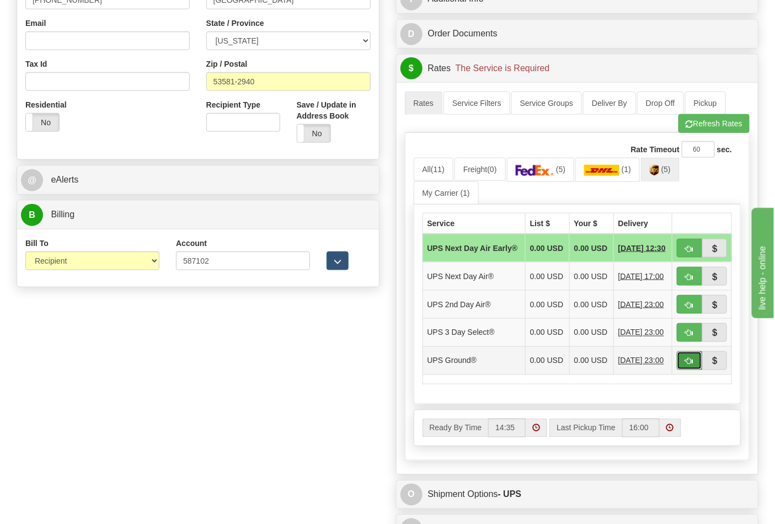
click at [684, 370] on button "button" at bounding box center [689, 360] width 25 height 19
type input "03"
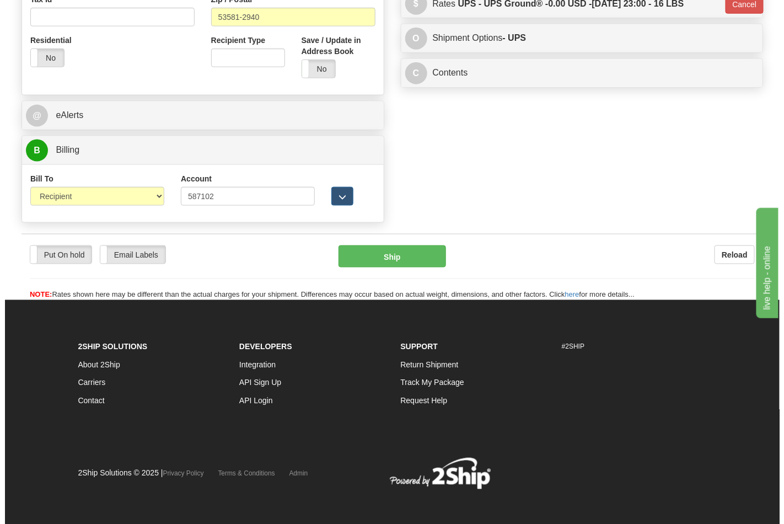
scroll to position [438, 0]
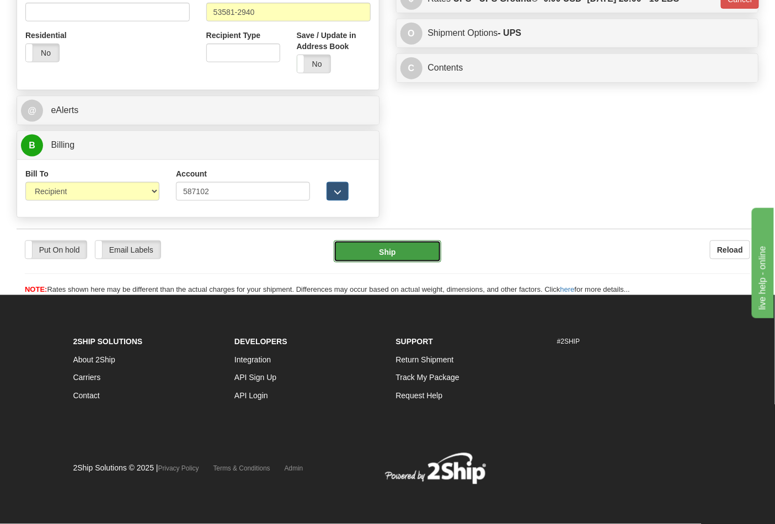
click at [411, 250] on button "Ship" at bounding box center [387, 251] width 107 height 22
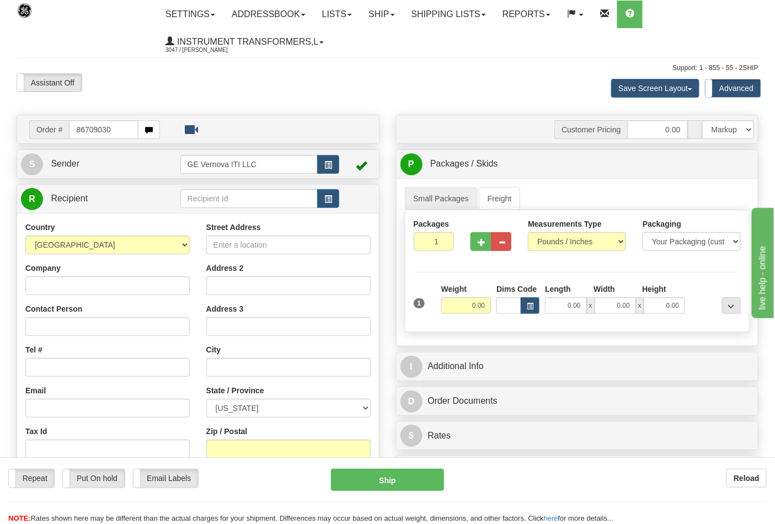
type input "86709030"
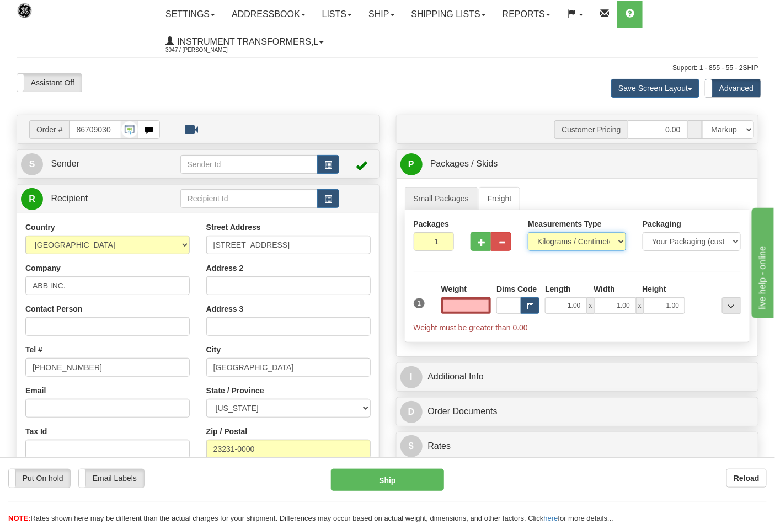
type input "0.00"
drag, startPoint x: 553, startPoint y: 235, endPoint x: 548, endPoint y: 243, distance: 9.6
click at [553, 235] on select "Pounds / Inches Kilograms / Centimeters" at bounding box center [577, 241] width 98 height 19
select select "0"
click at [528, 233] on select "Pounds / Inches Kilograms / Centimeters" at bounding box center [577, 241] width 98 height 19
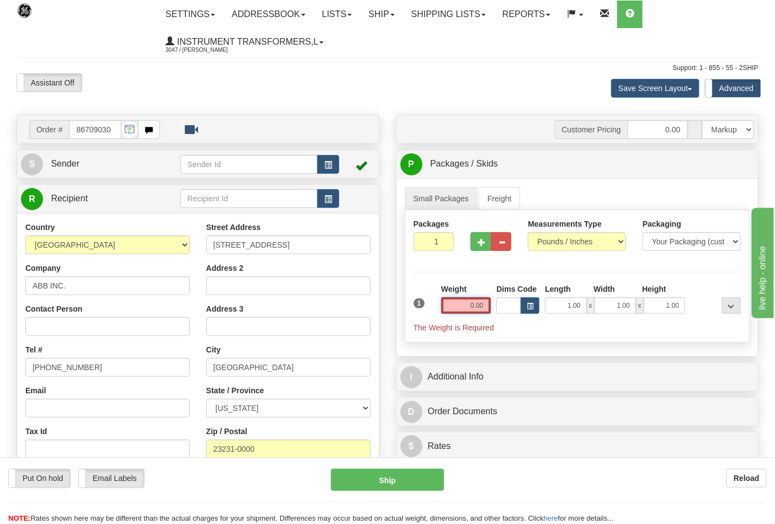
click at [464, 307] on input "0.00" at bounding box center [466, 305] width 50 height 17
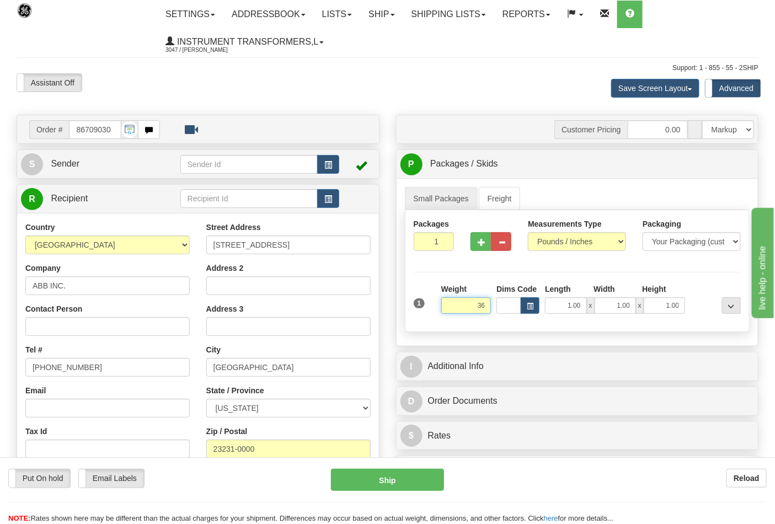
click button "Delete" at bounding box center [0, 0] width 0 height 0
type input "36.00"
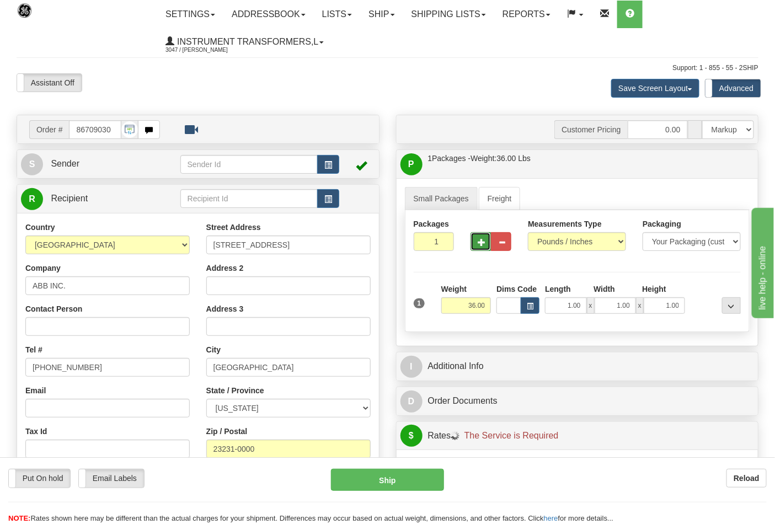
click at [481, 244] on span "button" at bounding box center [482, 242] width 8 height 7
type input "2"
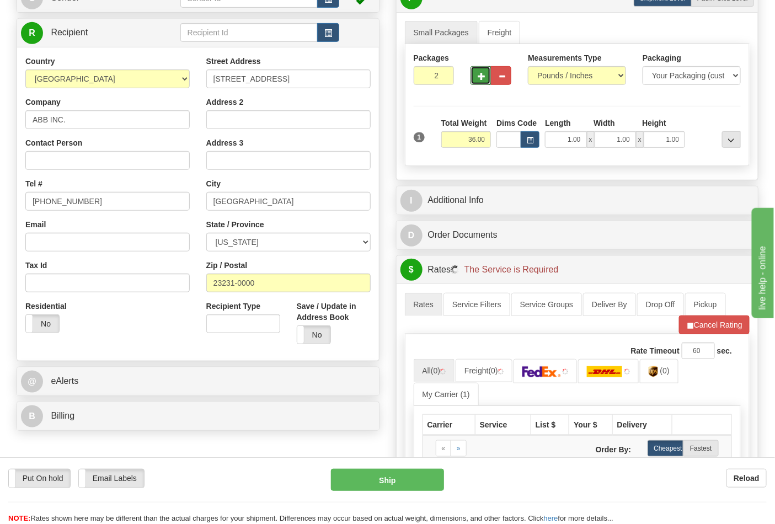
scroll to position [184, 0]
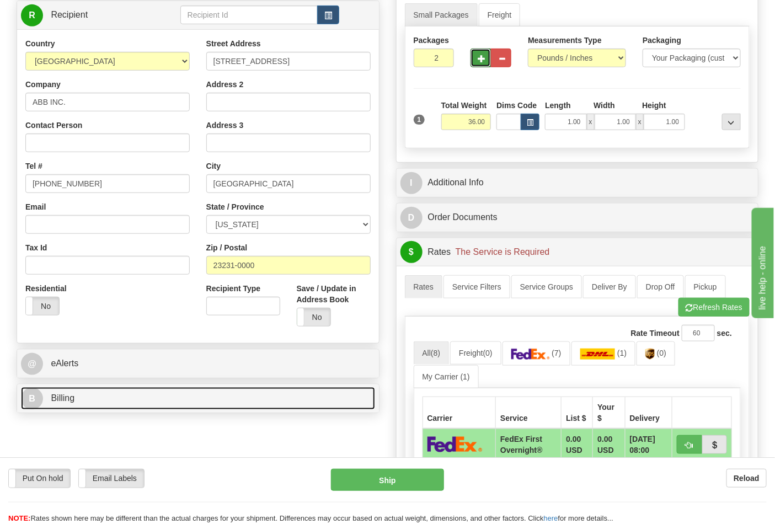
click at [252, 395] on link "B Billing" at bounding box center [198, 398] width 354 height 23
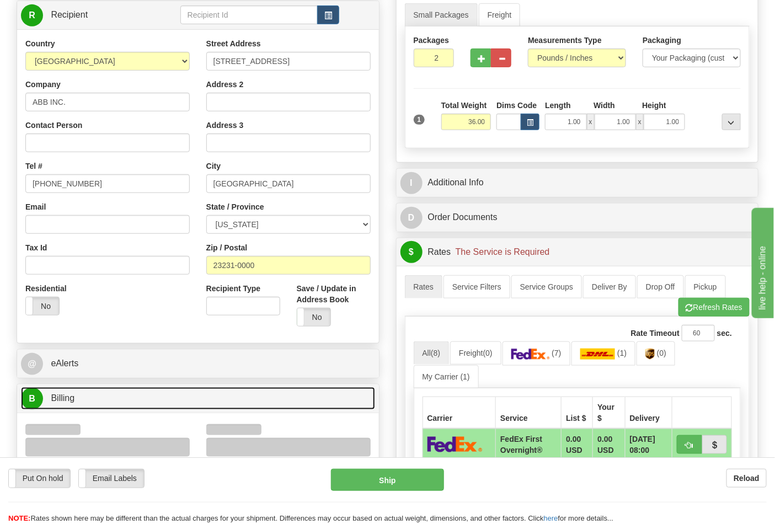
scroll to position [245, 0]
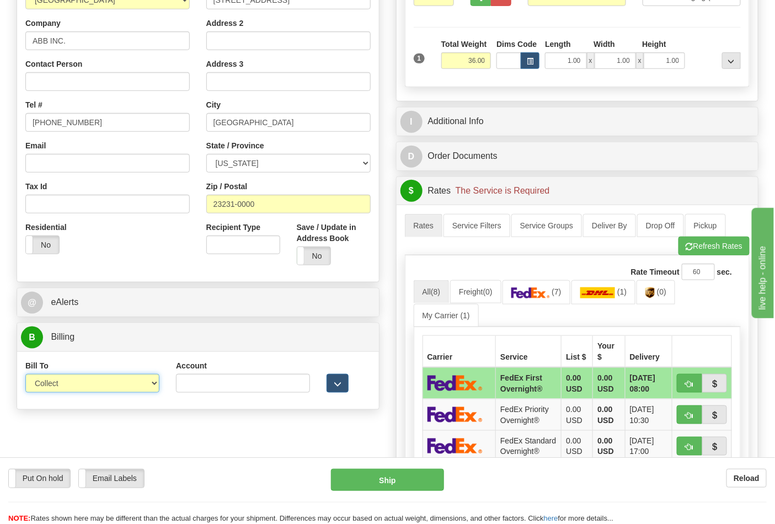
drag, startPoint x: 110, startPoint y: 382, endPoint x: 102, endPoint y: 393, distance: 13.8
click at [110, 383] on select "Sender Recipient Third Party Collect" at bounding box center [92, 383] width 134 height 19
select select "2"
click at [25, 375] on select "Sender Recipient Third Party Collect" at bounding box center [92, 383] width 134 height 19
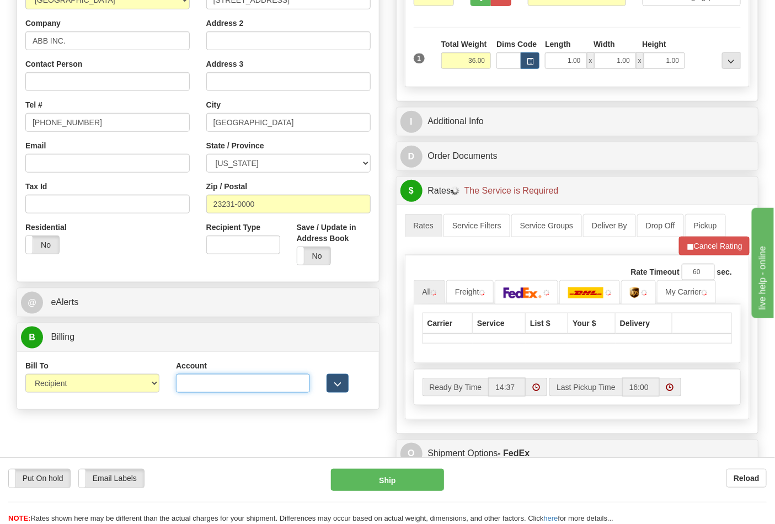
click at [215, 377] on input "Account" at bounding box center [243, 383] width 134 height 19
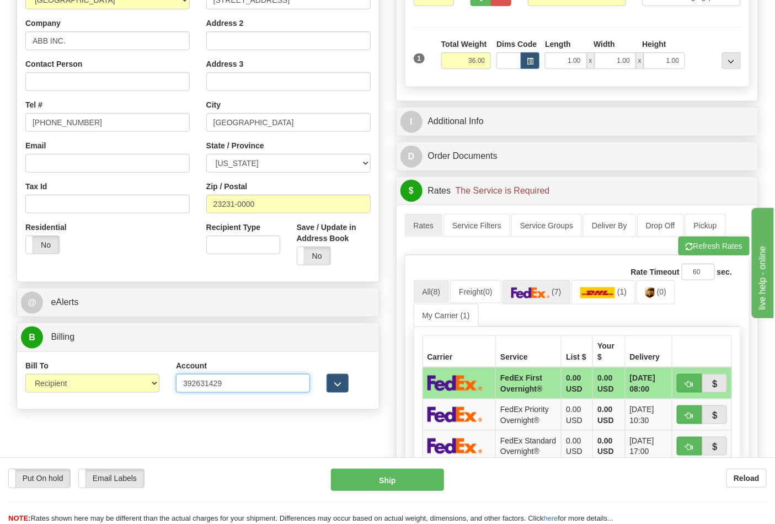
type input "392631429"
click at [539, 295] on img at bounding box center [530, 292] width 39 height 11
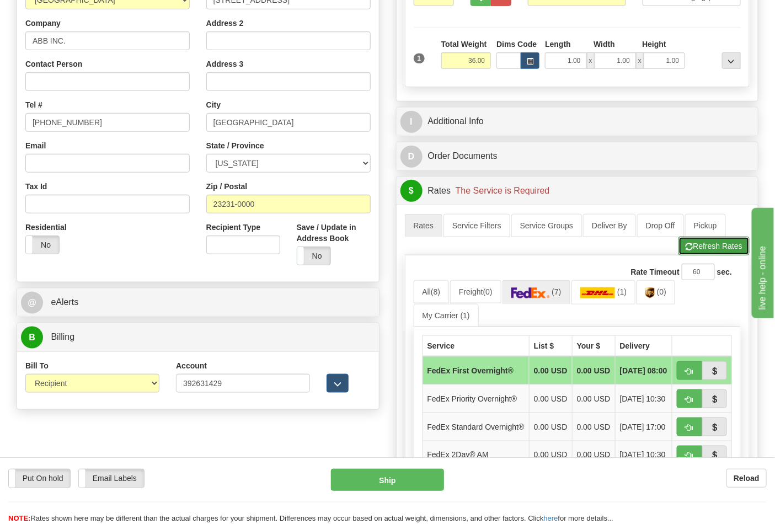
click at [737, 243] on button "Refresh Rates" at bounding box center [713, 246] width 71 height 19
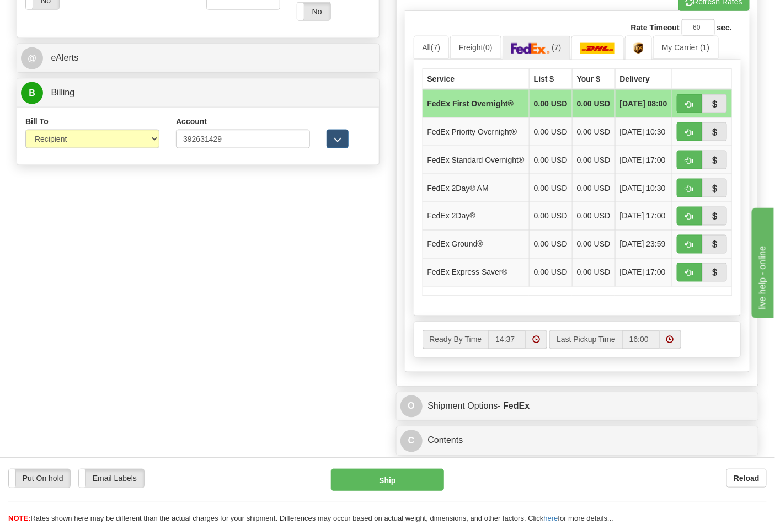
scroll to position [490, 0]
click at [693, 248] on span "button" at bounding box center [690, 244] width 8 height 7
type input "92"
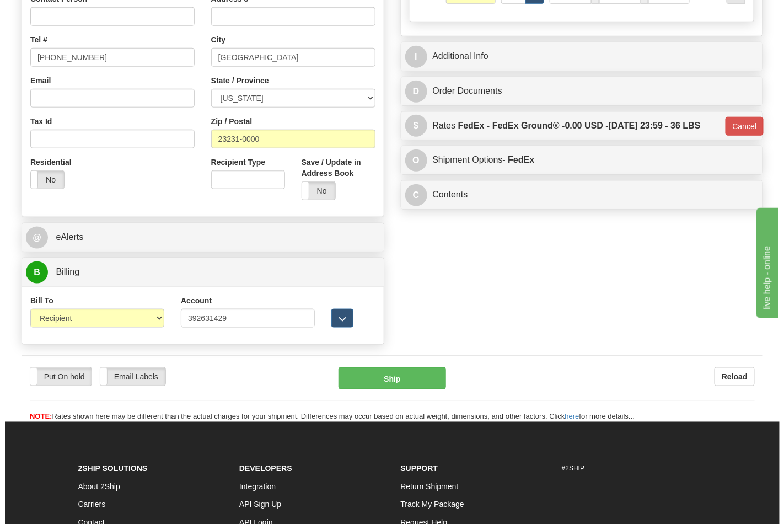
scroll to position [316, 0]
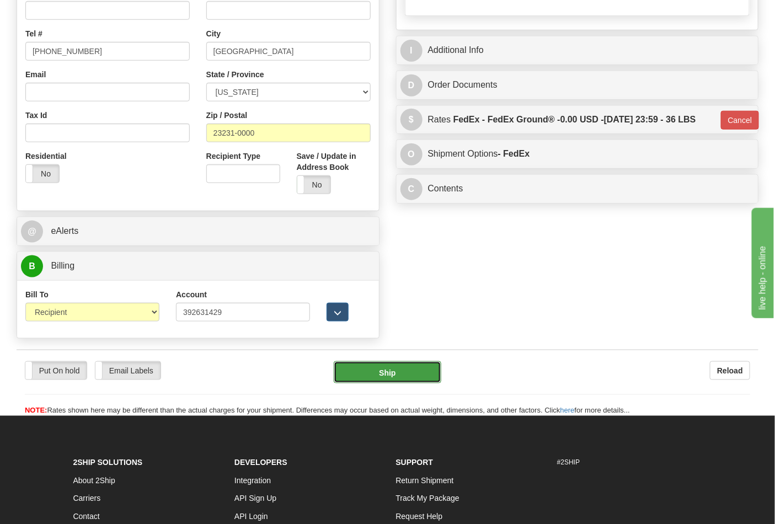
click at [418, 374] on button "Ship" at bounding box center [387, 372] width 107 height 22
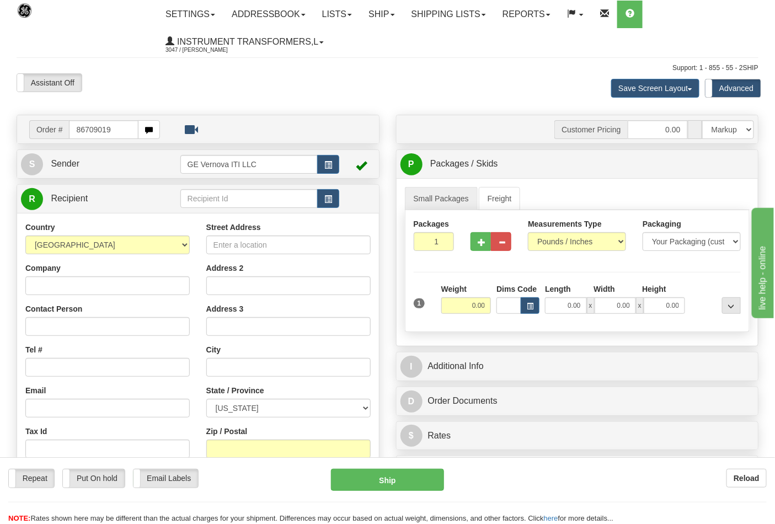
type input "86709019"
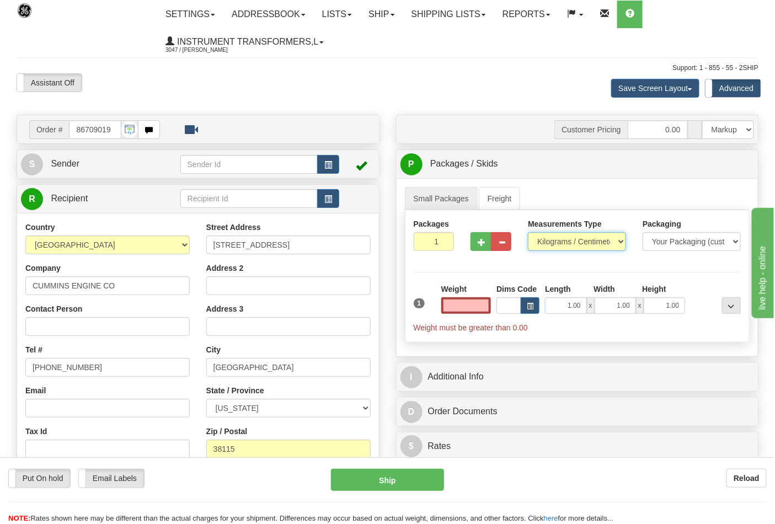
type input "0.00"
click at [586, 239] on select "Pounds / Inches Kilograms / Centimeters" at bounding box center [577, 241] width 98 height 19
select select "0"
click at [528, 233] on select "Pounds / Inches Kilograms / Centimeters" at bounding box center [577, 241] width 98 height 19
click at [462, 311] on input "0.00" at bounding box center [466, 305] width 50 height 17
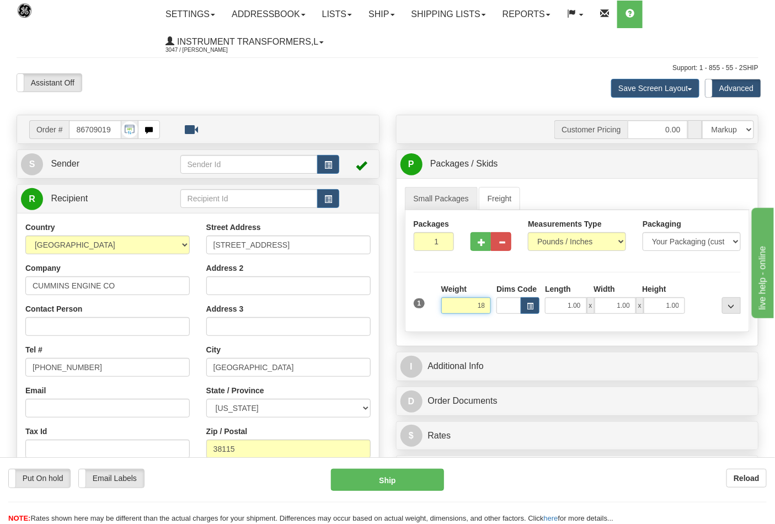
click button "Delete" at bounding box center [0, 0] width 0 height 0
type input "18.00"
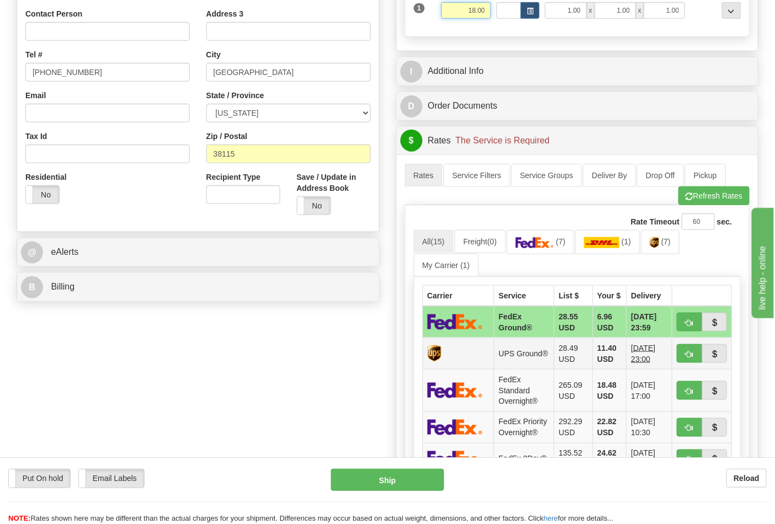
scroll to position [367, 0]
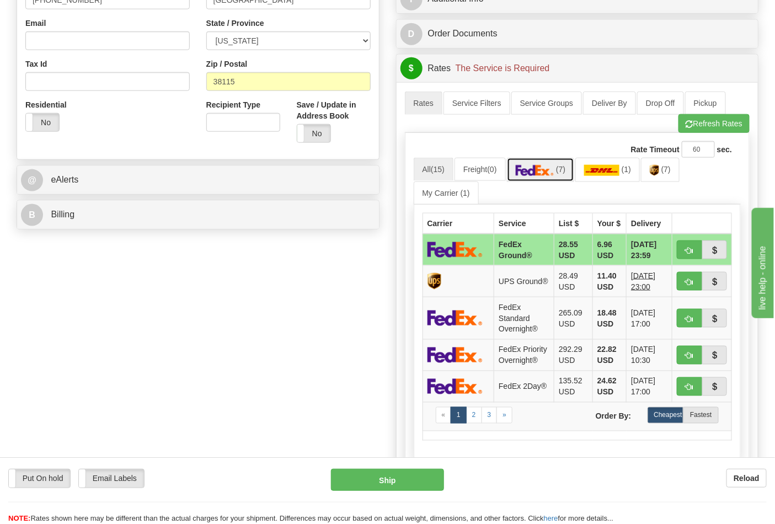
click at [554, 168] on img at bounding box center [535, 170] width 39 height 11
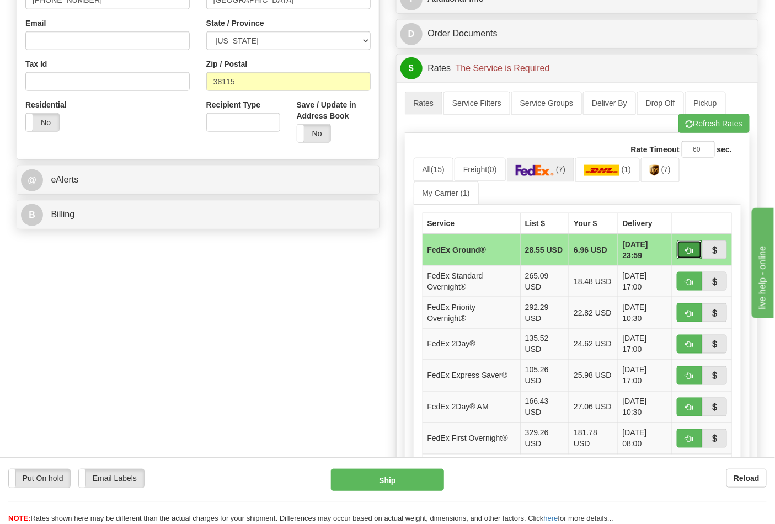
click at [690, 254] on span "button" at bounding box center [690, 250] width 8 height 7
type input "92"
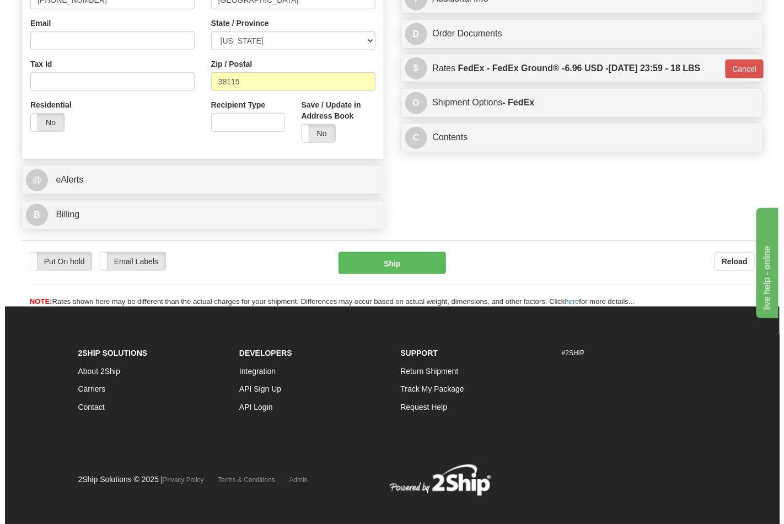
scroll to position [365, 0]
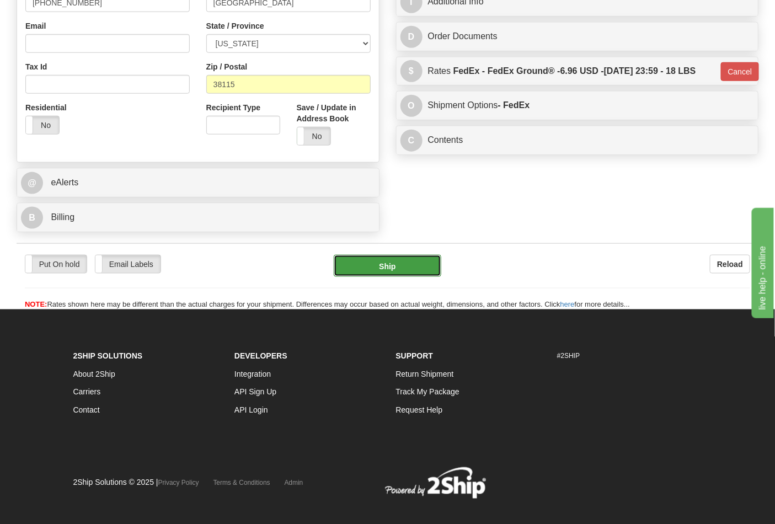
click at [384, 265] on button "Ship" at bounding box center [387, 266] width 107 height 22
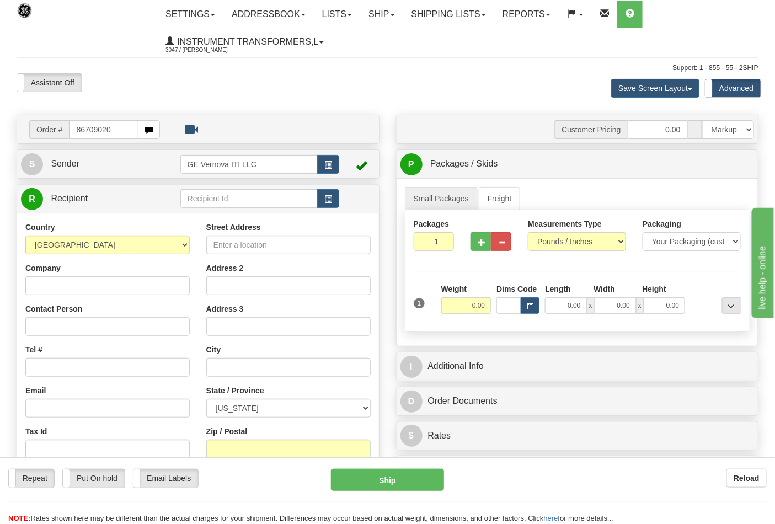
type input "86709020"
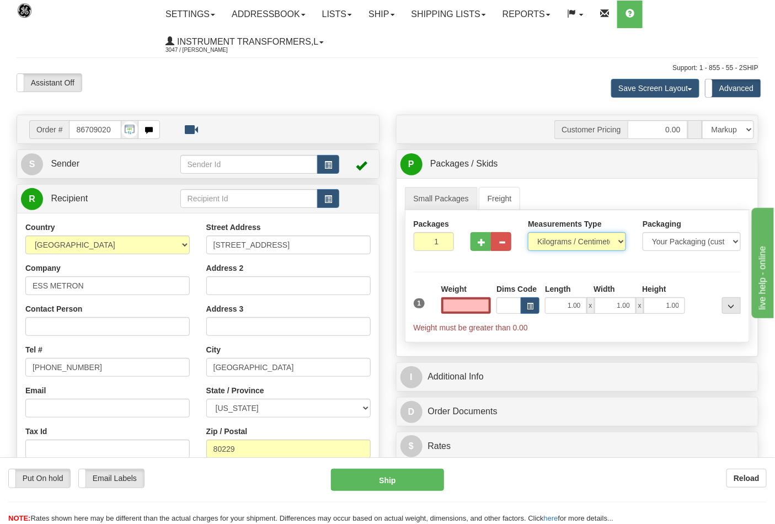
type input "0.00"
click at [587, 234] on select "Pounds / Inches Kilograms / Centimeters" at bounding box center [577, 241] width 98 height 19
select select "0"
click at [528, 233] on select "Pounds / Inches Kilograms / Centimeters" at bounding box center [577, 241] width 98 height 19
click at [466, 311] on input "0.00" at bounding box center [466, 305] width 50 height 17
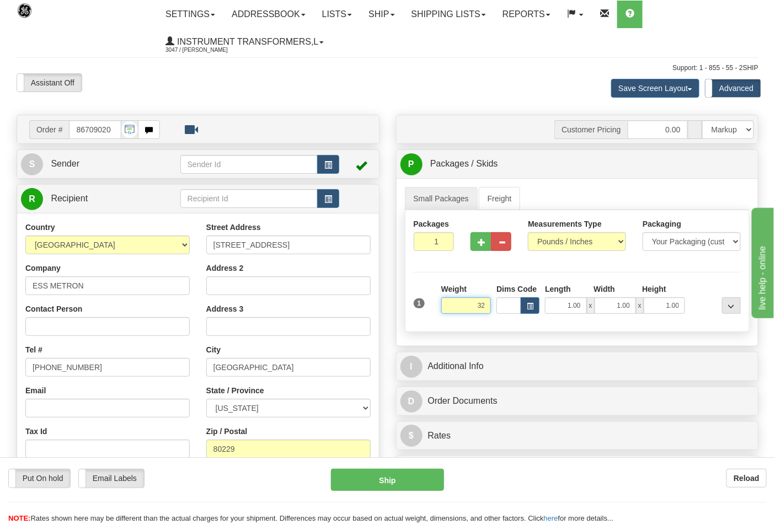
click button "Delete" at bounding box center [0, 0] width 0 height 0
type input "32.00"
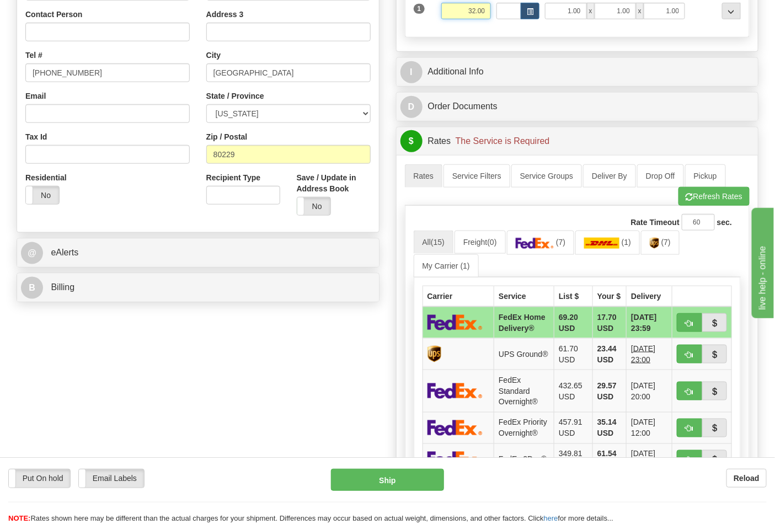
scroll to position [306, 0]
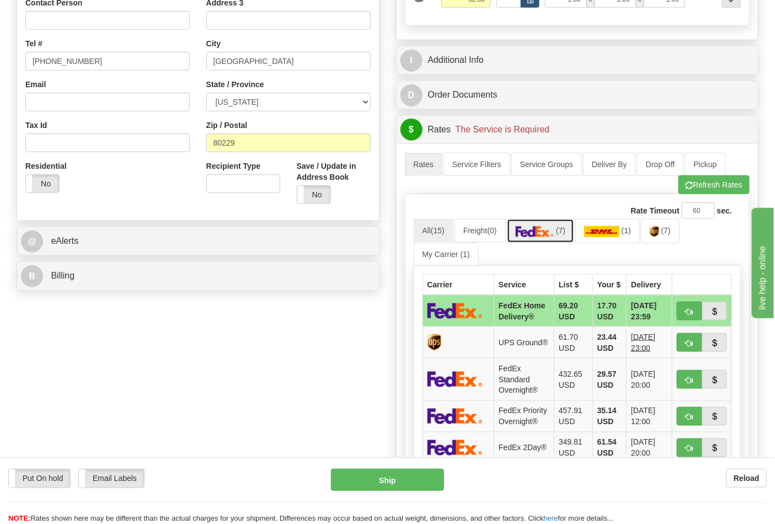
click at [554, 229] on img at bounding box center [535, 231] width 39 height 11
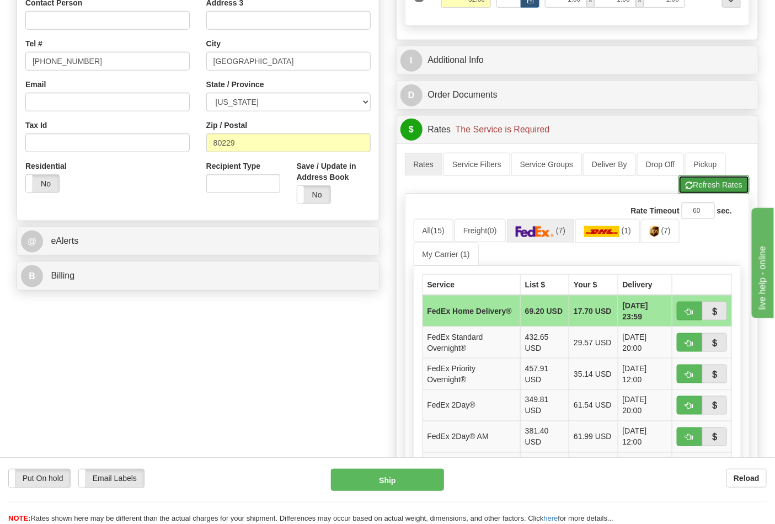
click at [708, 185] on button "Refresh Rates" at bounding box center [713, 184] width 71 height 19
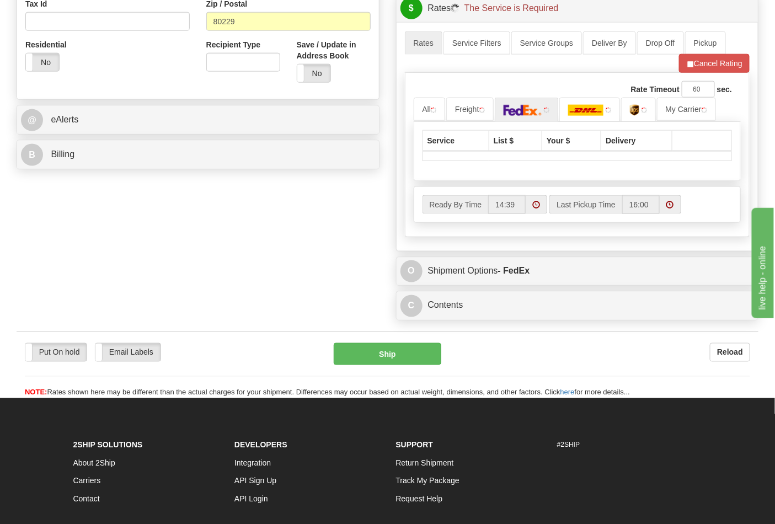
scroll to position [429, 0]
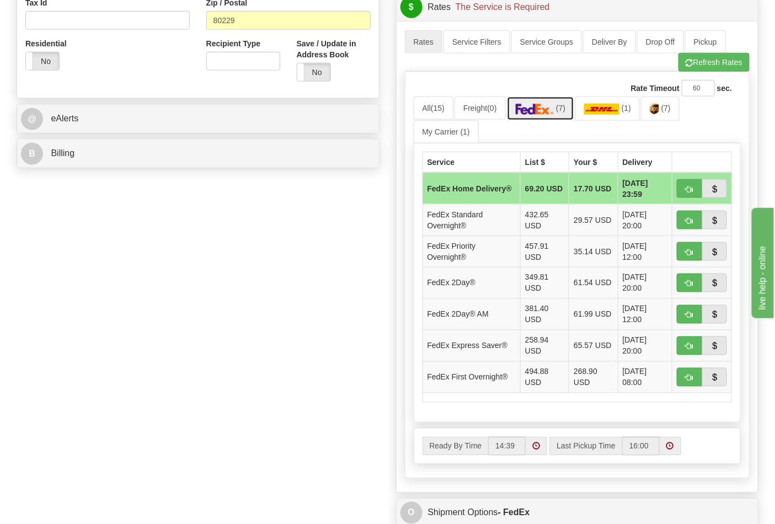
click at [566, 105] on link "(7)" at bounding box center [541, 109] width 68 height 24
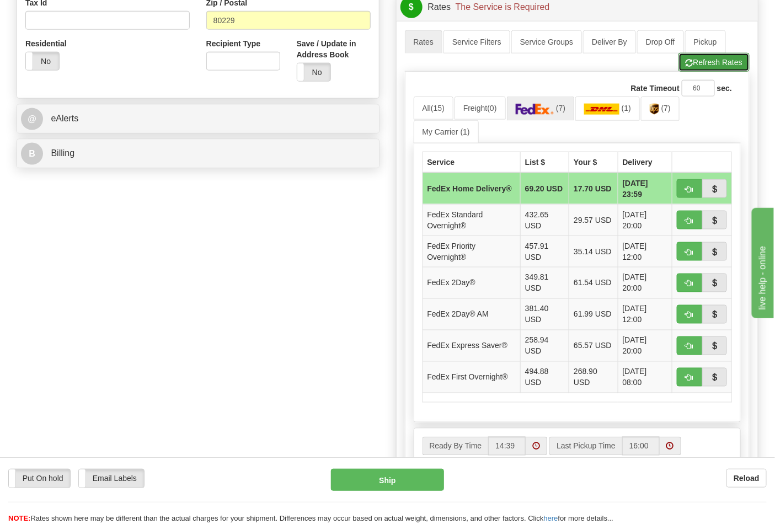
click at [698, 67] on button "Refresh Rates" at bounding box center [713, 62] width 71 height 19
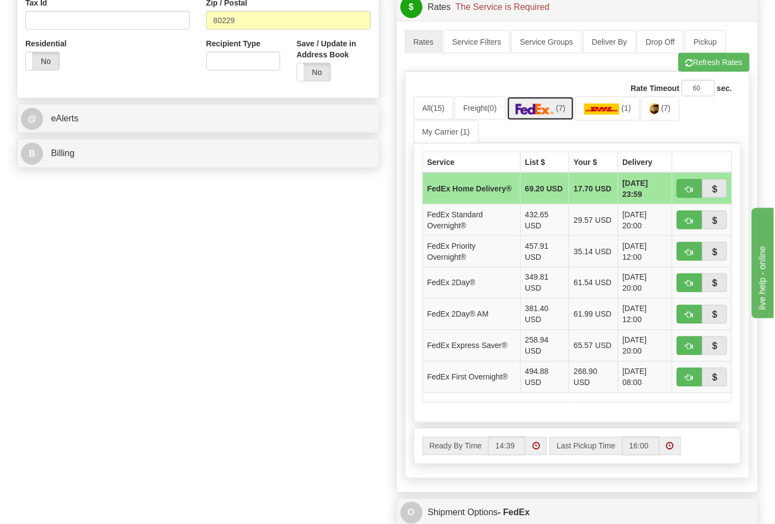
click at [554, 114] on img at bounding box center [535, 109] width 39 height 11
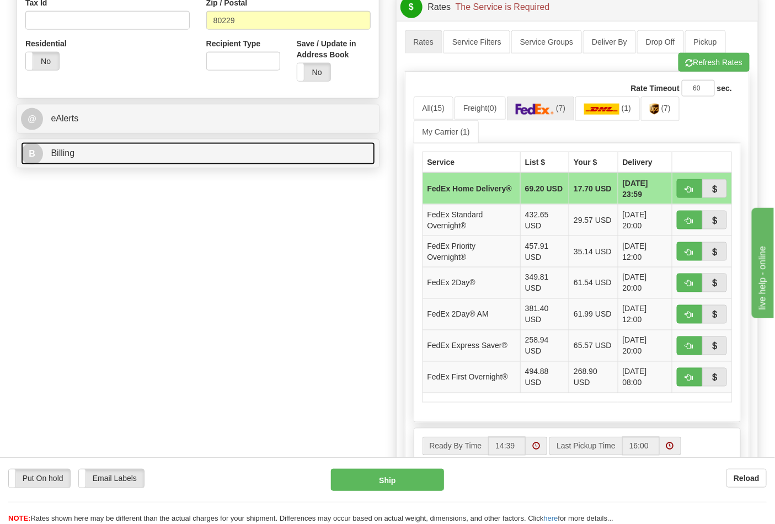
click at [372, 157] on link "B Billing" at bounding box center [198, 153] width 354 height 23
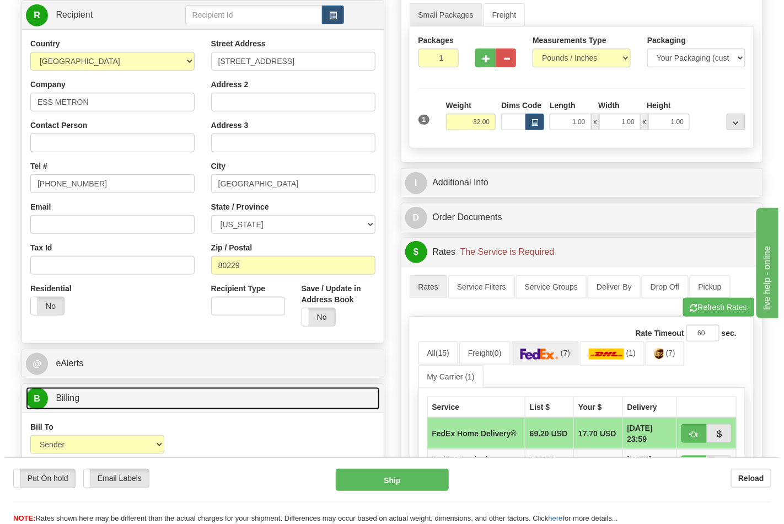
scroll to position [306, 0]
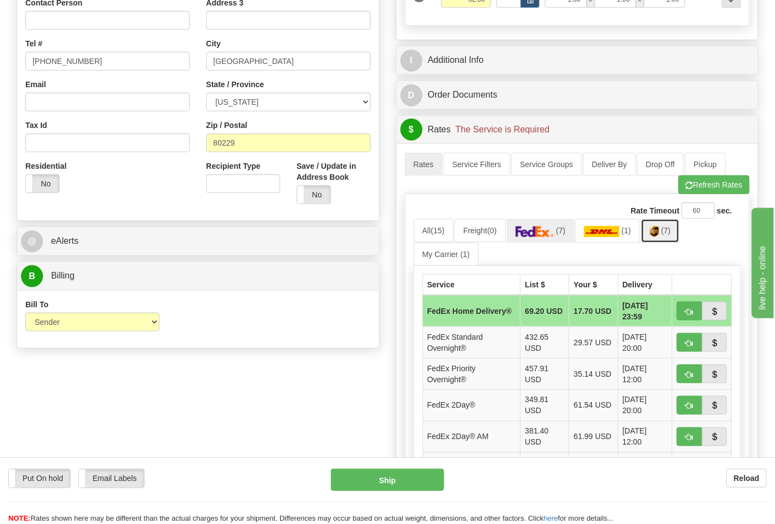
click at [659, 235] on img at bounding box center [654, 231] width 9 height 11
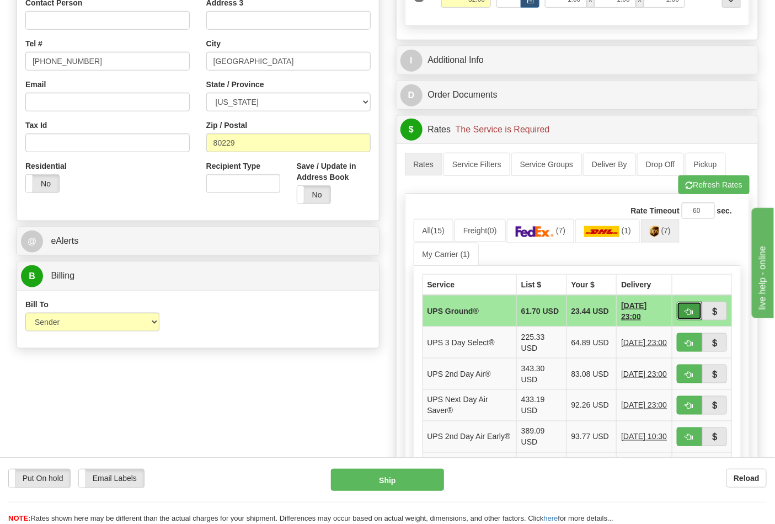
click at [683, 309] on button "button" at bounding box center [689, 311] width 25 height 19
type input "03"
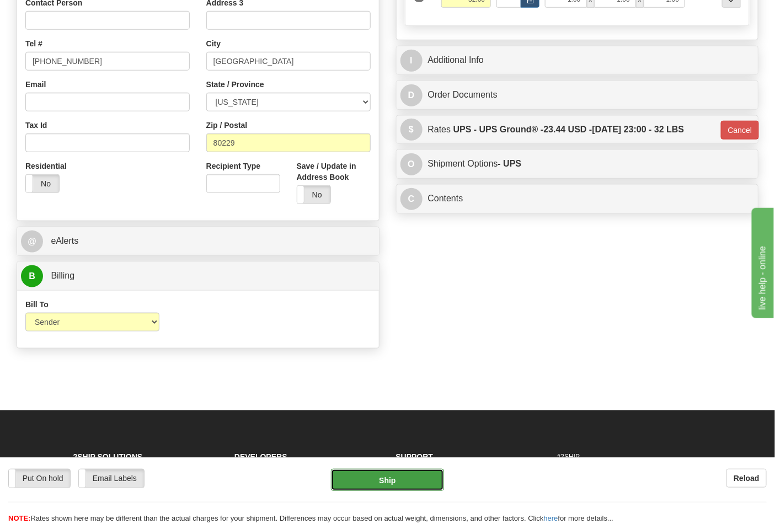
click at [387, 475] on button "Ship" at bounding box center [387, 480] width 113 height 22
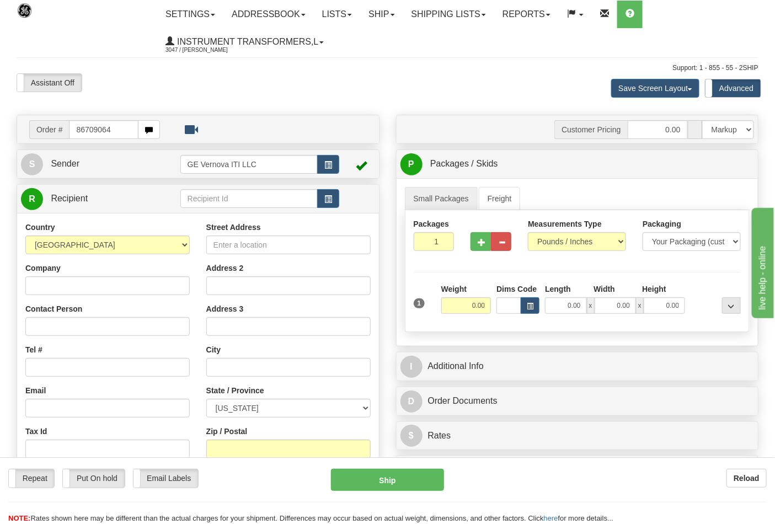
type input "86709064"
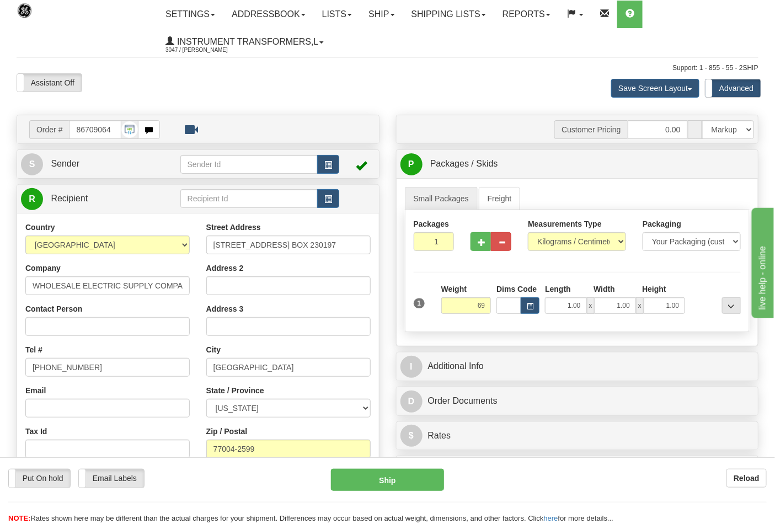
type input "69.00"
click at [574, 232] on div "Measurements Type Pounds / Inches Kilograms / Centimeters" at bounding box center [577, 234] width 98 height 33
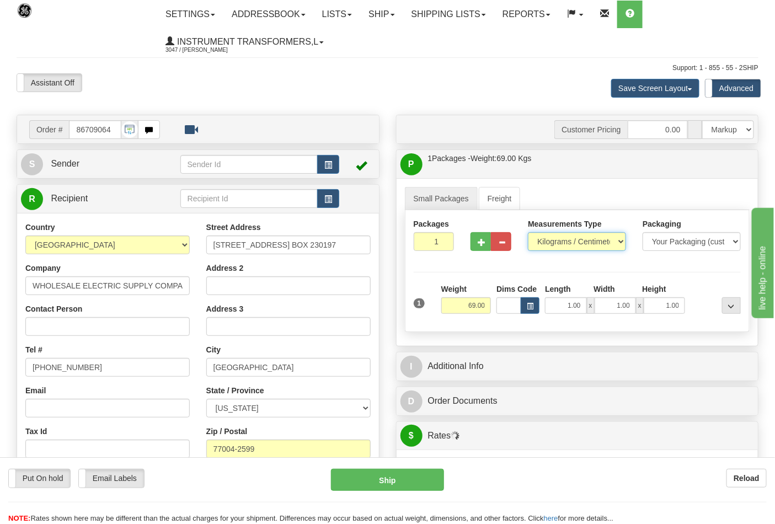
click at [573, 243] on select "Pounds / Inches Kilograms / Centimeters" at bounding box center [577, 241] width 98 height 19
select select "0"
click at [528, 233] on select "Pounds / Inches Kilograms / Centimeters" at bounding box center [577, 241] width 98 height 19
click at [483, 246] on span "button" at bounding box center [482, 242] width 8 height 7
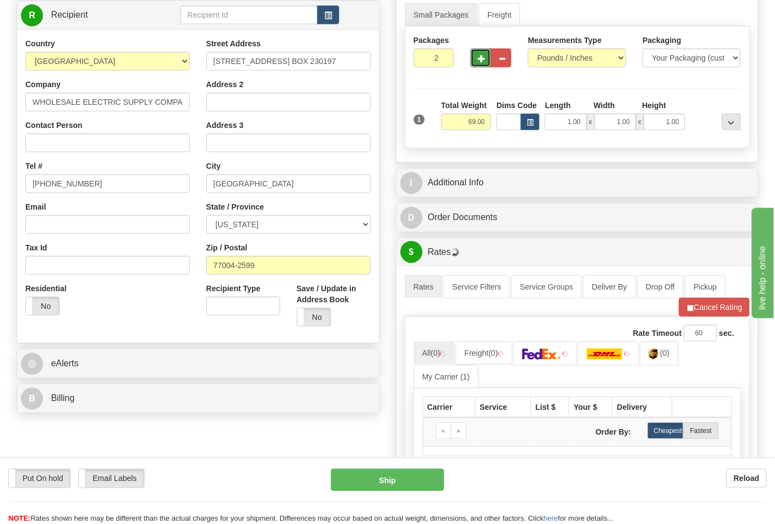
scroll to position [122, 0]
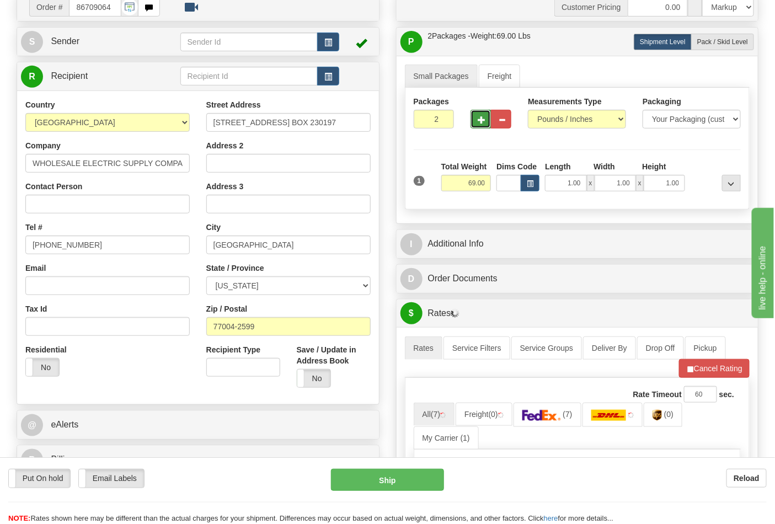
click at [475, 115] on button "button" at bounding box center [480, 119] width 20 height 19
type input "3"
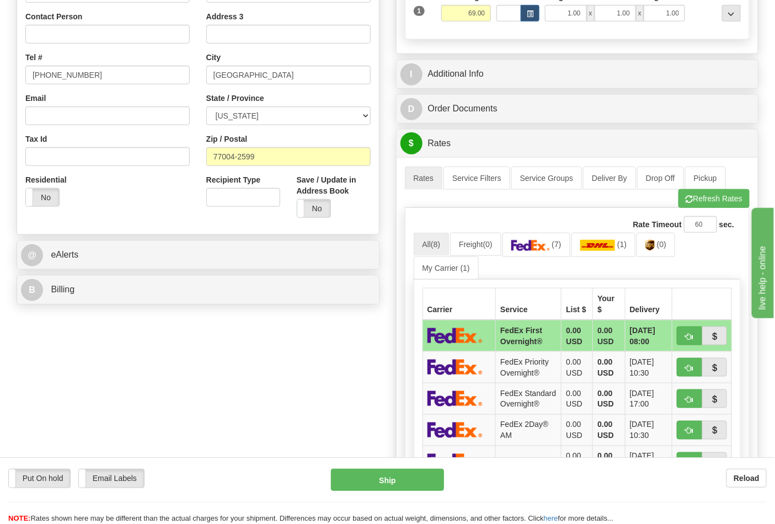
scroll to position [306, 0]
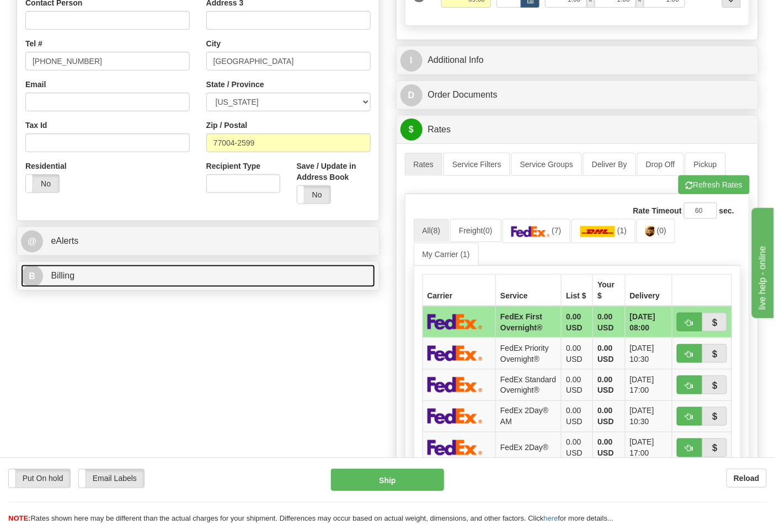
click at [346, 282] on link "B Billing" at bounding box center [198, 276] width 354 height 23
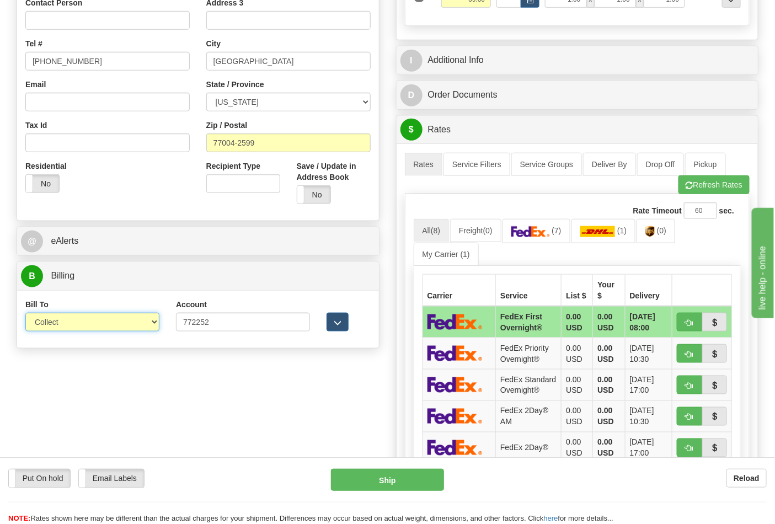
click at [135, 320] on select "Sender Recipient Third Party Collect" at bounding box center [92, 322] width 134 height 19
select select "2"
click at [25, 314] on select "Sender Recipient Third Party Collect" at bounding box center [92, 322] width 134 height 19
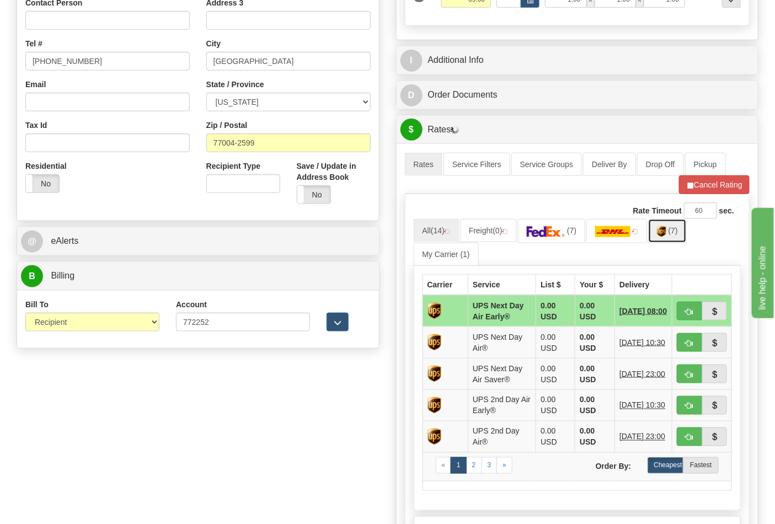
click at [665, 234] on link "(7)" at bounding box center [667, 231] width 39 height 24
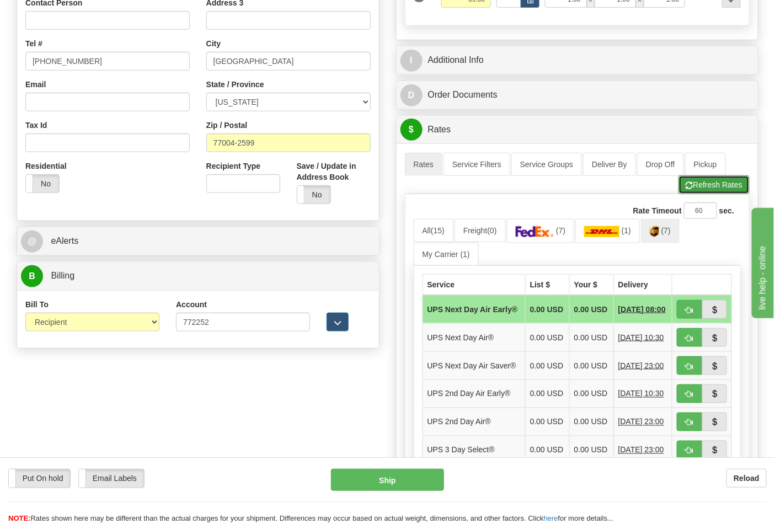
click at [699, 192] on button "Refresh Rates" at bounding box center [713, 184] width 71 height 19
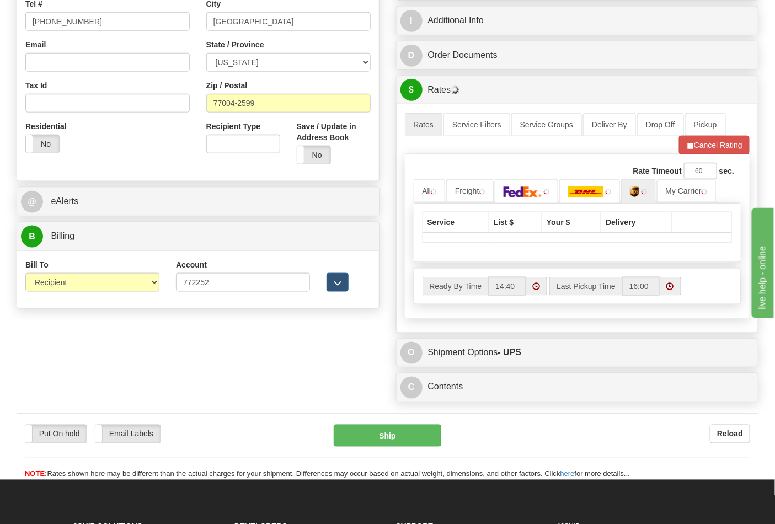
scroll to position [367, 0]
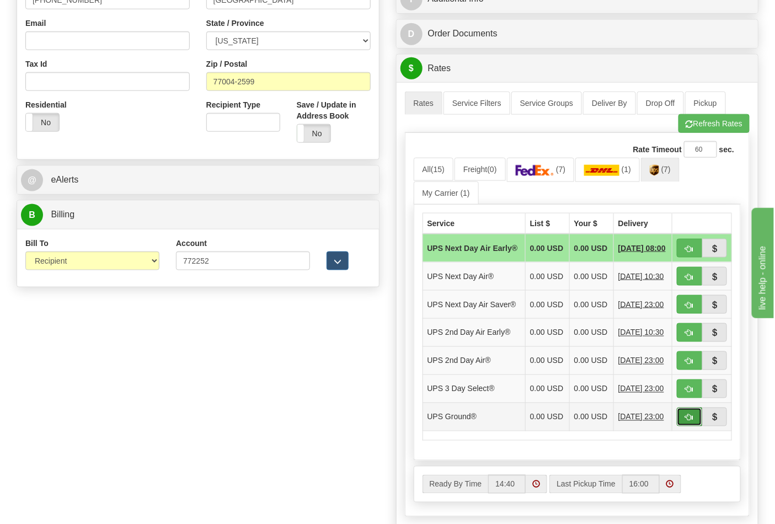
click at [688, 421] on span "button" at bounding box center [690, 417] width 8 height 7
type input "03"
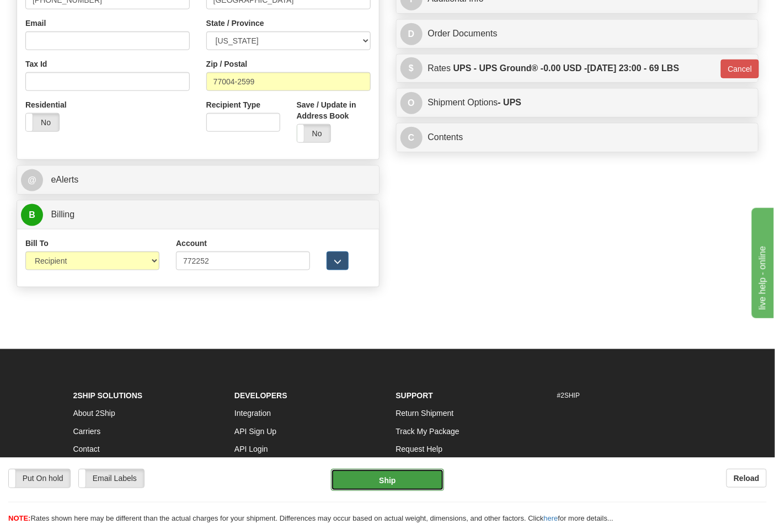
click at [362, 477] on button "Ship" at bounding box center [387, 480] width 113 height 22
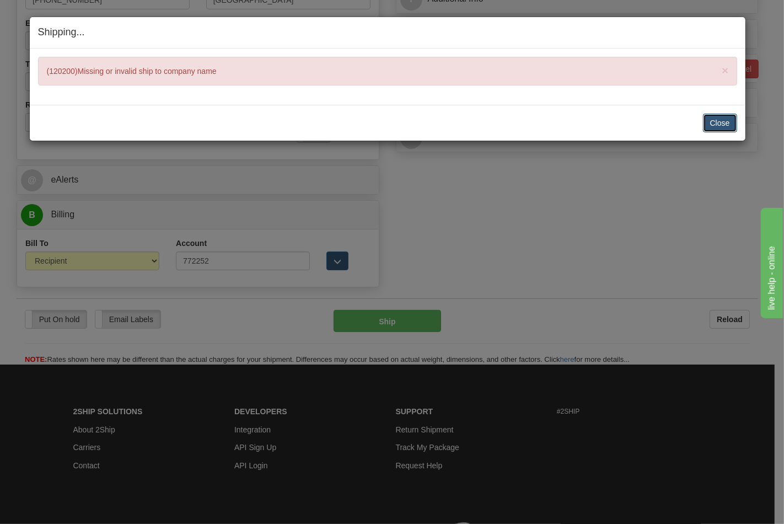
click at [715, 125] on button "Close" at bounding box center [720, 123] width 34 height 19
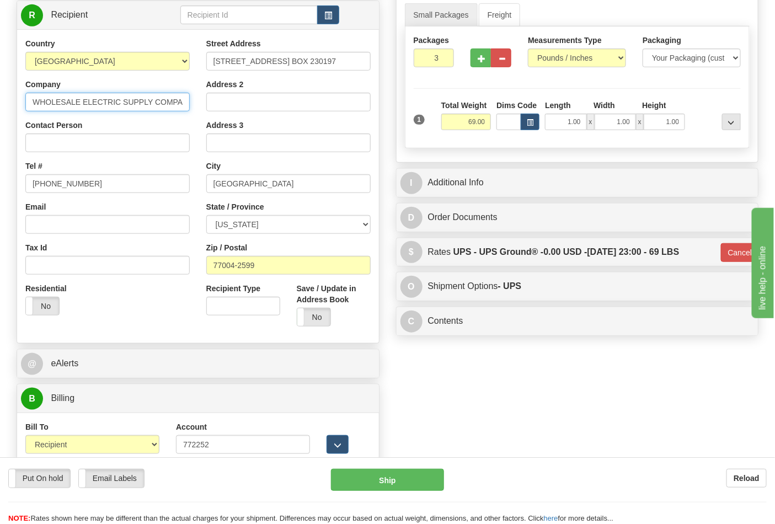
scroll to position [0, 38]
drag, startPoint x: 30, startPoint y: 98, endPoint x: 213, endPoint y: 111, distance: 184.1
click at [213, 111] on div "Country [GEOGRAPHIC_DATA] [GEOGRAPHIC_DATA] [GEOGRAPHIC_DATA] [GEOGRAPHIC_DATA]…" at bounding box center [198, 186] width 362 height 297
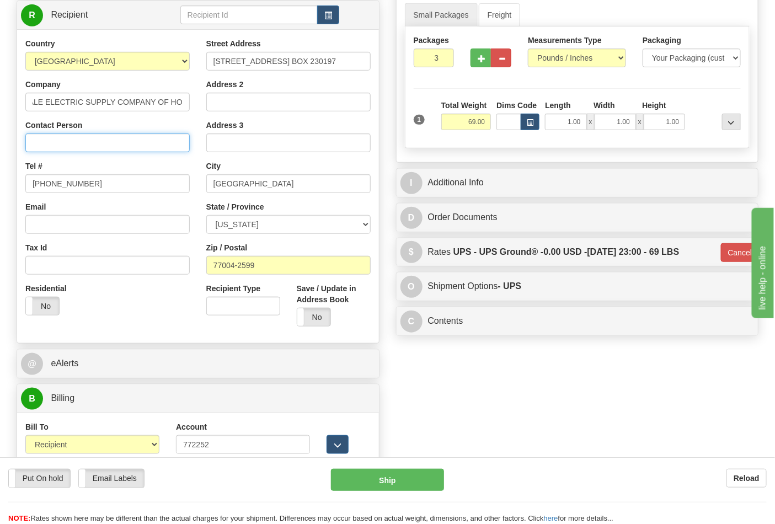
scroll to position [0, 0]
click at [149, 142] on input "Contact Person" at bounding box center [107, 142] width 164 height 19
paste input "WHOLESALE ELECTRIC SUPPLY COMPANY OF HO"
type input "WHOLESALE ELECTRIC SUPPLY COMPANY OF HO"
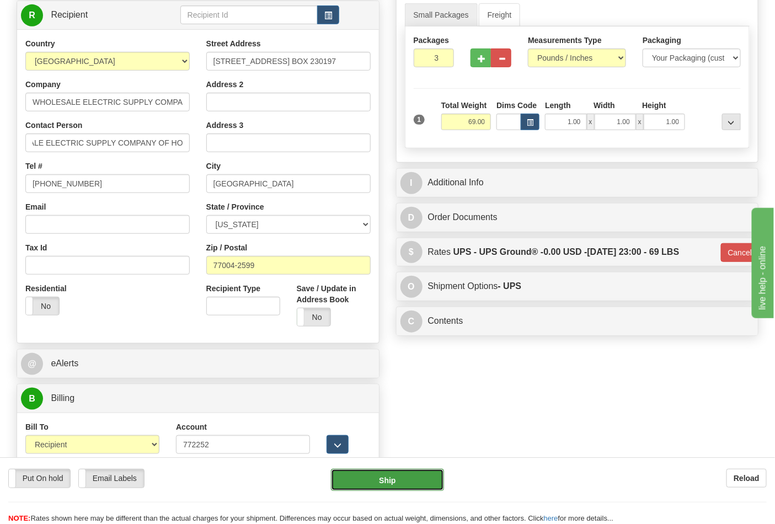
scroll to position [0, 0]
click at [400, 490] on button "Ship" at bounding box center [387, 480] width 113 height 22
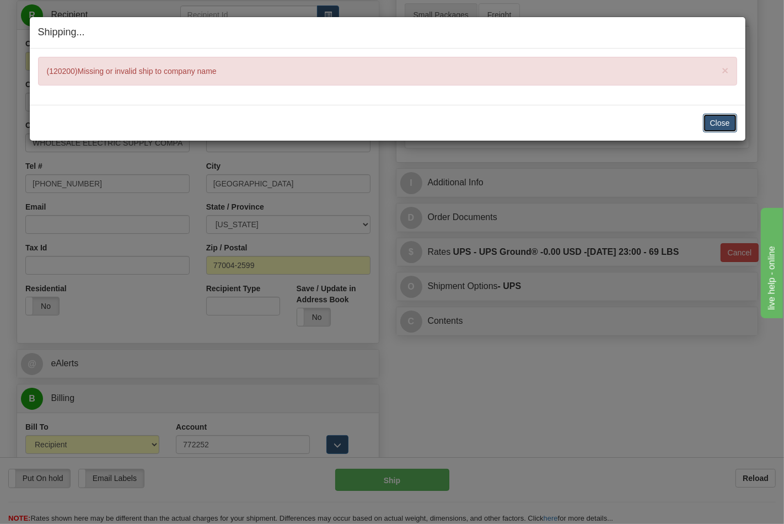
click at [730, 120] on button "Close" at bounding box center [720, 123] width 34 height 19
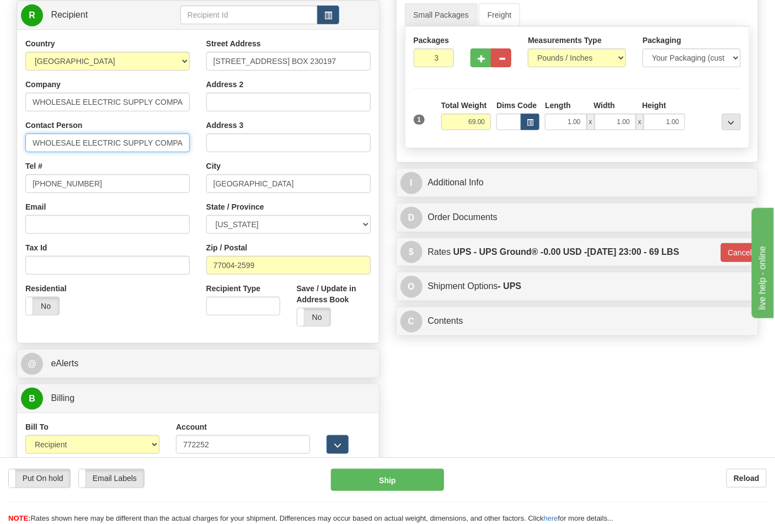
scroll to position [0, 38]
drag, startPoint x: 30, startPoint y: 142, endPoint x: 199, endPoint y: 145, distance: 169.3
click at [199, 145] on div "Country AFGHANISTAN ALAND ISLANDS ALBANIA ALGERIA AMERICAN SAMOA ANDORRA ANGOLA…" at bounding box center [198, 186] width 362 height 297
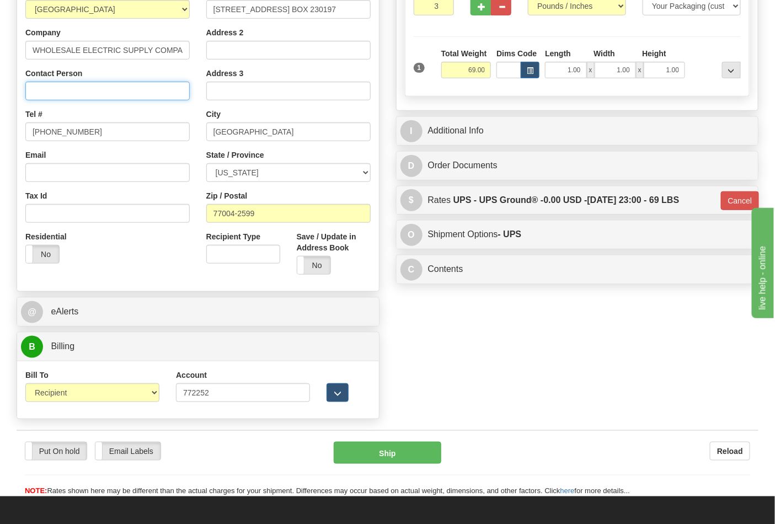
scroll to position [245, 0]
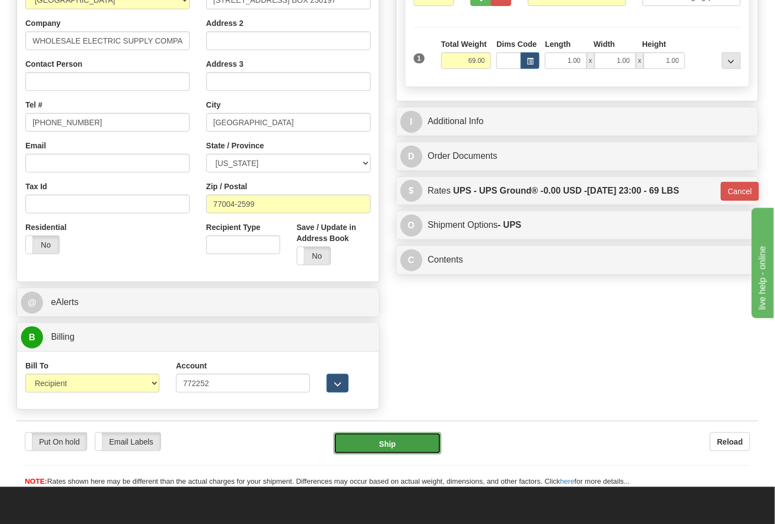
click at [406, 447] on button "Ship" at bounding box center [387, 443] width 107 height 22
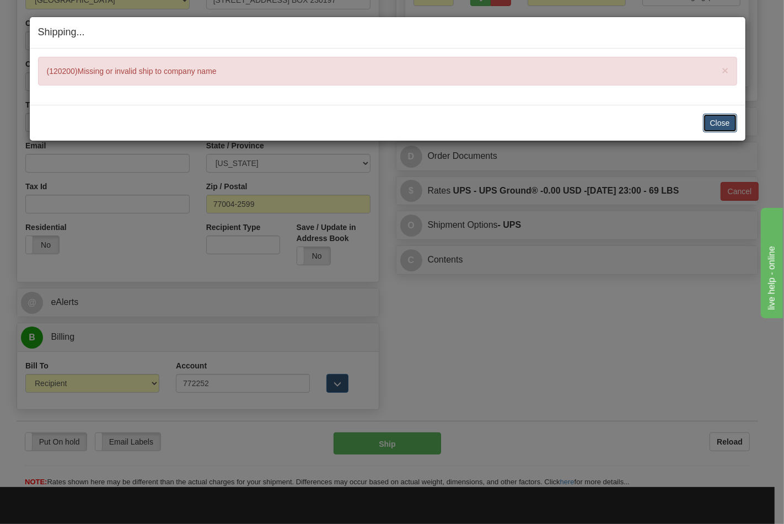
click at [717, 117] on button "Close" at bounding box center [720, 123] width 34 height 19
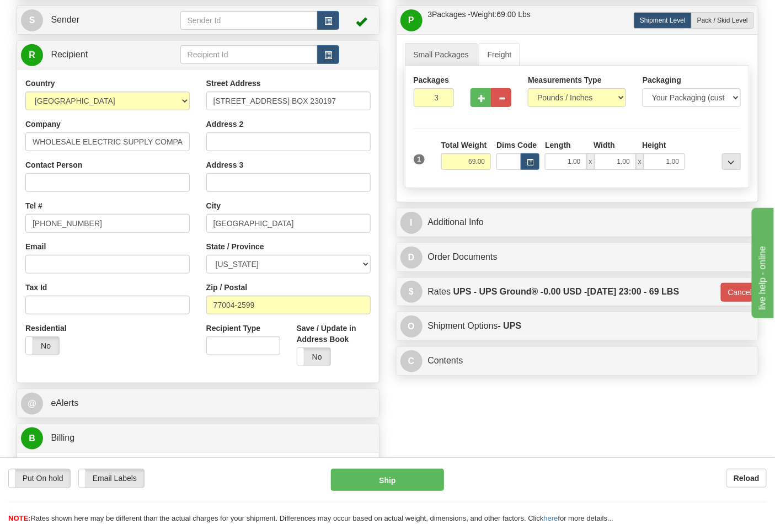
scroll to position [122, 0]
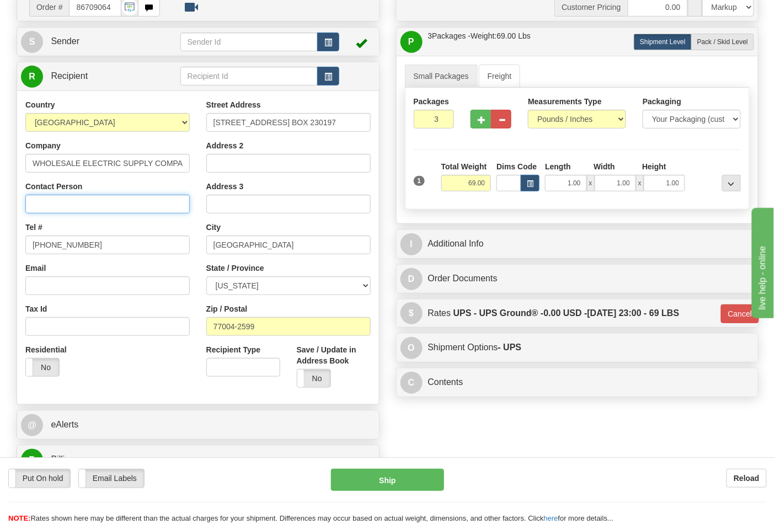
click at [84, 207] on input "Contact Person" at bounding box center [107, 204] width 164 height 19
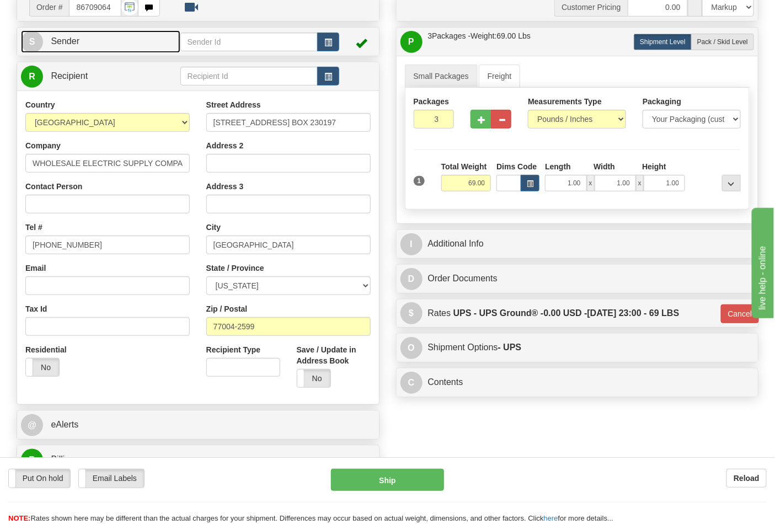
click at [115, 48] on link "S Sender" at bounding box center [100, 41] width 159 height 23
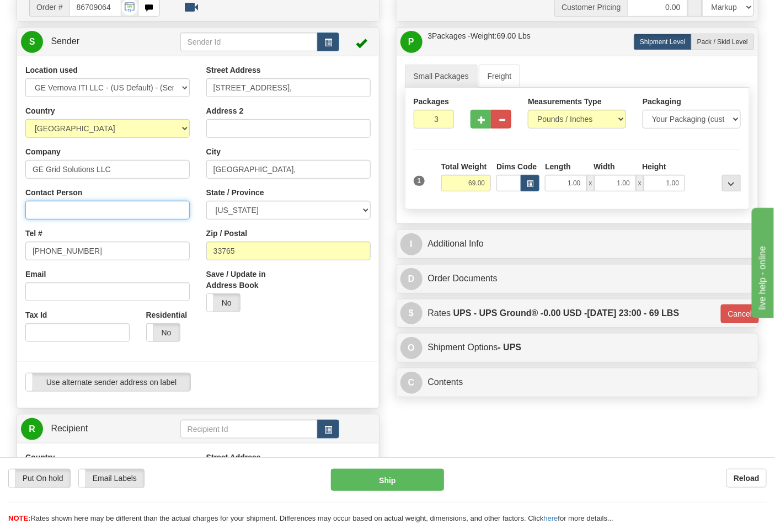
click at [68, 208] on input "Contact Person" at bounding box center [107, 210] width 164 height 19
type input "Nephtali Linares"
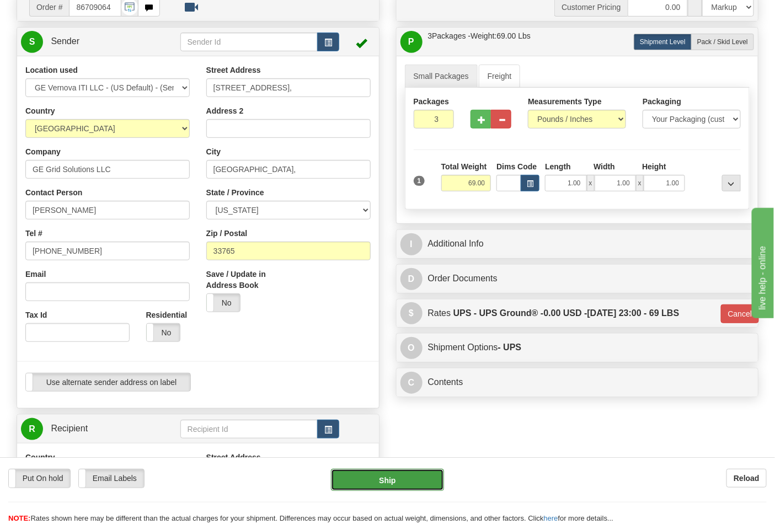
click at [392, 484] on button "Ship" at bounding box center [387, 480] width 113 height 22
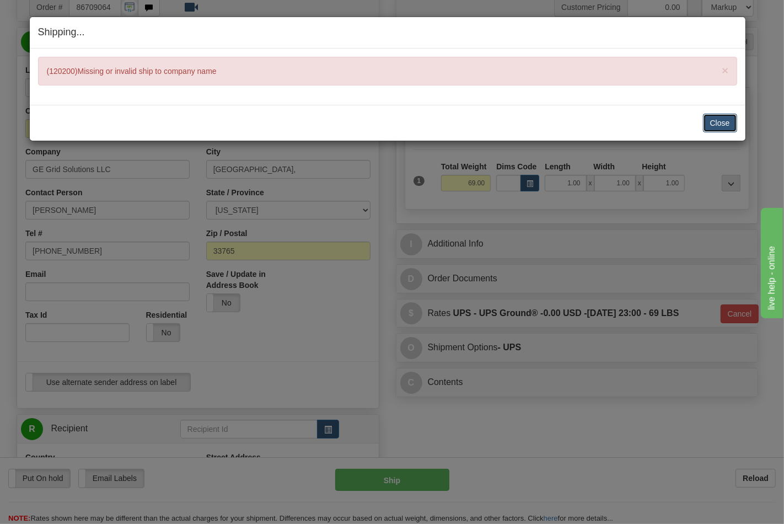
click at [735, 128] on button "Close" at bounding box center [720, 123] width 34 height 19
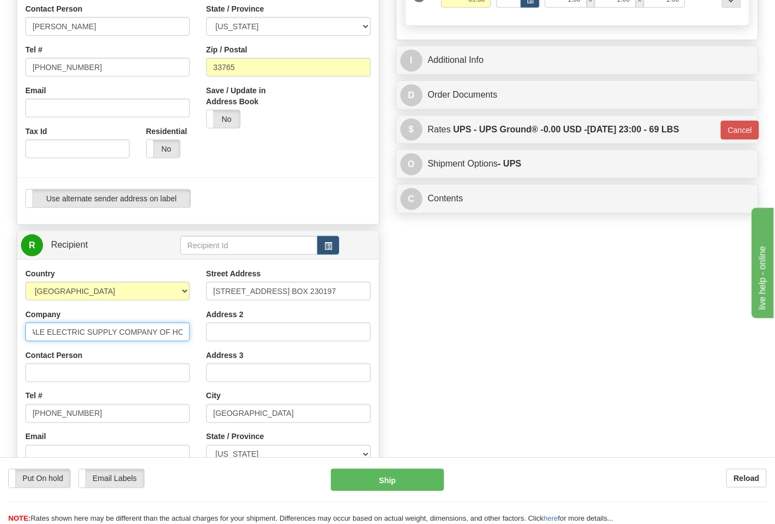
scroll to position [0, 38]
drag, startPoint x: 29, startPoint y: 331, endPoint x: 189, endPoint y: 332, distance: 160.0
click at [189, 332] on input "WHOLESALE ELECTRIC SUPPLY COMPANY OF HO" at bounding box center [107, 332] width 164 height 19
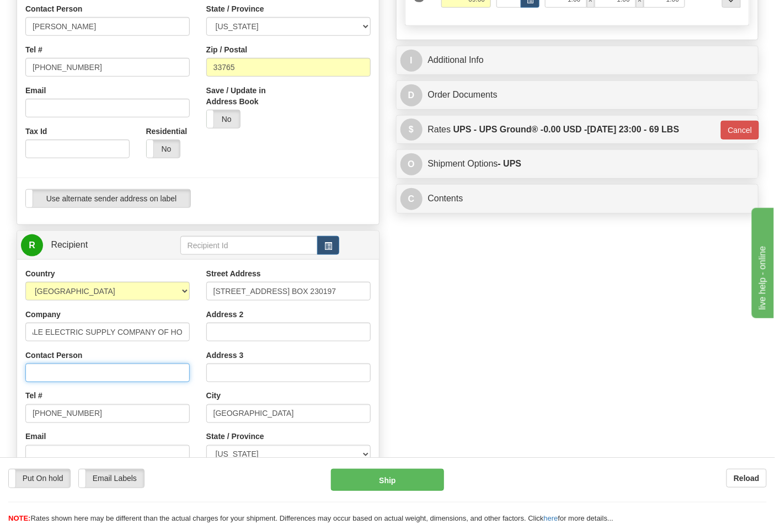
scroll to position [0, 0]
click at [71, 370] on input "Contact Person" at bounding box center [107, 372] width 164 height 19
paste input "WHOLESALE ELECTRIC SUPPLY COMPANY OF HO"
type input "WHOLESALE ELECTRIC SUPPLY COMPANY OF HO"
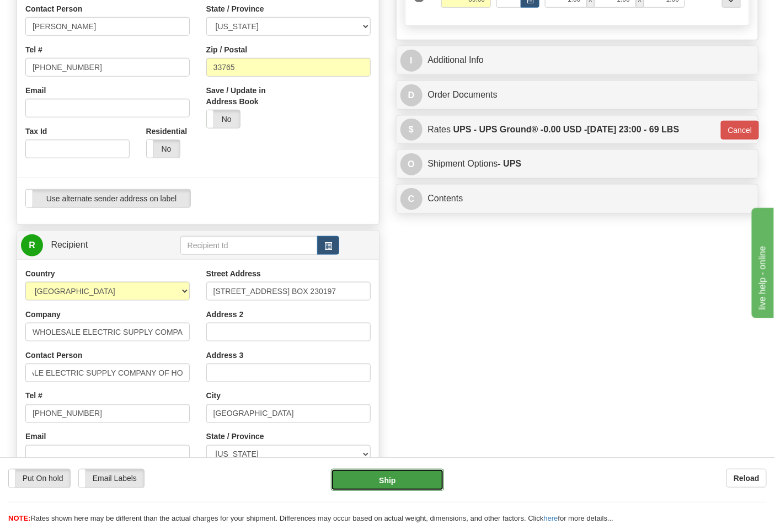
scroll to position [0, 0]
click at [377, 473] on button "Ship" at bounding box center [387, 480] width 113 height 22
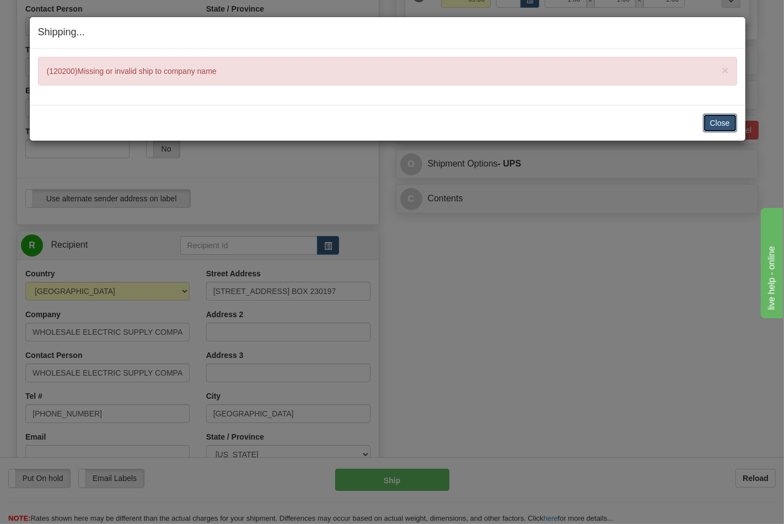
click at [726, 120] on button "Close" at bounding box center [720, 123] width 34 height 19
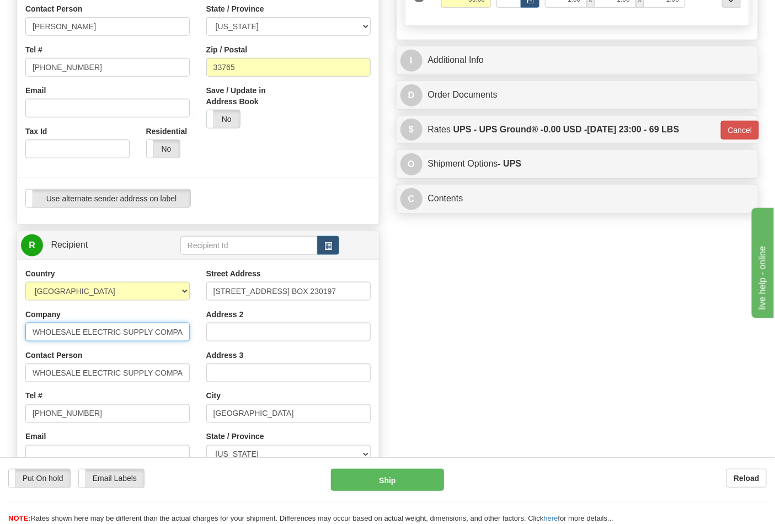
click at [181, 334] on input "WHOLESALE ELECTRIC SUPPLY COMPANY OF HO" at bounding box center [107, 332] width 164 height 19
click at [185, 329] on input "WHOLESALE ELECTRIC SUPPLY COMPANY OF HO" at bounding box center [107, 332] width 164 height 19
click at [184, 329] on input "WHOLESALE ELECTRIC SUPPLY COMPANY OF HO" at bounding box center [107, 332] width 164 height 19
type input "O"
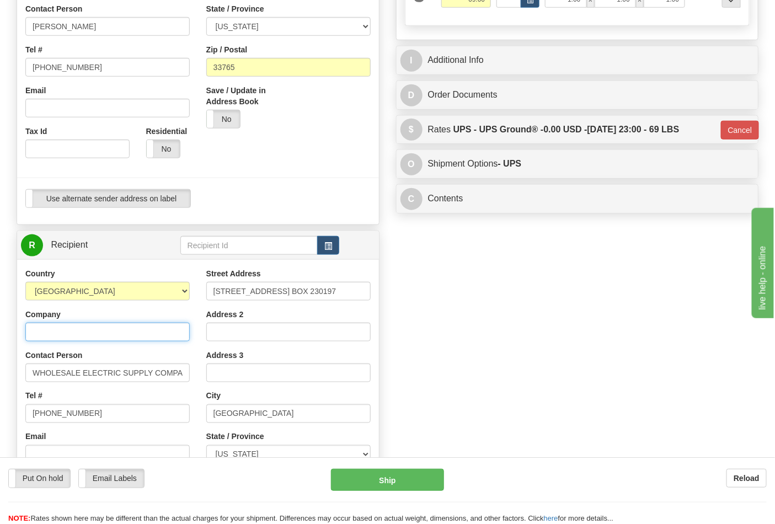
paste input "WHOLESALE ELECTRIC SUPPLY COMPANY OF HO"
type input "WHOLESALE ELECTRIC SUPPLY COMPANY"
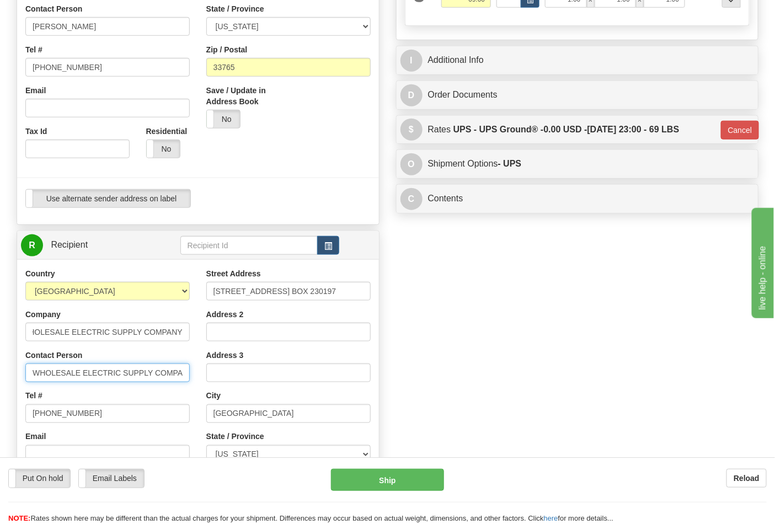
scroll to position [0, 0]
click at [173, 379] on input "WHOLESALE ELECTRIC SUPPLY COMPANY OF HO" at bounding box center [107, 372] width 164 height 19
type input "WHOLESALE ELECTRIC SUPPLY CO"
drag, startPoint x: 30, startPoint y: 371, endPoint x: 194, endPoint y: 388, distance: 164.2
click at [194, 388] on div "Country AFGHANISTAN ALAND ISLANDS ALBANIA ALGERIA AMERICAN SAMOA ANDORRA ANGOLA…" at bounding box center [107, 411] width 181 height 286
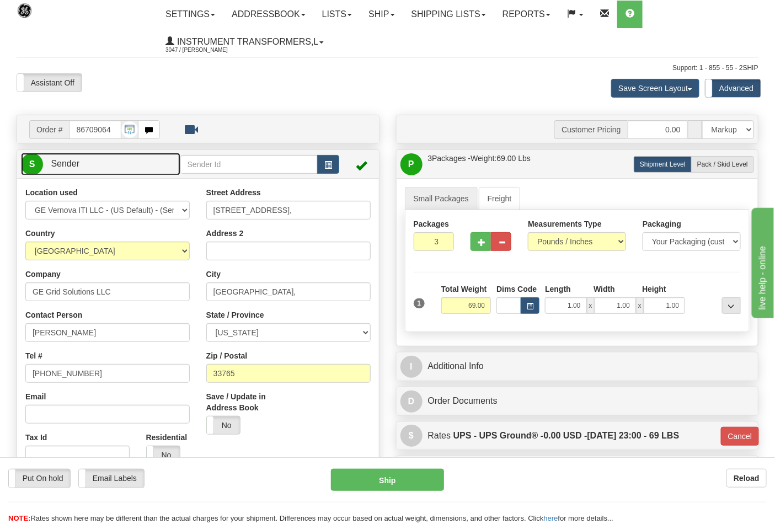
click at [128, 164] on link "S Sender" at bounding box center [100, 164] width 159 height 23
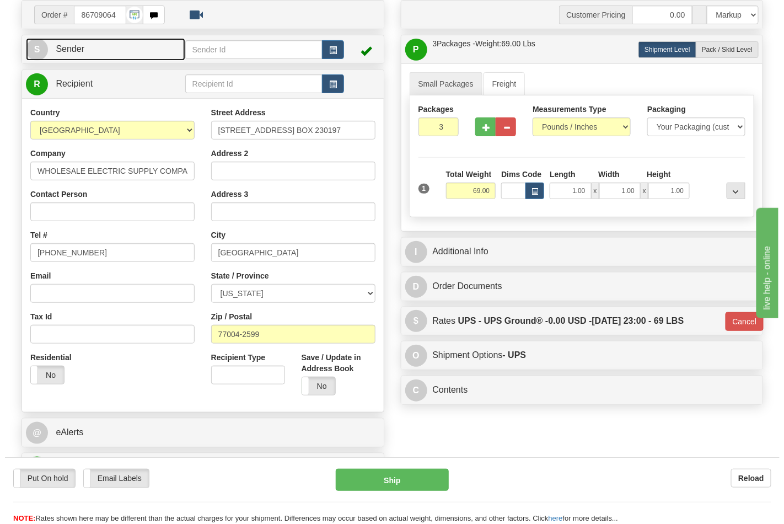
scroll to position [122, 0]
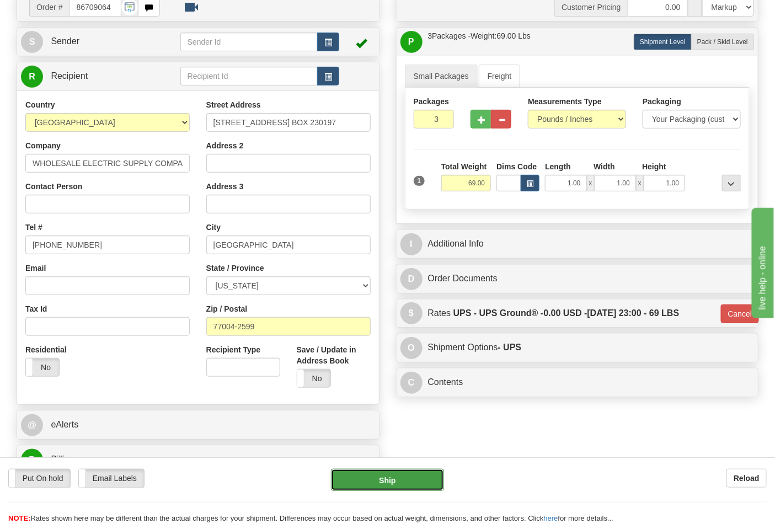
click at [363, 484] on button "Ship" at bounding box center [387, 480] width 113 height 22
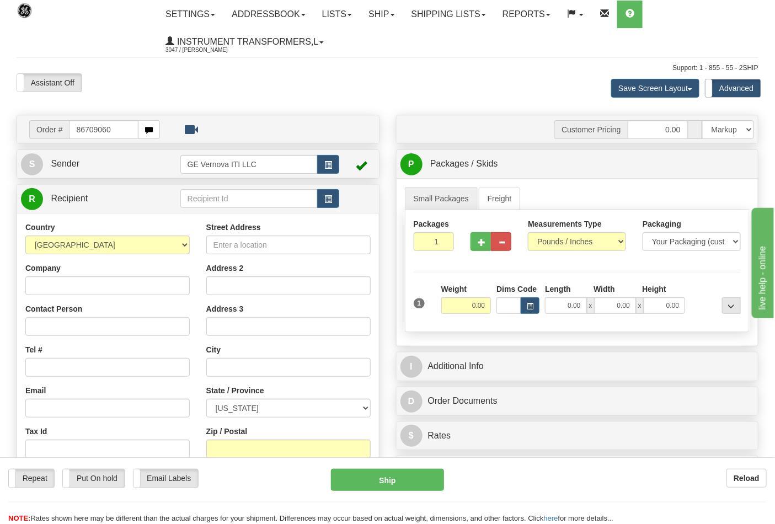
type input "86709060"
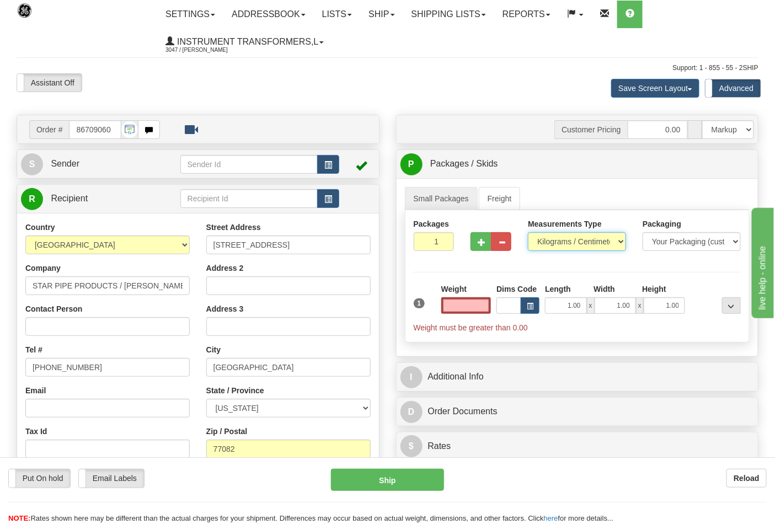
type input "0.00"
click at [574, 243] on select "Pounds / Inches Kilograms / Centimeters" at bounding box center [577, 241] width 98 height 19
select select "0"
click at [528, 233] on select "Pounds / Inches Kilograms / Centimeters" at bounding box center [577, 241] width 98 height 19
click at [464, 298] on div "Weight 0.00" at bounding box center [466, 298] width 50 height 30
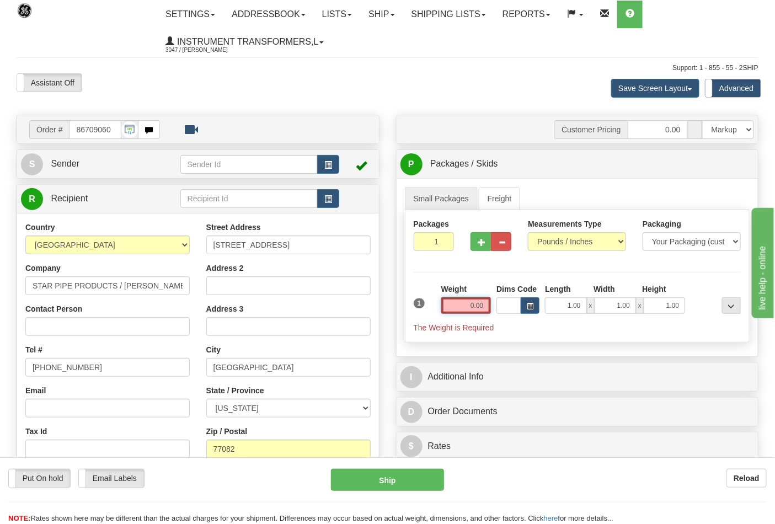
click at [466, 299] on input "0.00" at bounding box center [466, 305] width 50 height 17
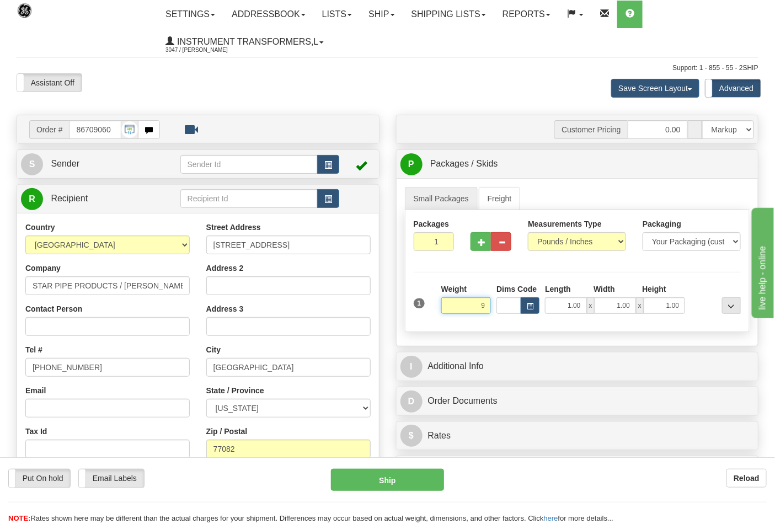
click button "Delete" at bounding box center [0, 0] width 0 height 0
type input "9.00"
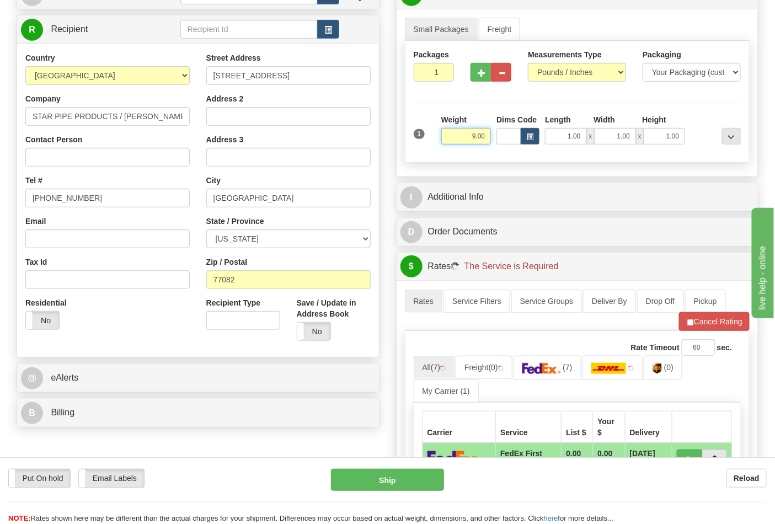
scroll to position [184, 0]
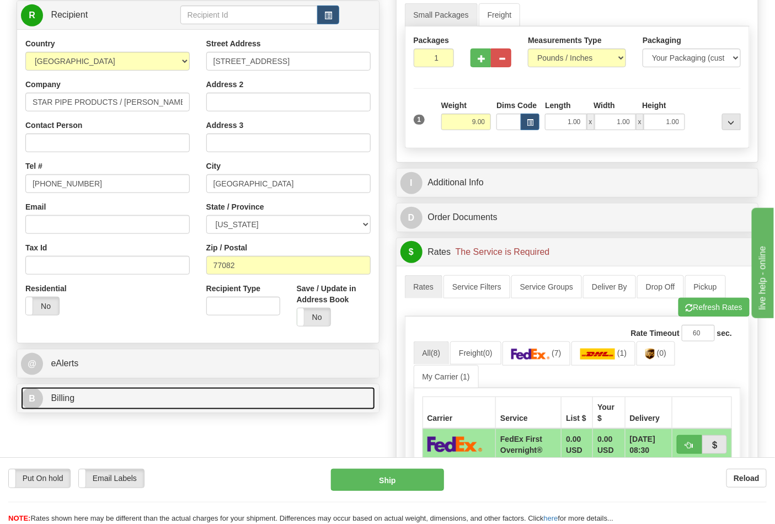
click at [158, 395] on link "B Billing" at bounding box center [198, 398] width 354 height 23
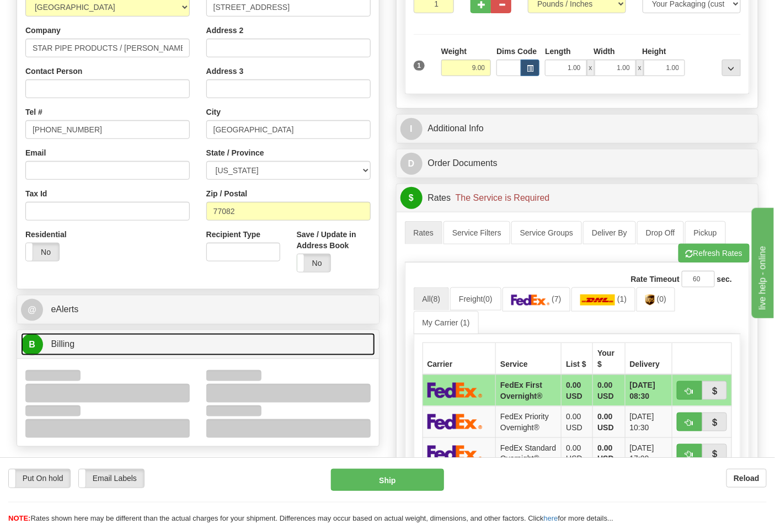
scroll to position [306, 0]
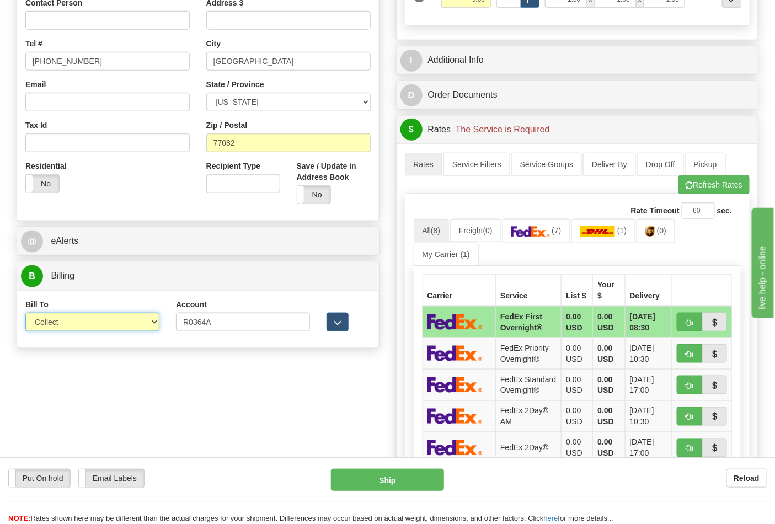
click at [115, 326] on select "Sender Recipient Third Party Collect" at bounding box center [92, 322] width 134 height 19
select select "2"
click at [25, 314] on select "Sender Recipient Third Party Collect" at bounding box center [92, 322] width 134 height 19
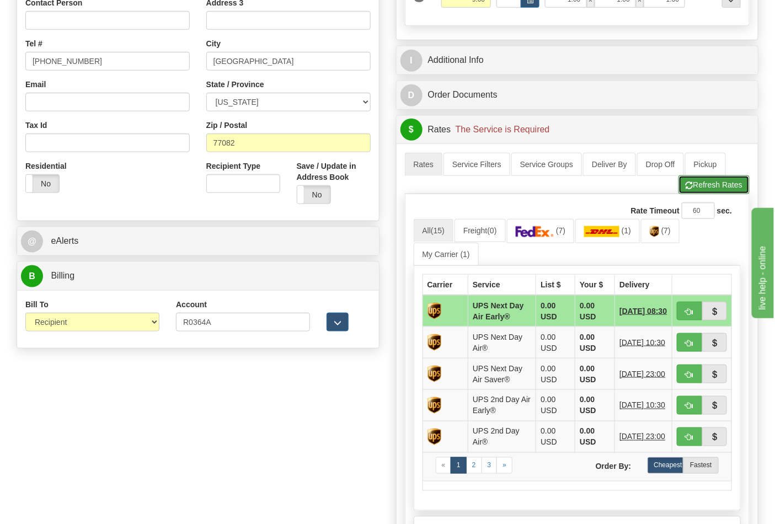
click at [718, 191] on button "Refresh Rates" at bounding box center [713, 184] width 71 height 19
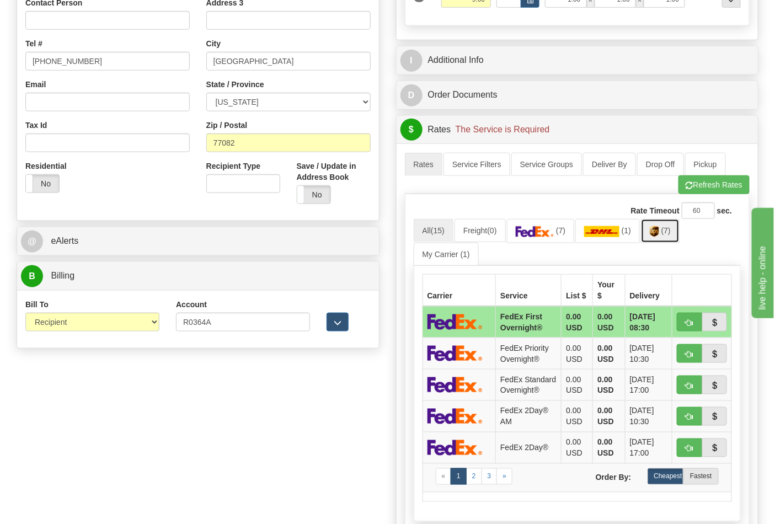
click at [671, 234] on span "(7)" at bounding box center [665, 230] width 9 height 9
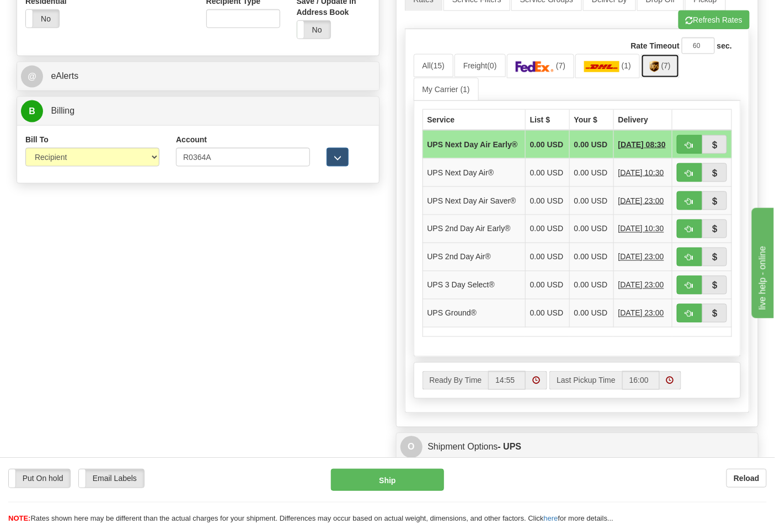
scroll to position [490, 0]
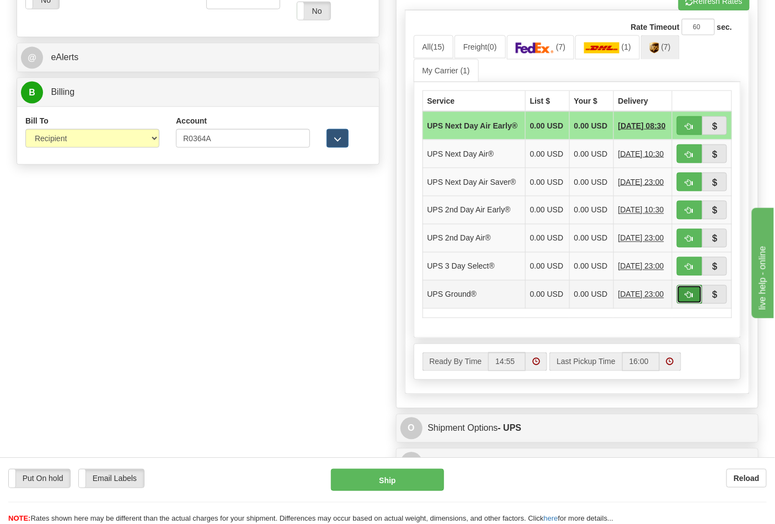
click at [688, 299] on span "button" at bounding box center [690, 295] width 8 height 7
type input "03"
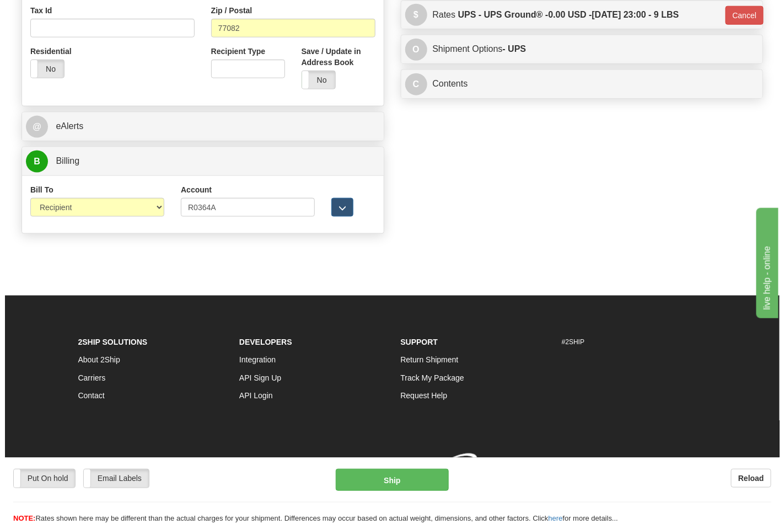
scroll to position [438, 0]
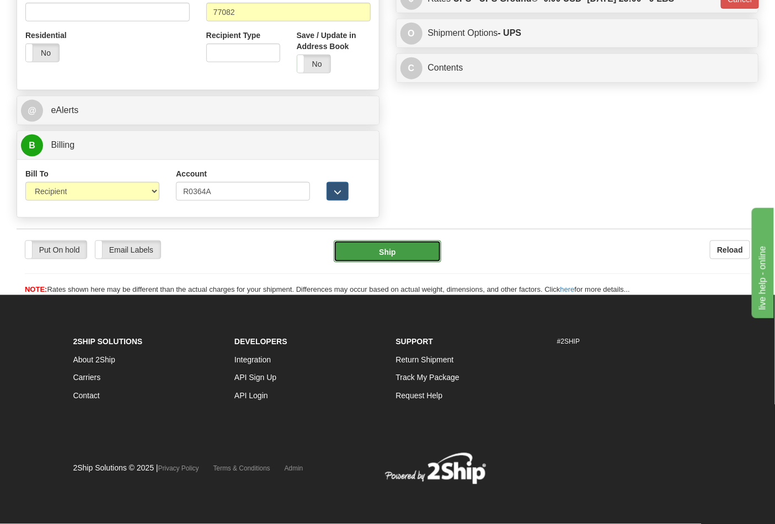
click at [413, 259] on button "Ship" at bounding box center [387, 251] width 107 height 22
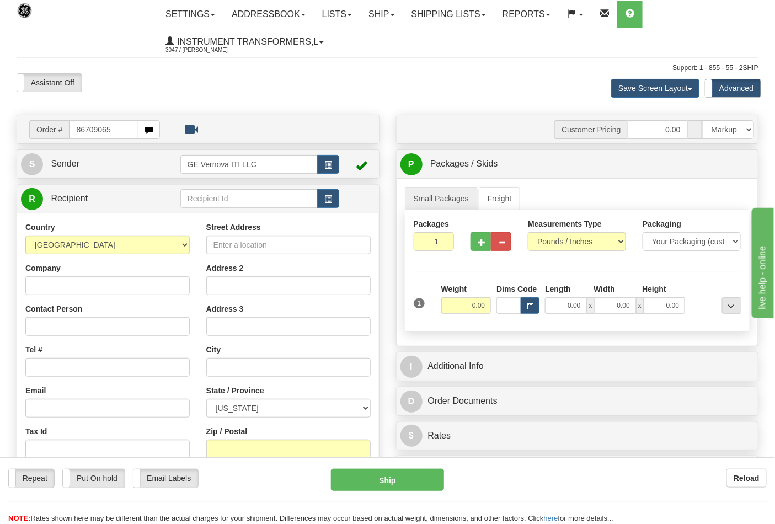
type input "86709065"
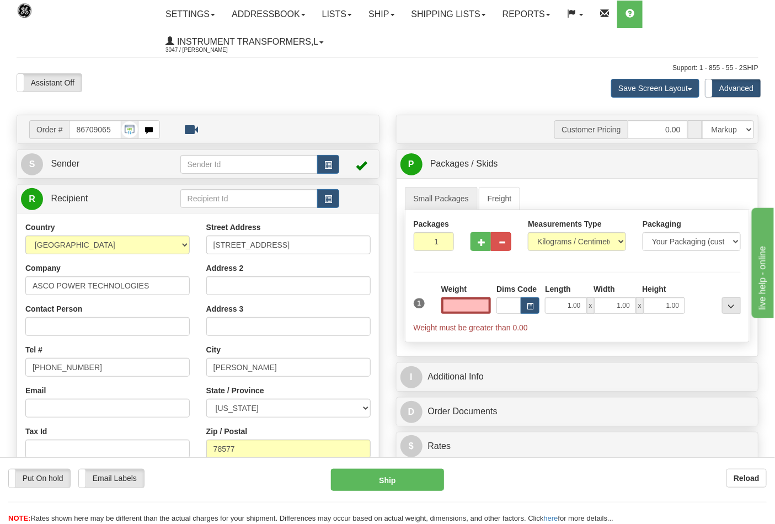
click at [443, 304] on input "text" at bounding box center [466, 305] width 50 height 17
click button "Delete" at bounding box center [0, 0] width 0 height 0
type input "9.00"
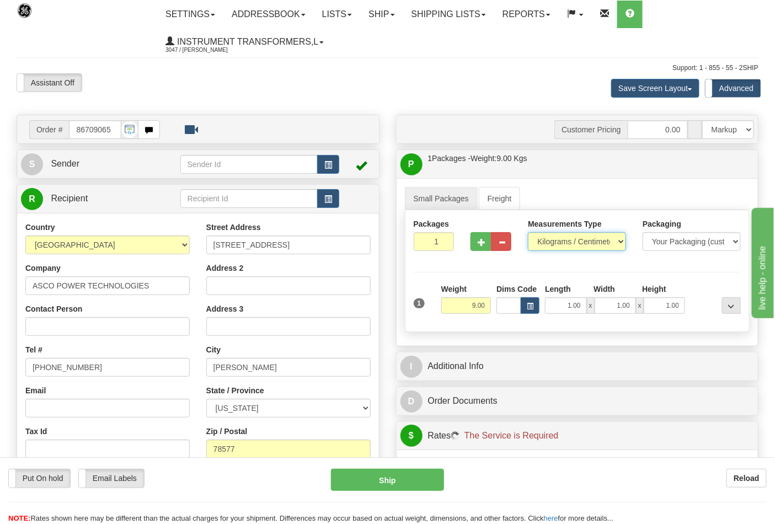
click at [563, 244] on select "Pounds / Inches Kilograms / Centimeters" at bounding box center [577, 241] width 98 height 19
select select "0"
click at [528, 233] on select "Pounds / Inches Kilograms / Centimeters" at bounding box center [577, 241] width 98 height 19
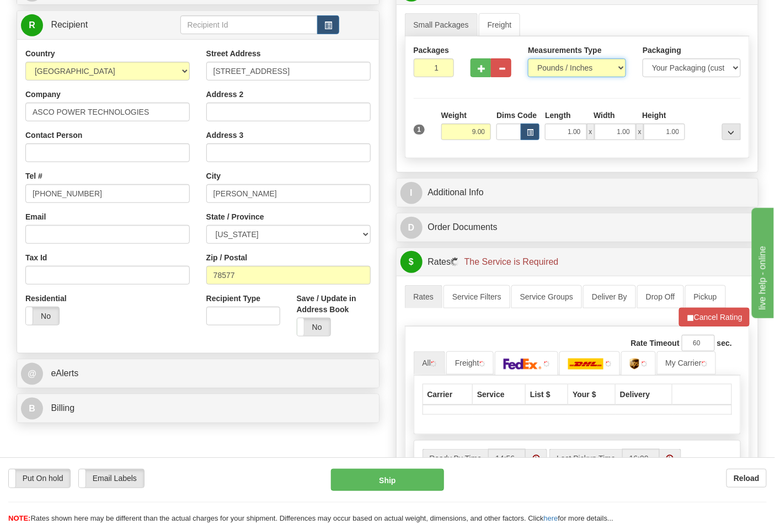
scroll to position [245, 0]
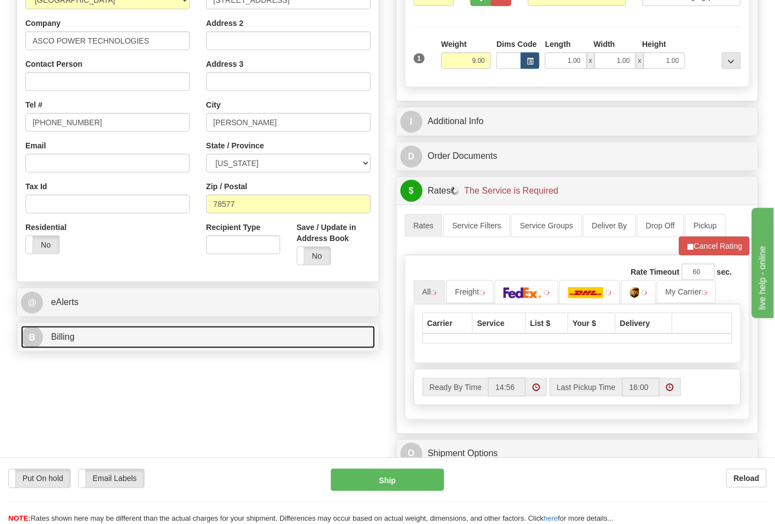
click at [186, 343] on link "B Billing" at bounding box center [198, 337] width 354 height 23
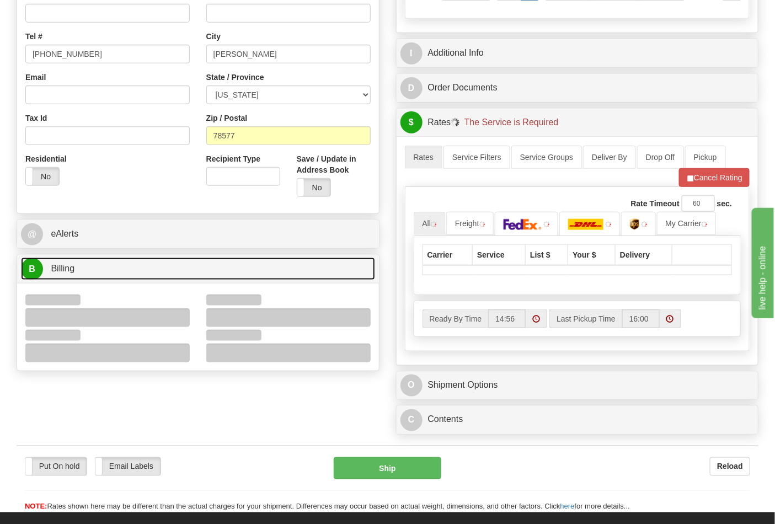
scroll to position [306, 0]
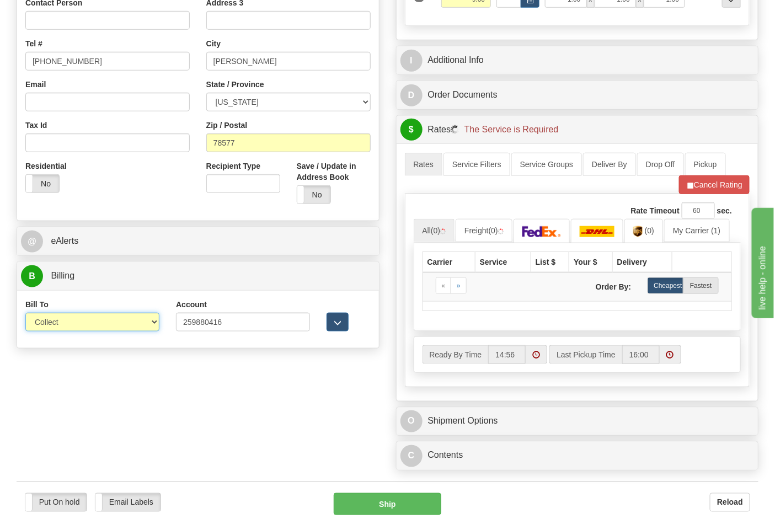
drag, startPoint x: 150, startPoint y: 323, endPoint x: 141, endPoint y: 321, distance: 9.5
click at [141, 321] on select "Sender Recipient Third Party Collect" at bounding box center [92, 322] width 134 height 19
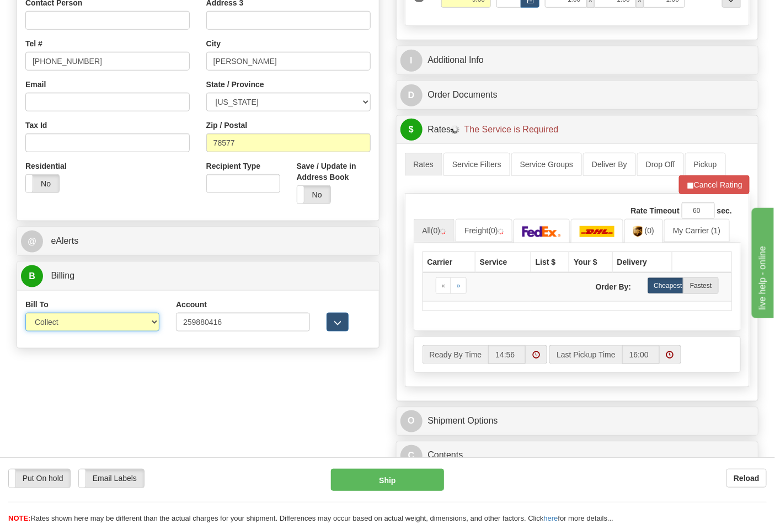
select select "2"
click at [25, 314] on select "Sender Recipient Third Party Collect" at bounding box center [92, 322] width 134 height 19
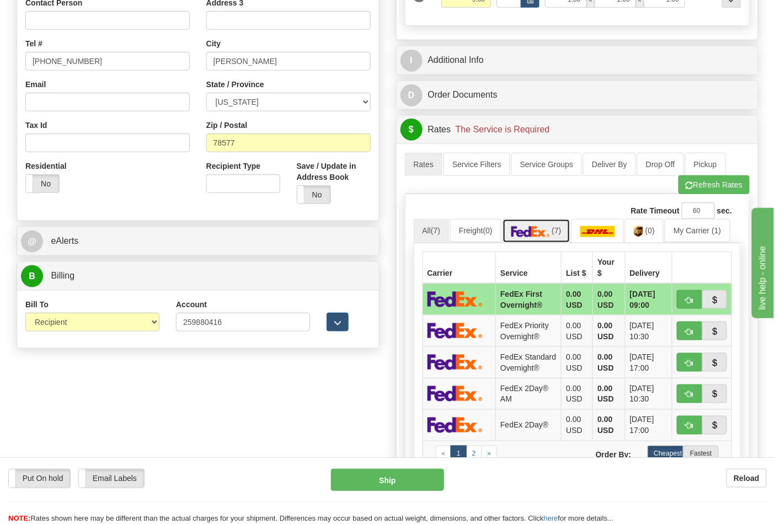
click at [561, 240] on link "(7)" at bounding box center [536, 231] width 68 height 24
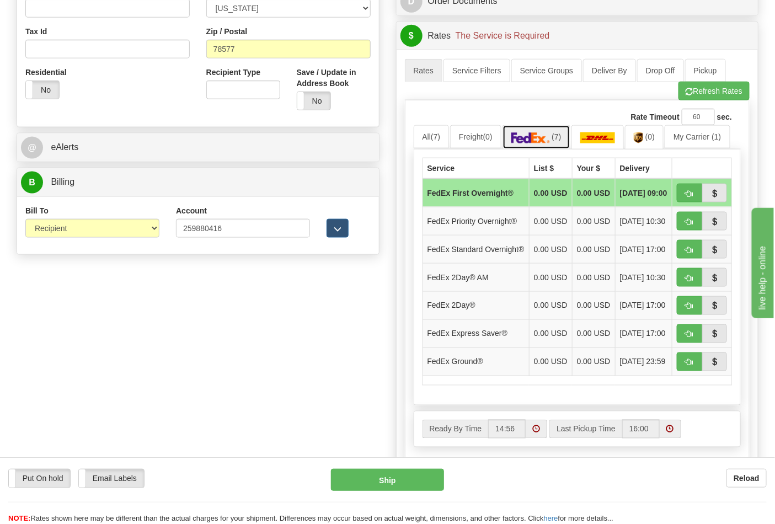
scroll to position [429, 0]
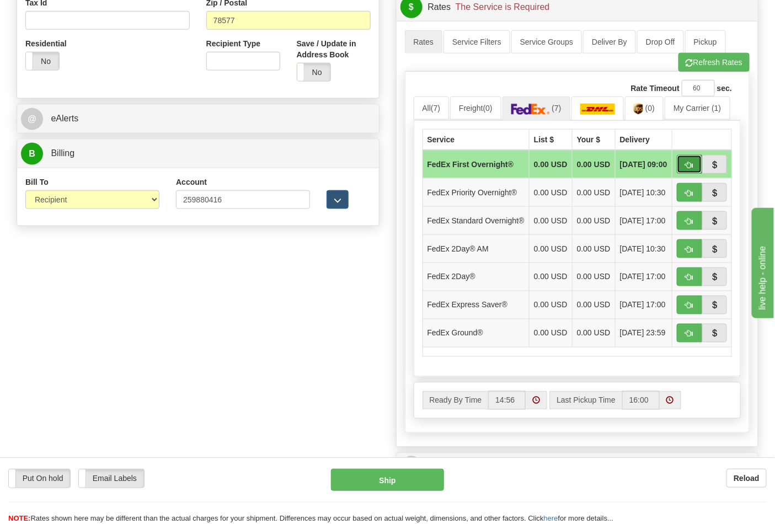
click at [689, 173] on button "button" at bounding box center [689, 164] width 25 height 19
type input "06"
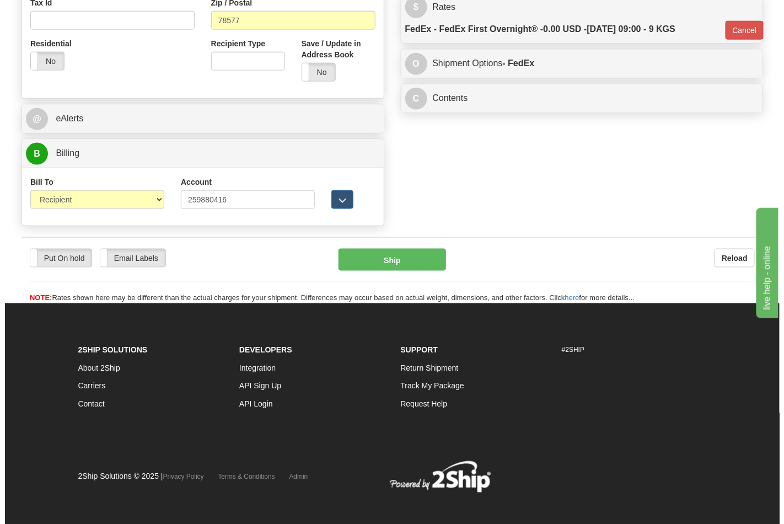
scroll to position [422, 0]
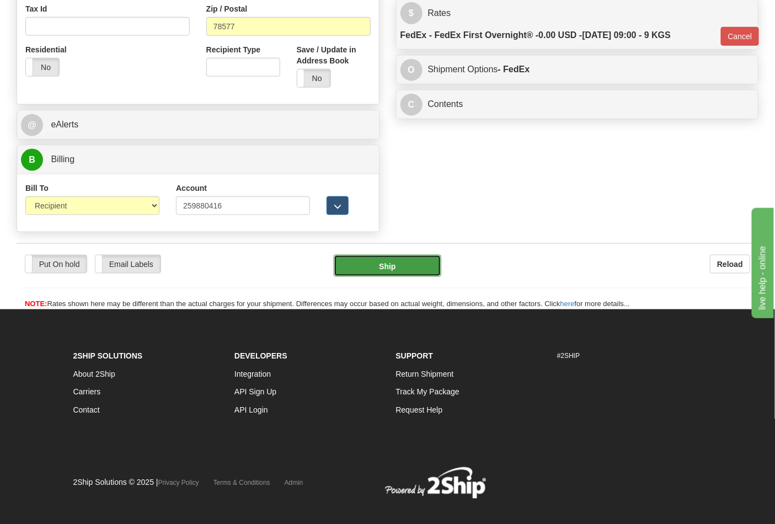
click at [406, 268] on button "Ship" at bounding box center [387, 266] width 107 height 22
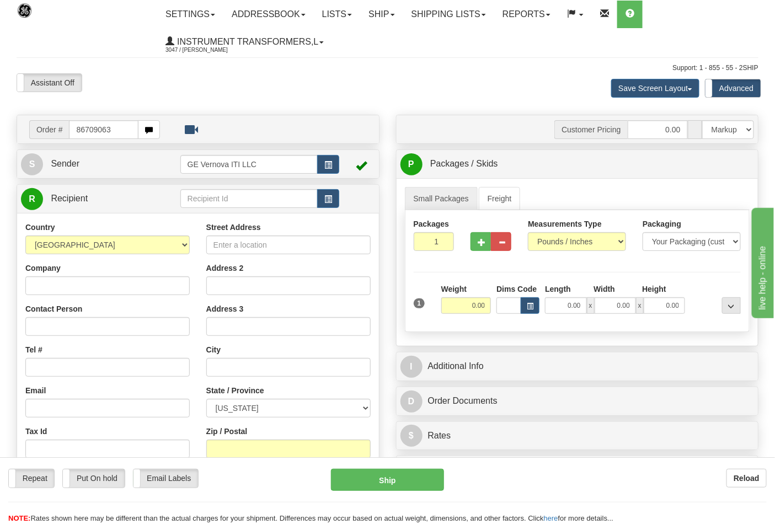
type input "86709063"
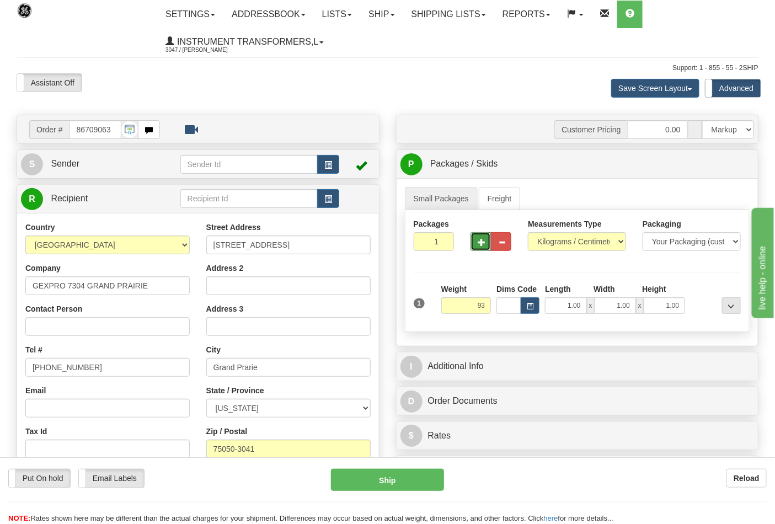
type input "93.00"
click at [484, 239] on span "button" at bounding box center [482, 242] width 8 height 7
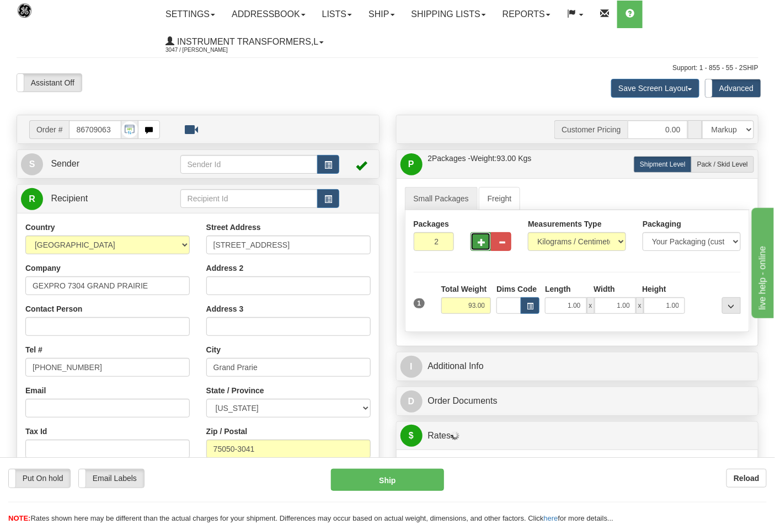
click at [482, 239] on span "button" at bounding box center [482, 242] width 8 height 7
type input "3"
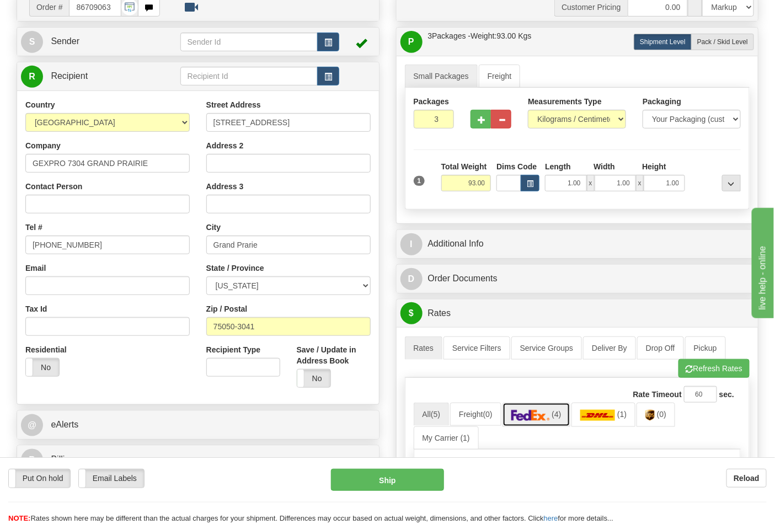
click at [549, 418] on img at bounding box center [530, 415] width 39 height 11
click at [724, 372] on button "Refresh Rates" at bounding box center [713, 368] width 71 height 19
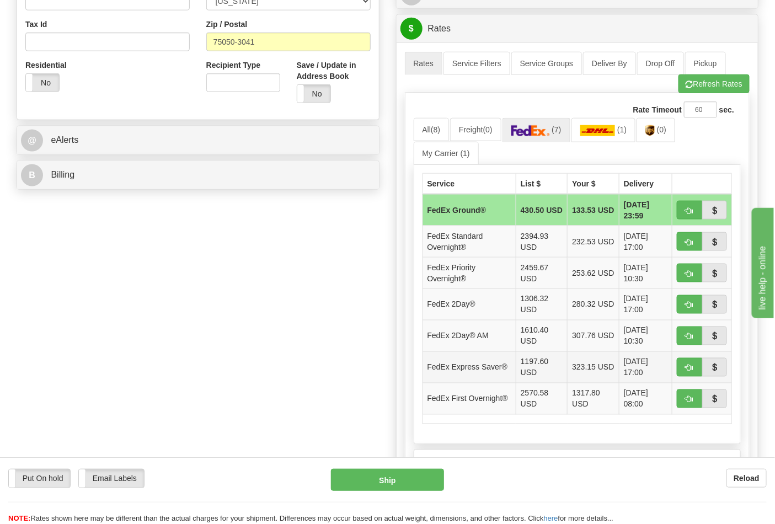
scroll to position [429, 0]
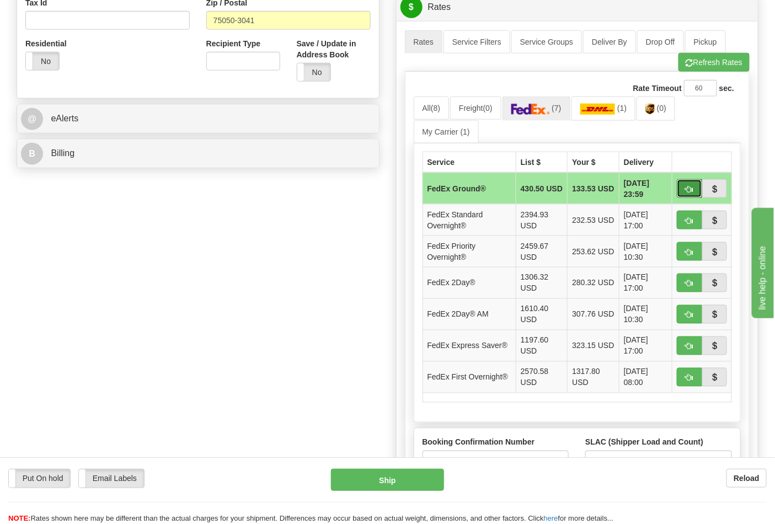
drag, startPoint x: 687, startPoint y: 191, endPoint x: 683, endPoint y: 196, distance: 6.6
click at [687, 191] on span "button" at bounding box center [690, 189] width 8 height 7
type input "92"
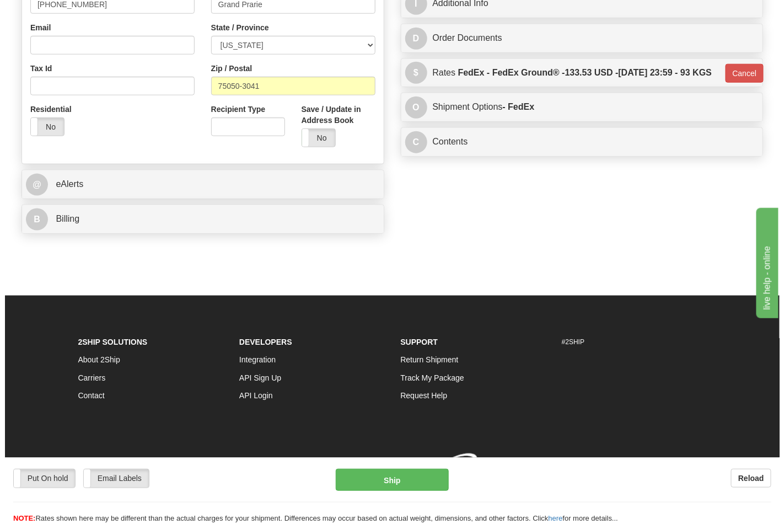
scroll to position [381, 0]
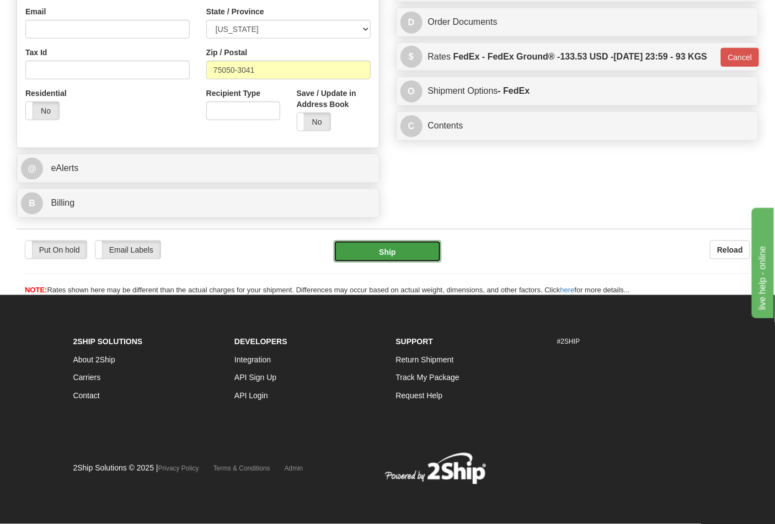
click at [415, 254] on button "Ship" at bounding box center [387, 251] width 107 height 22
